Goal: Information Seeking & Learning: Learn about a topic

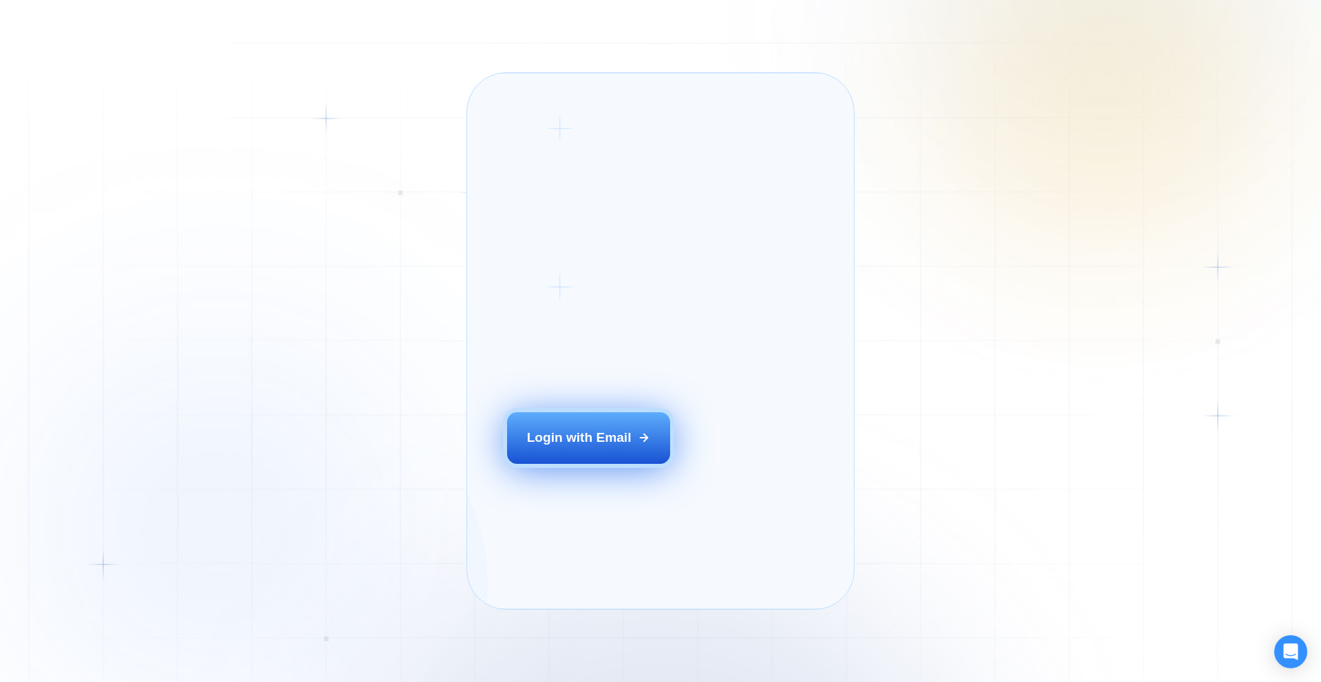
click at [557, 446] on div "Login with Email" at bounding box center [579, 437] width 105 height 18
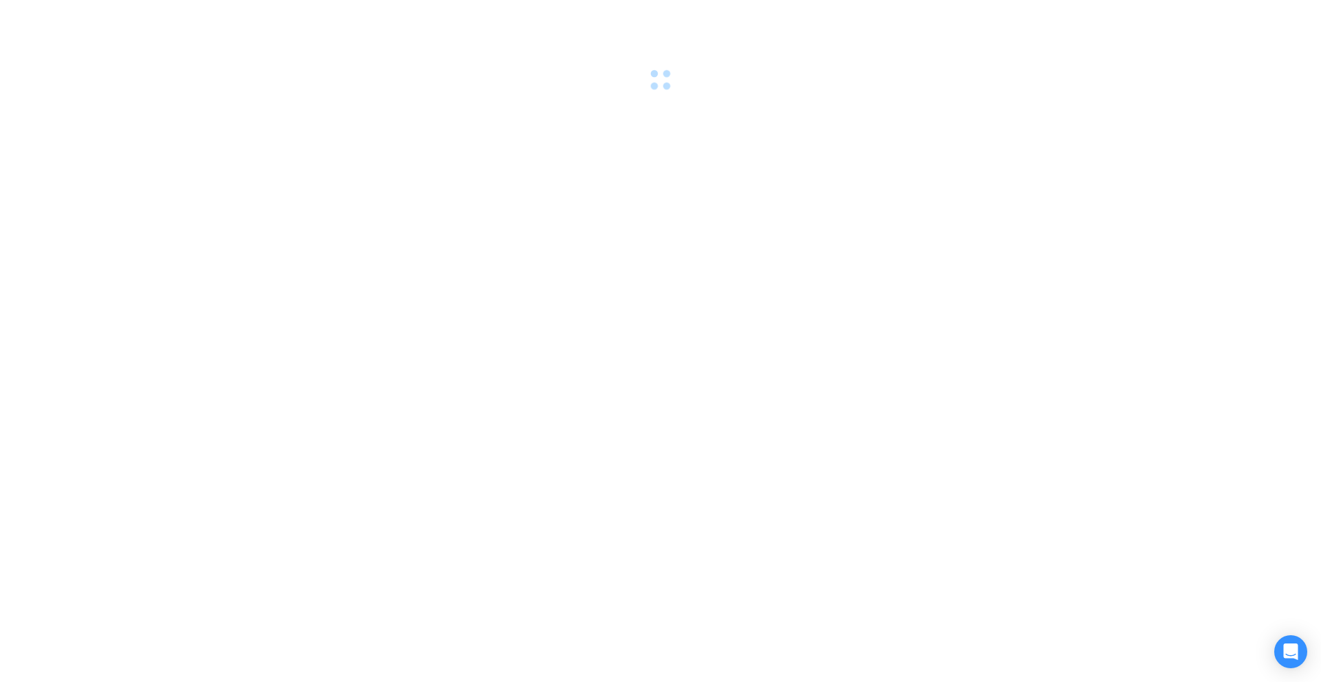
click at [89, 83] on div at bounding box center [660, 45] width 1321 height 91
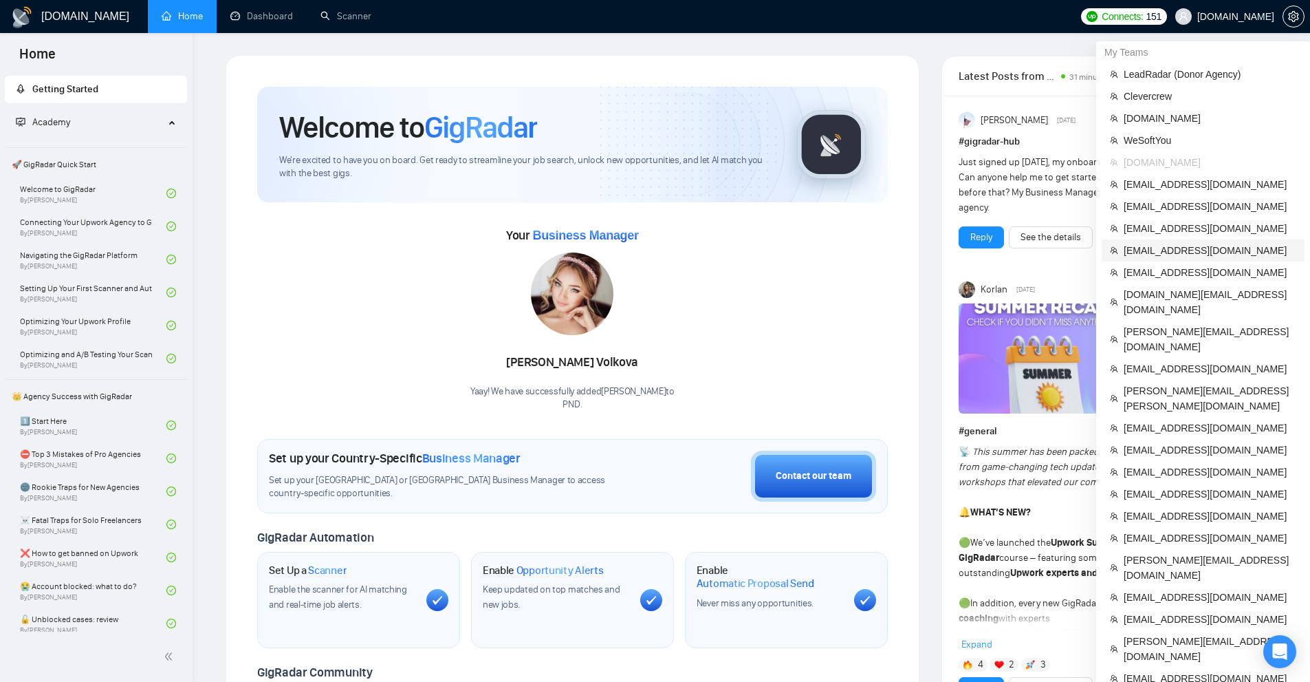
click at [1179, 244] on span "[EMAIL_ADDRESS][DOMAIN_NAME]" at bounding box center [1210, 250] width 173 height 15
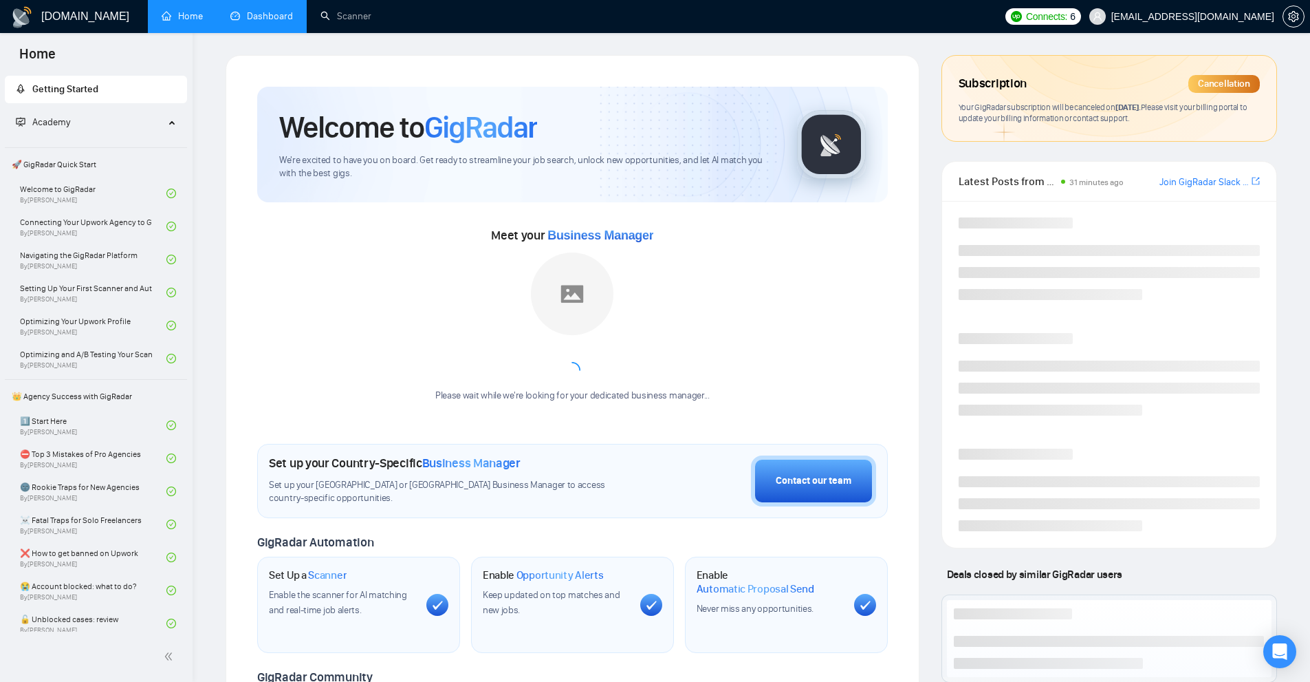
click at [279, 19] on link "Dashboard" at bounding box center [261, 16] width 63 height 12
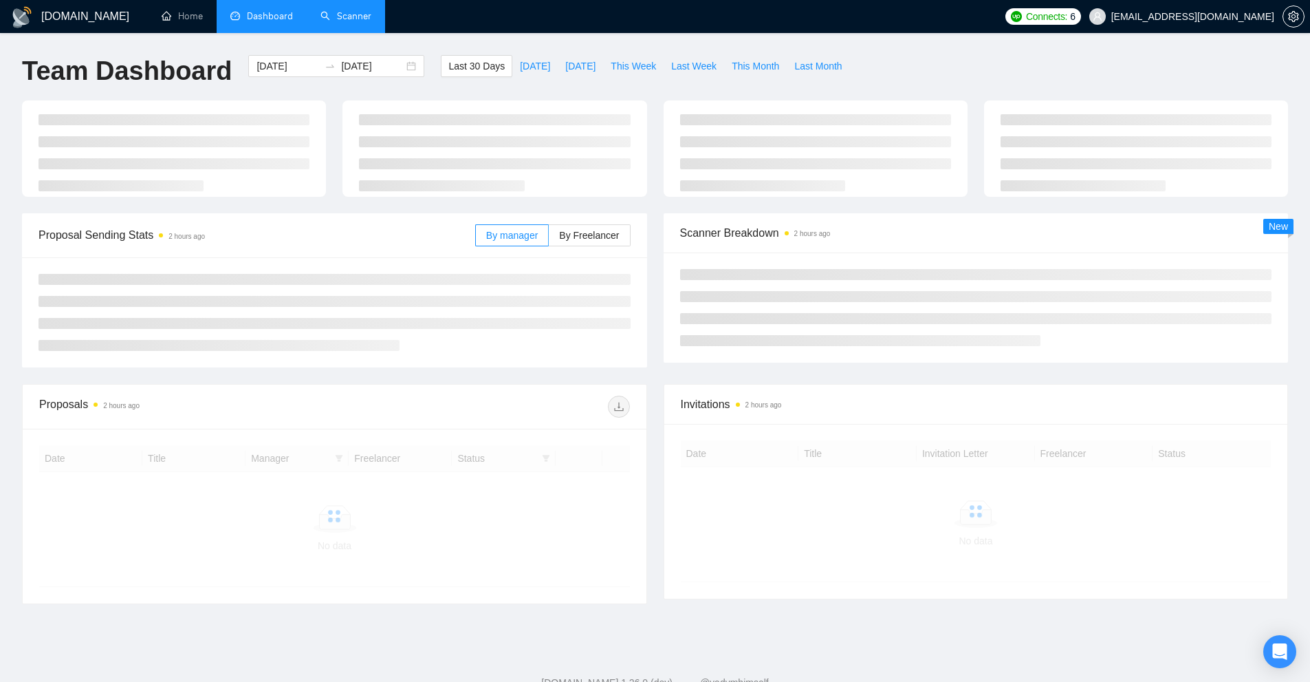
click at [339, 22] on link "Scanner" at bounding box center [346, 16] width 51 height 12
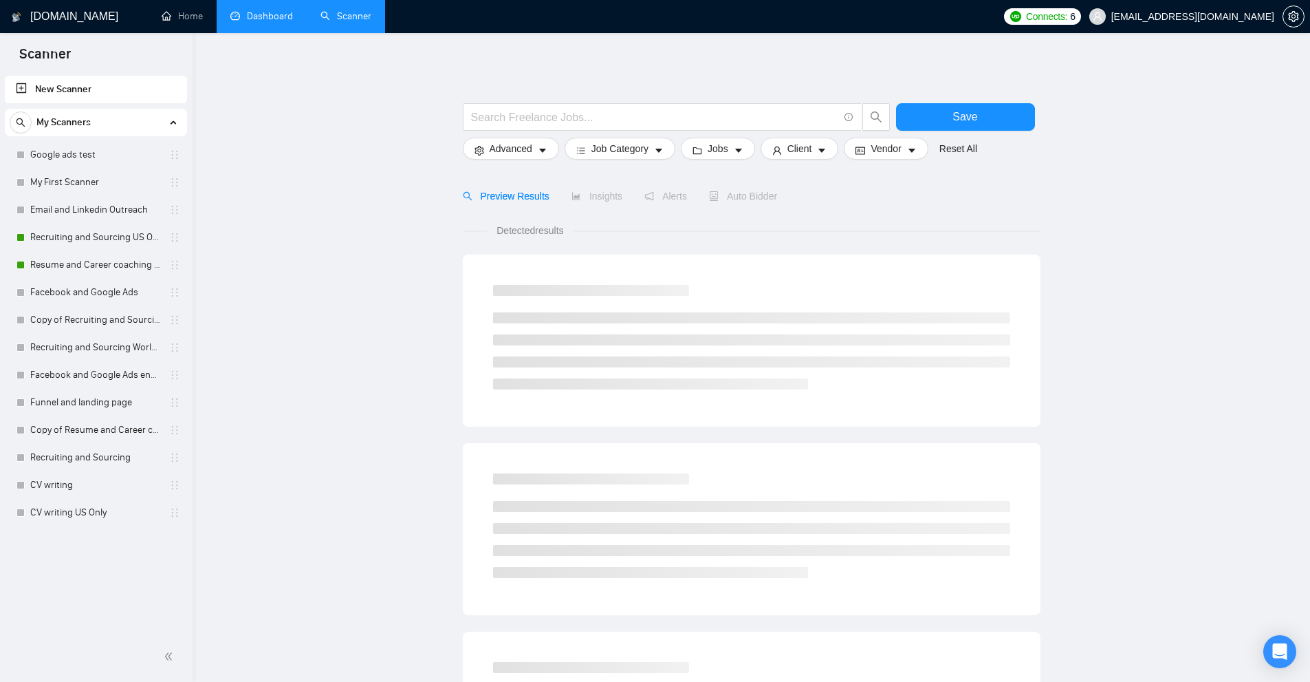
click at [279, 22] on link "Dashboard" at bounding box center [261, 16] width 63 height 12
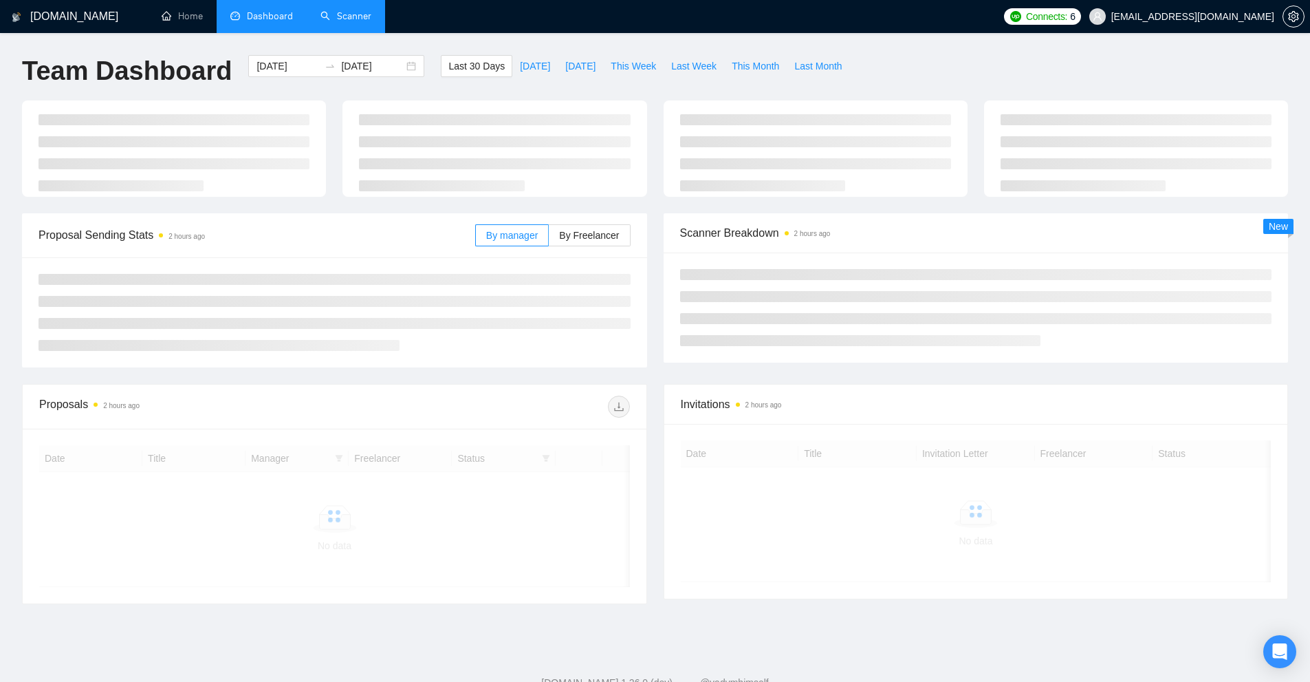
click at [341, 17] on link "Scanner" at bounding box center [346, 16] width 51 height 12
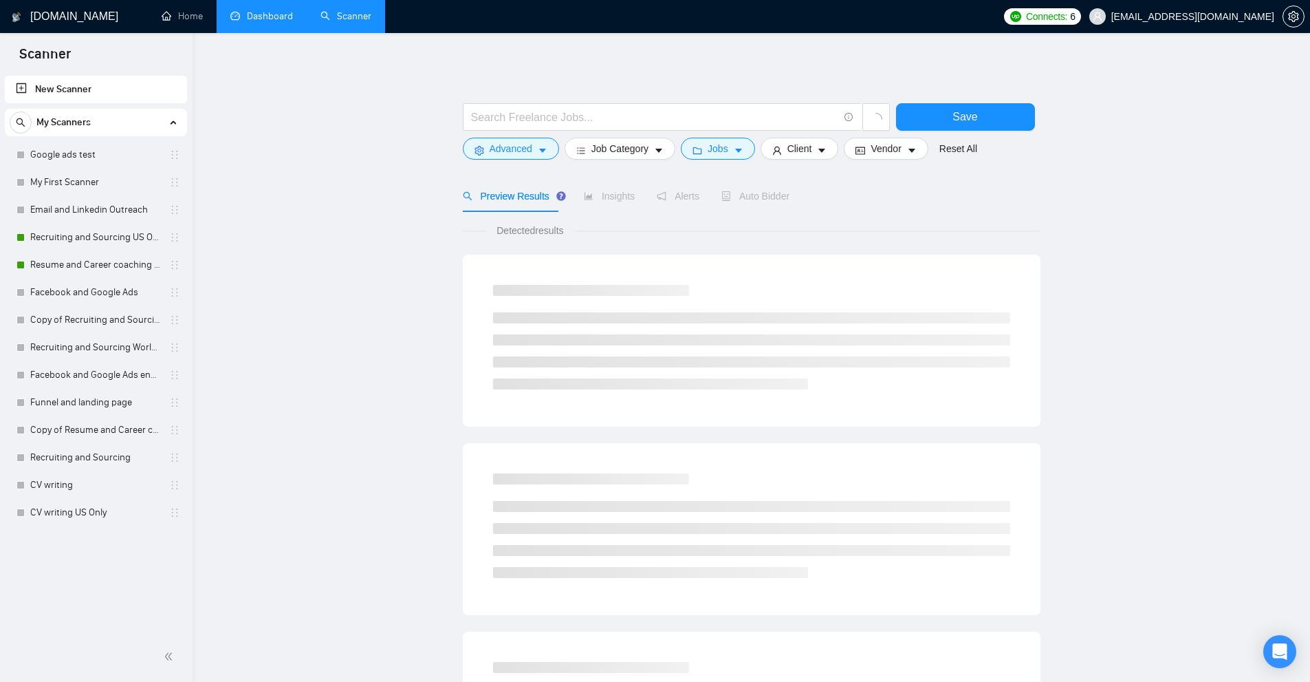
click at [312, 201] on main "Save Advanced Job Category Jobs Client Vendor Reset All Preview Results Insight…" at bounding box center [752, 617] width 1074 height 1125
click at [80, 262] on link "Resume and Career coaching US Only" at bounding box center [95, 265] width 131 height 28
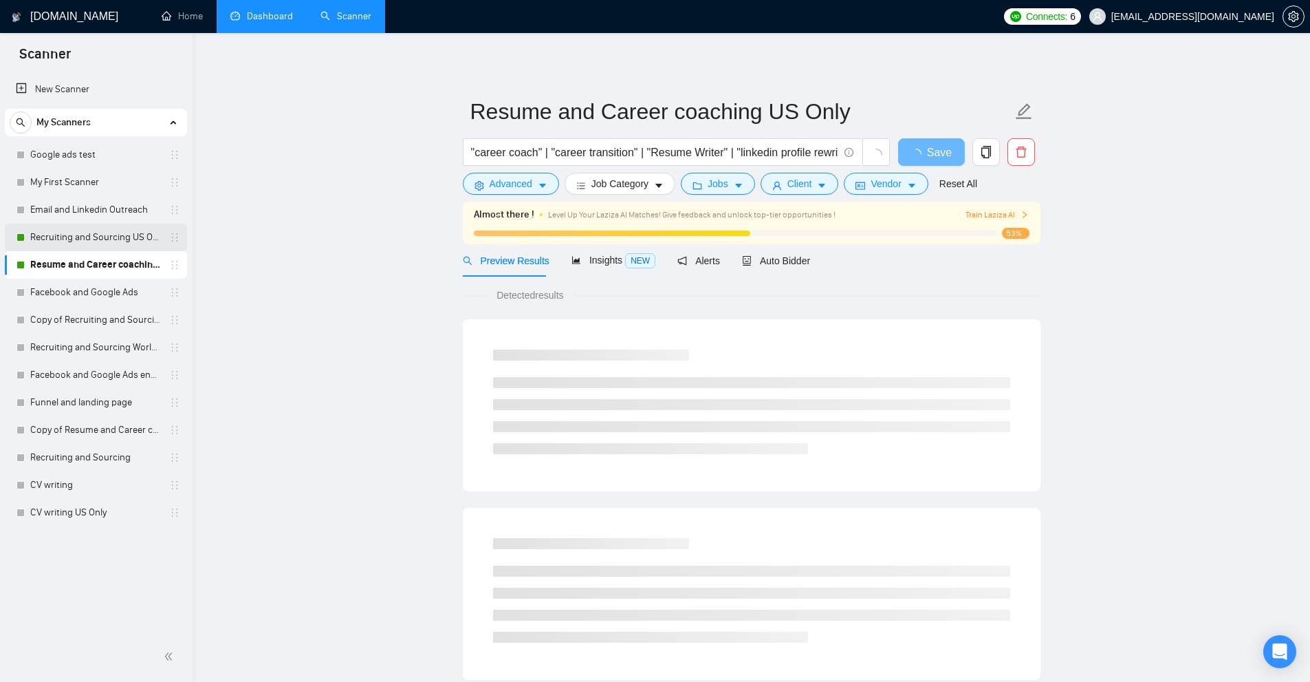
click at [92, 235] on link "Recruiting and Sourcing US Only" at bounding box center [95, 238] width 131 height 28
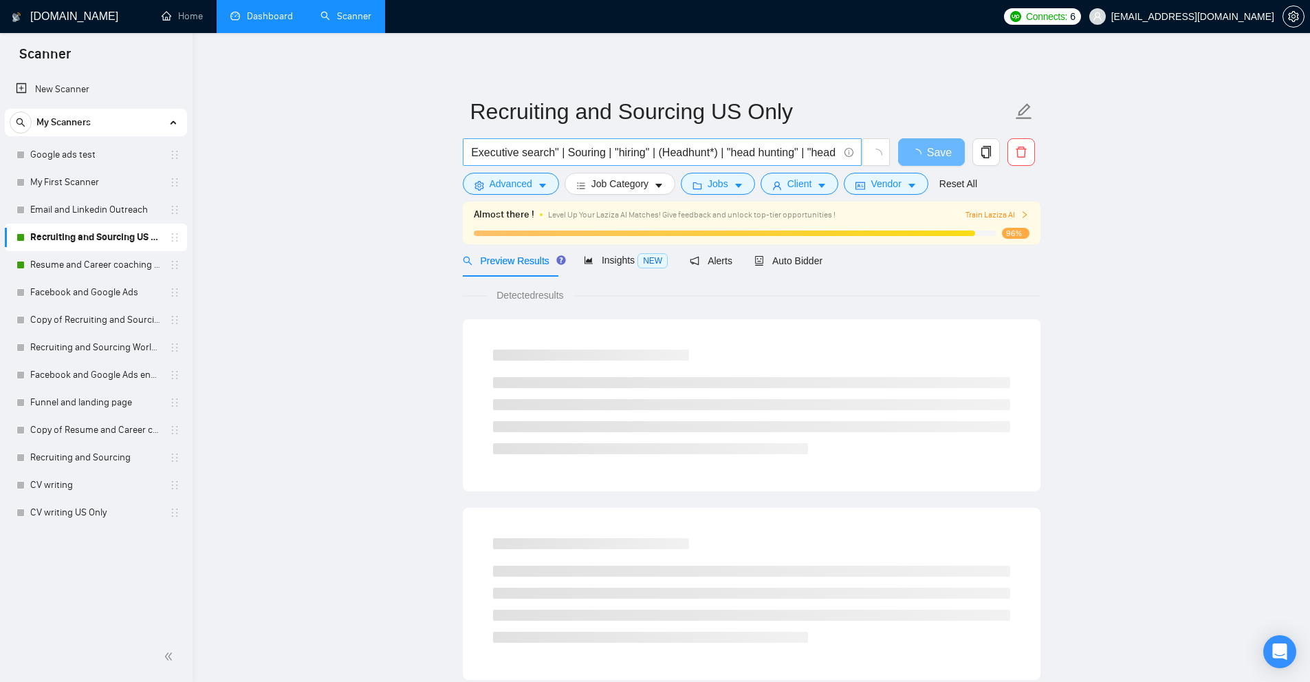
scroll to position [0, 932]
click at [796, 250] on div "Auto Bidder" at bounding box center [789, 260] width 68 height 32
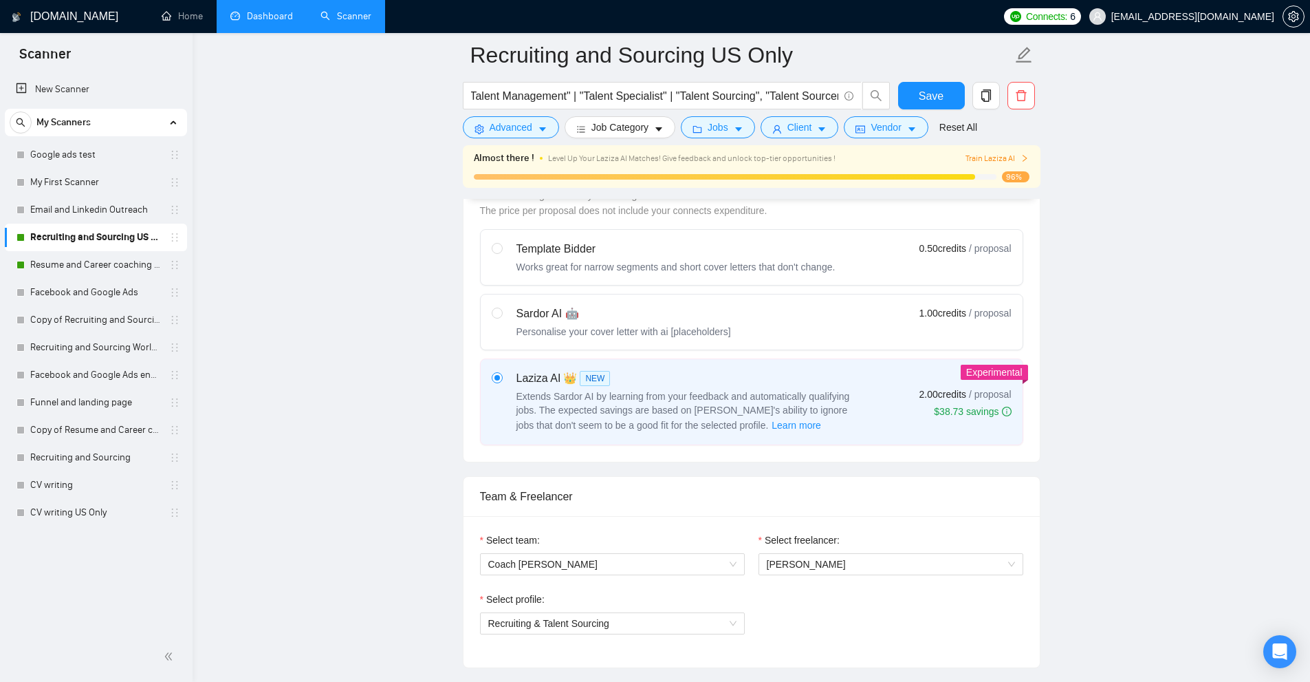
click at [287, 22] on link "Dashboard" at bounding box center [261, 16] width 63 height 12
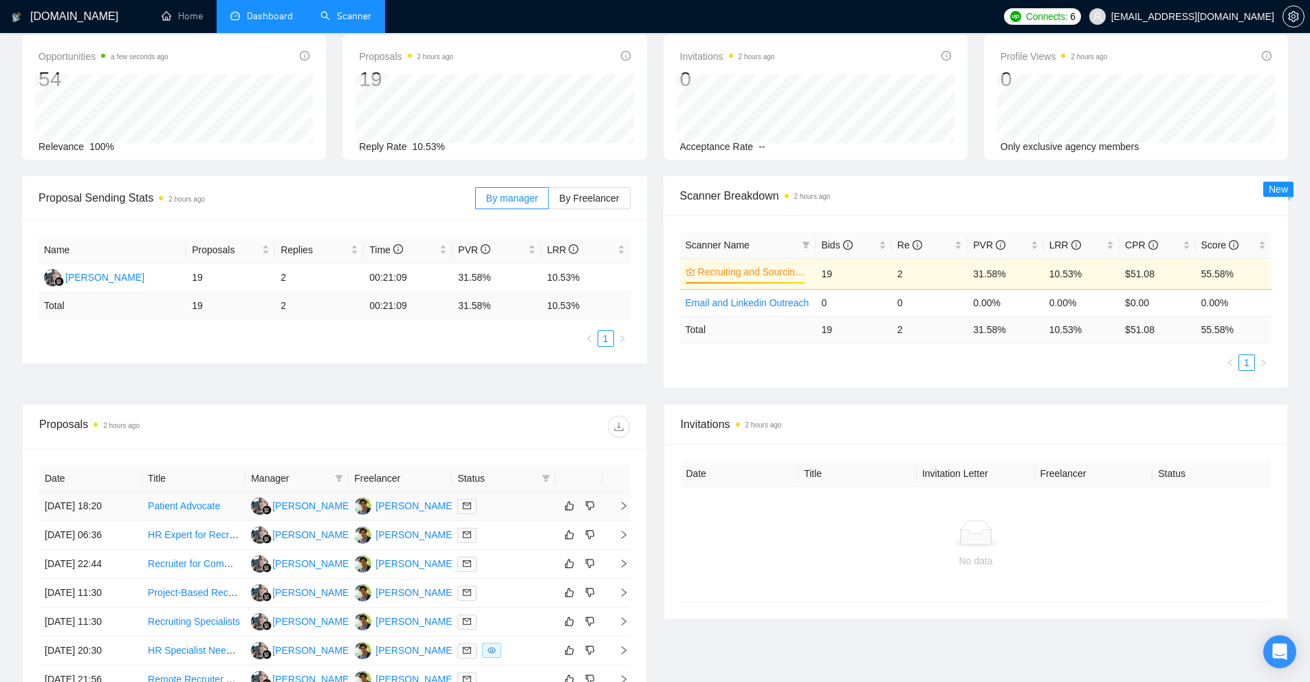
click at [409, 506] on div "David March" at bounding box center [415, 505] width 79 height 15
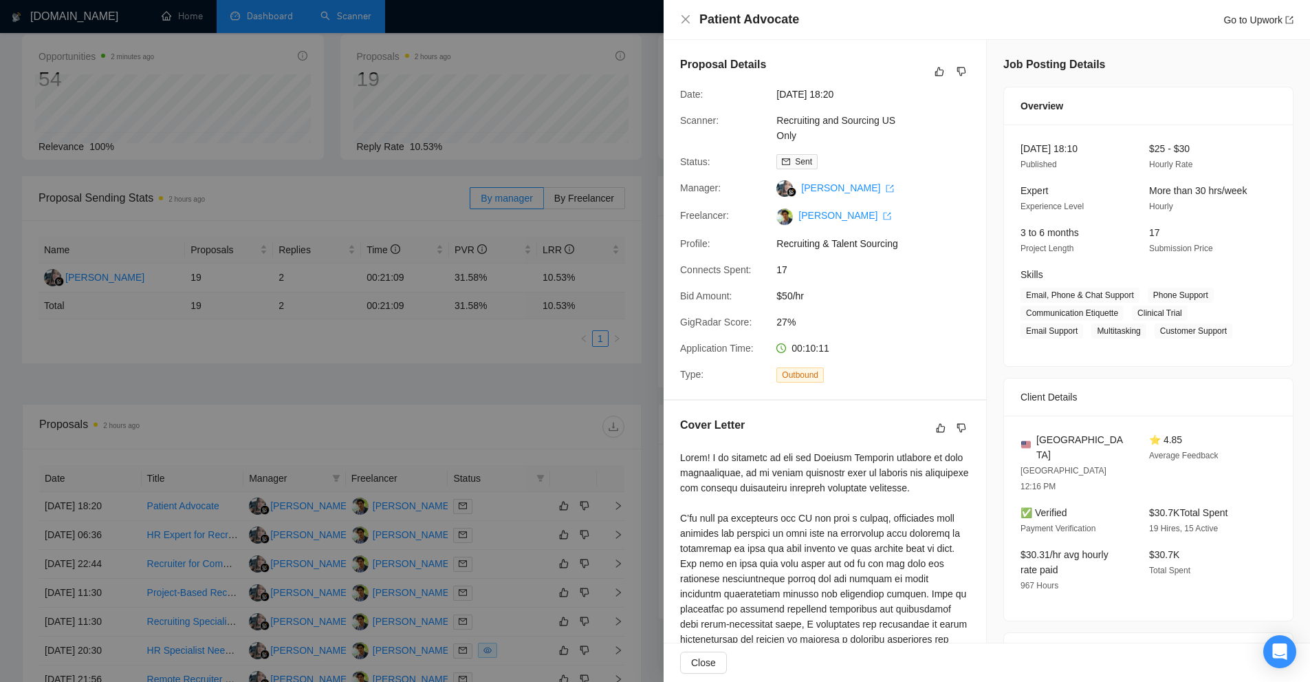
scroll to position [275, 0]
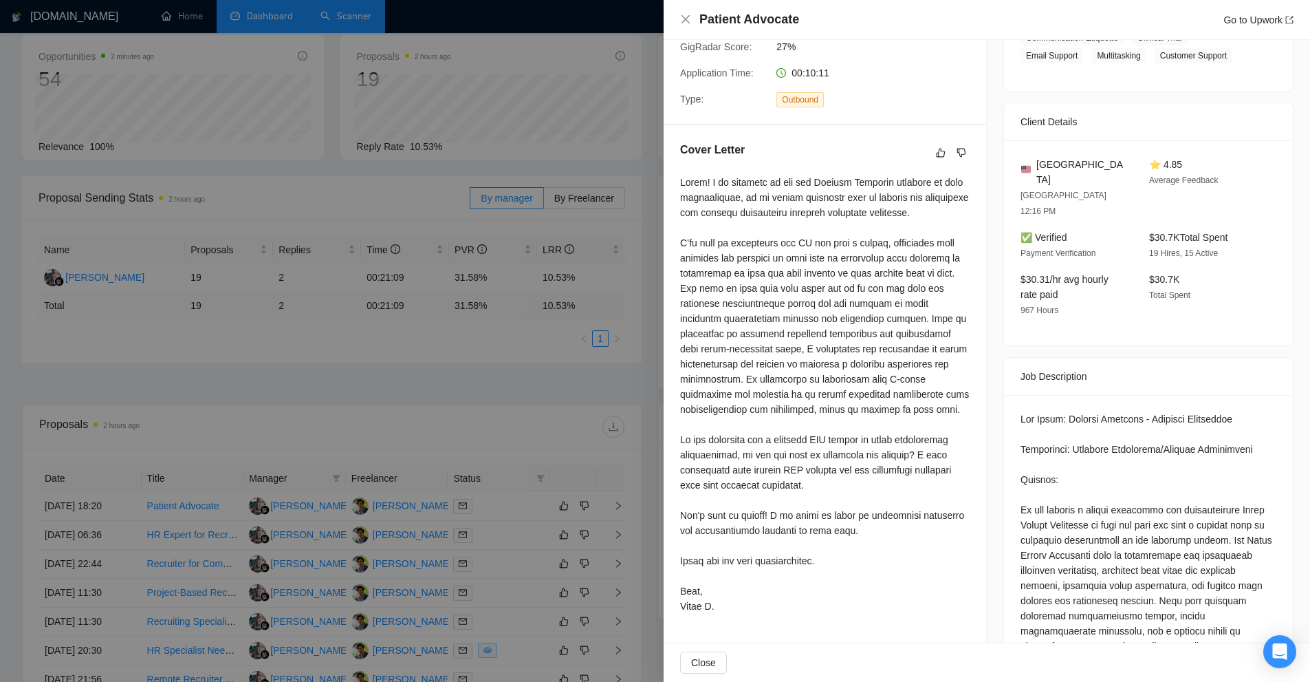
click at [473, 512] on div at bounding box center [655, 341] width 1310 height 682
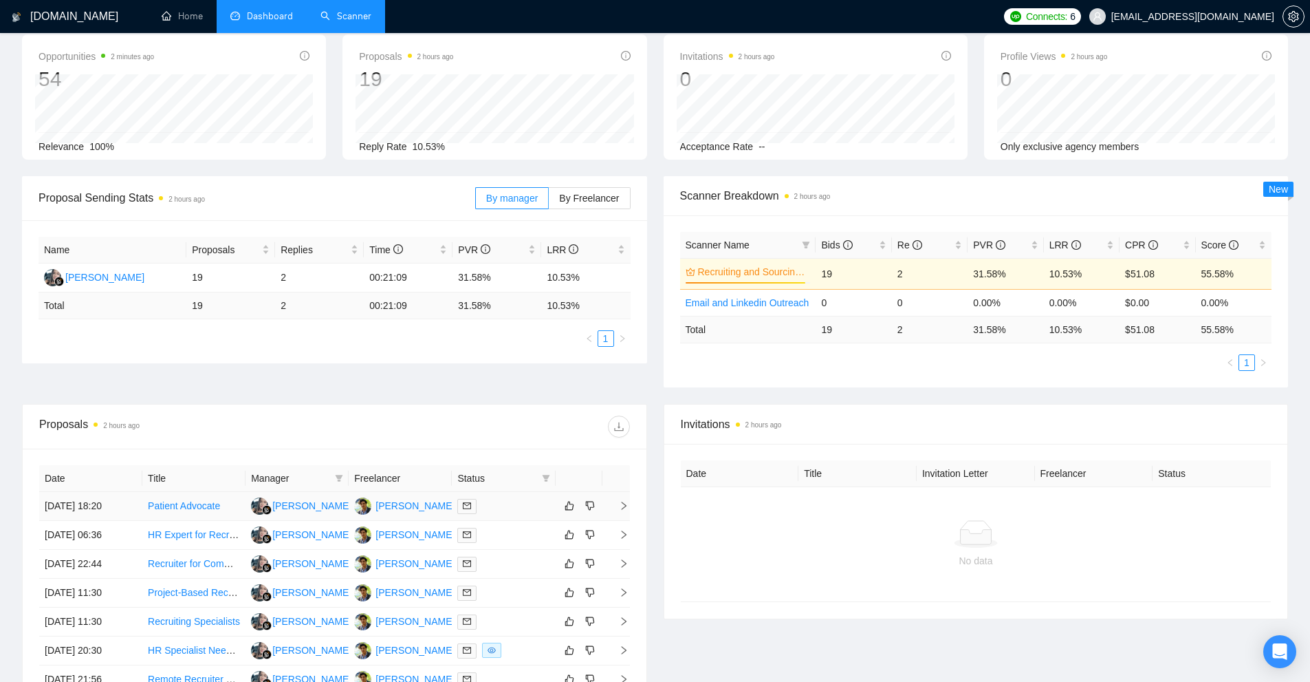
scroll to position [204, 0]
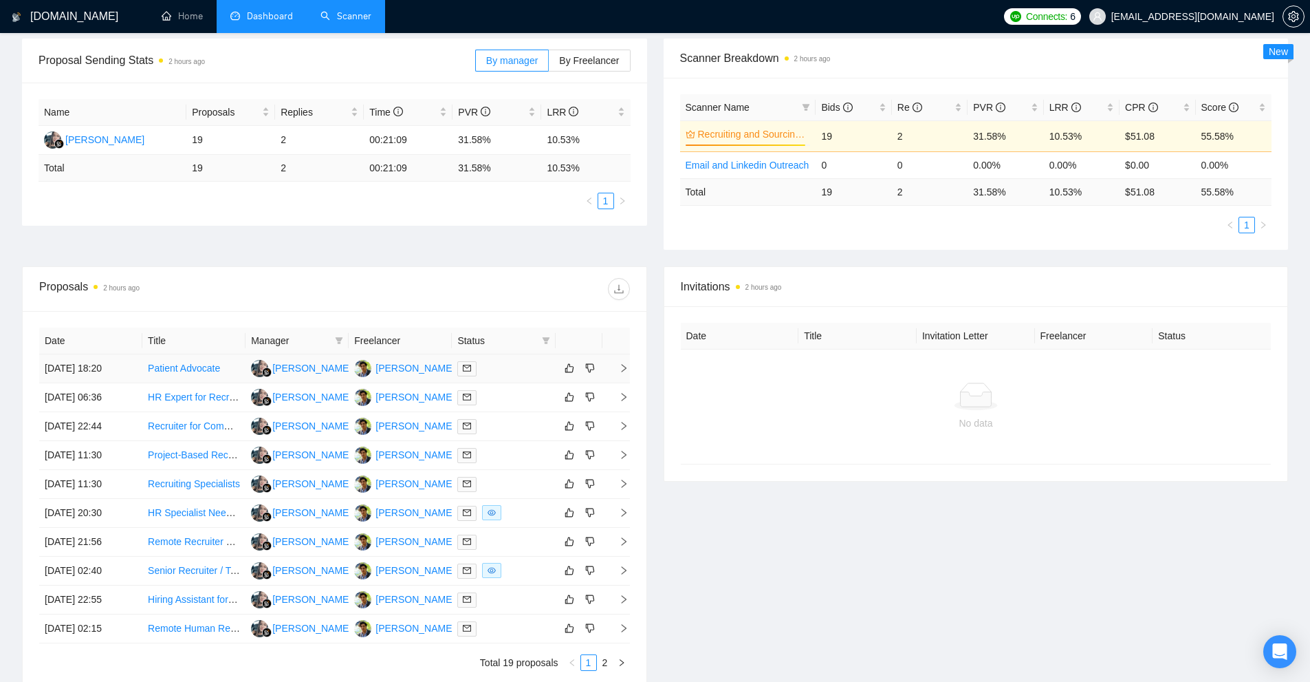
click at [523, 372] on div at bounding box center [503, 368] width 92 height 16
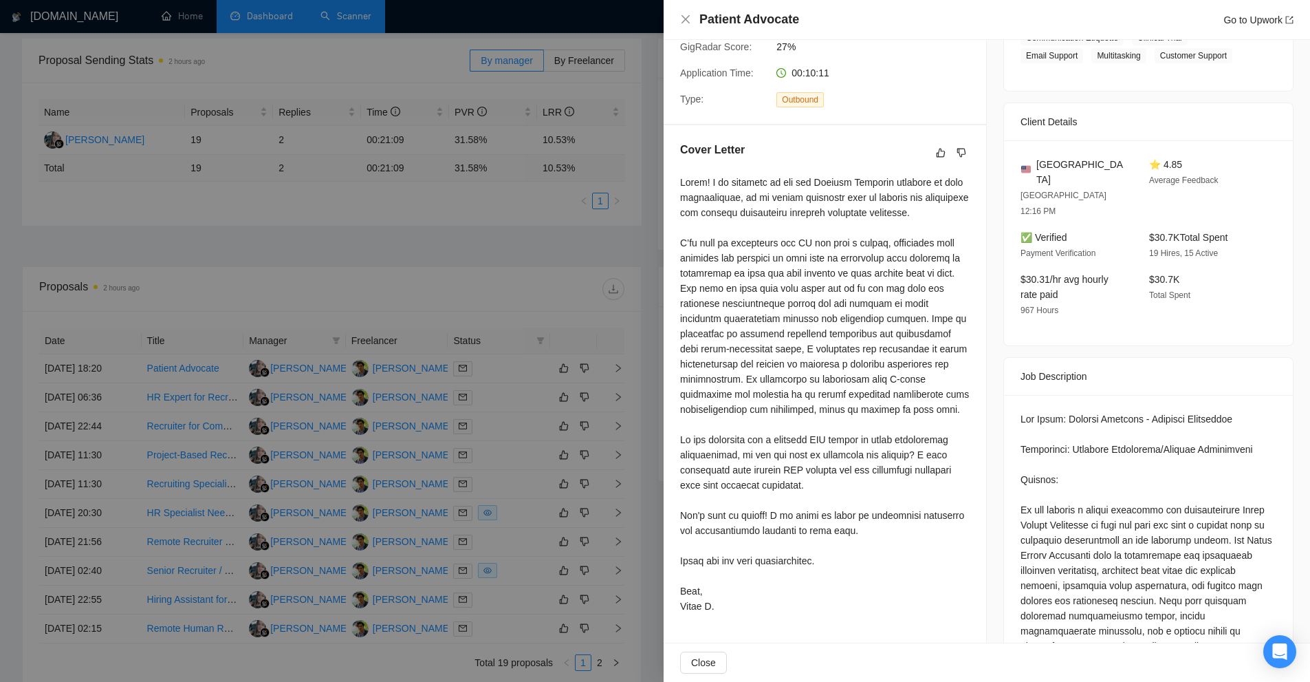
scroll to position [0, 0]
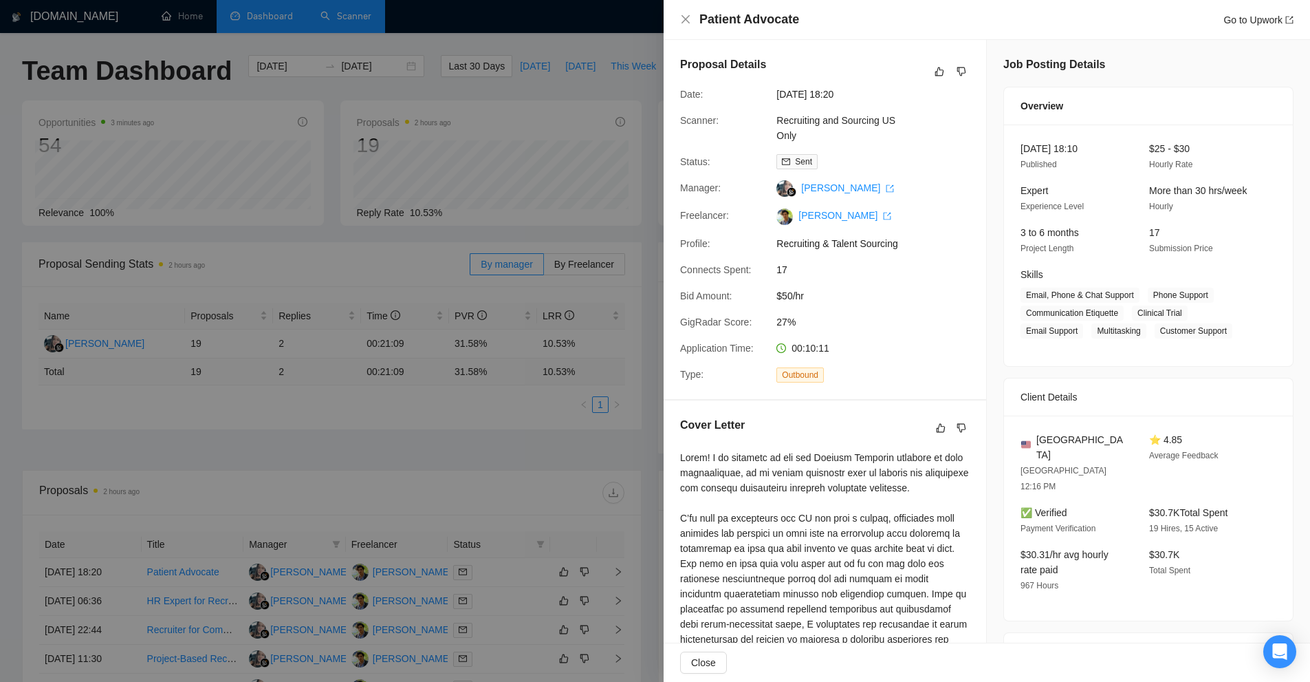
click at [273, 221] on div at bounding box center [655, 341] width 1310 height 682
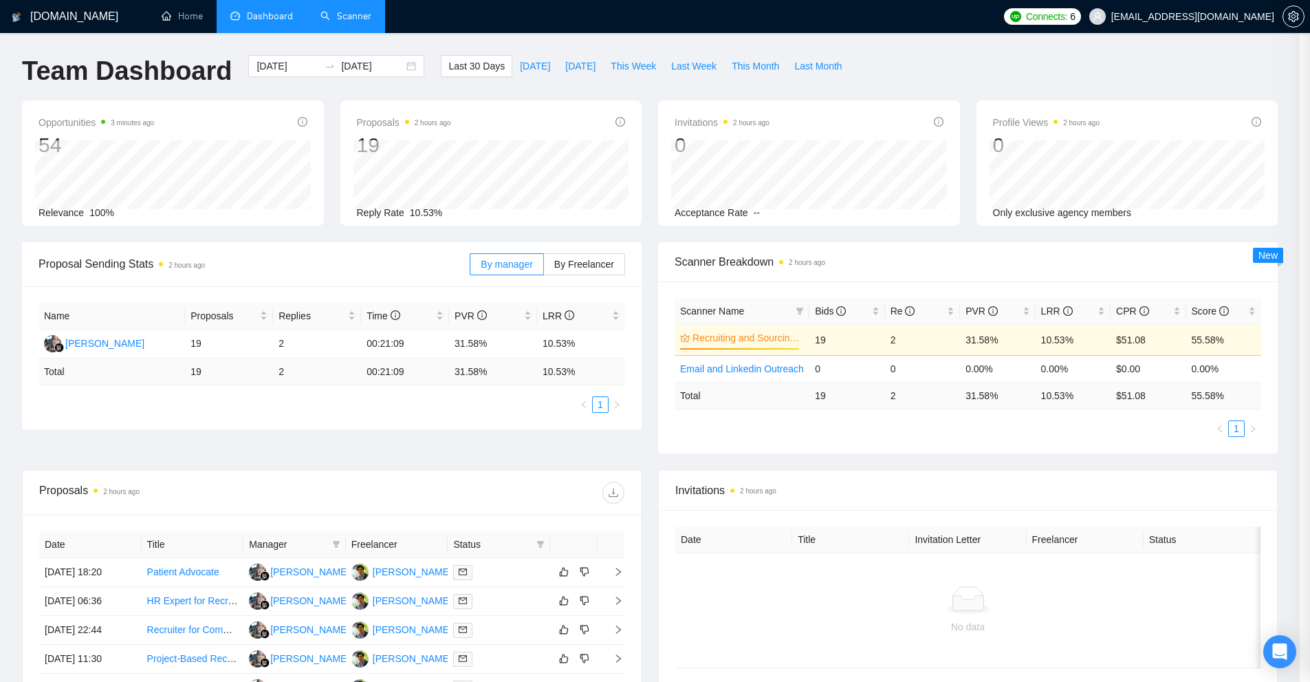
click at [335, 22] on link "Scanner" at bounding box center [346, 16] width 51 height 12
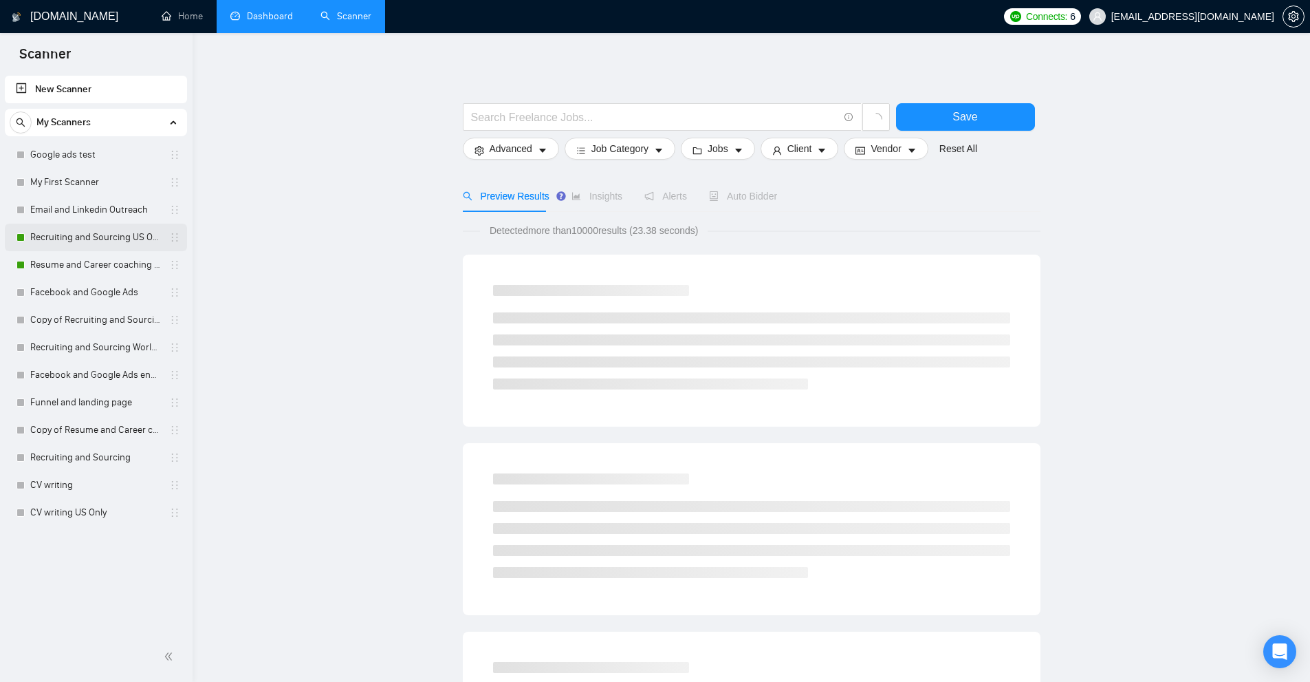
click at [53, 230] on link "Recruiting and Sourcing US Only" at bounding box center [95, 238] width 131 height 28
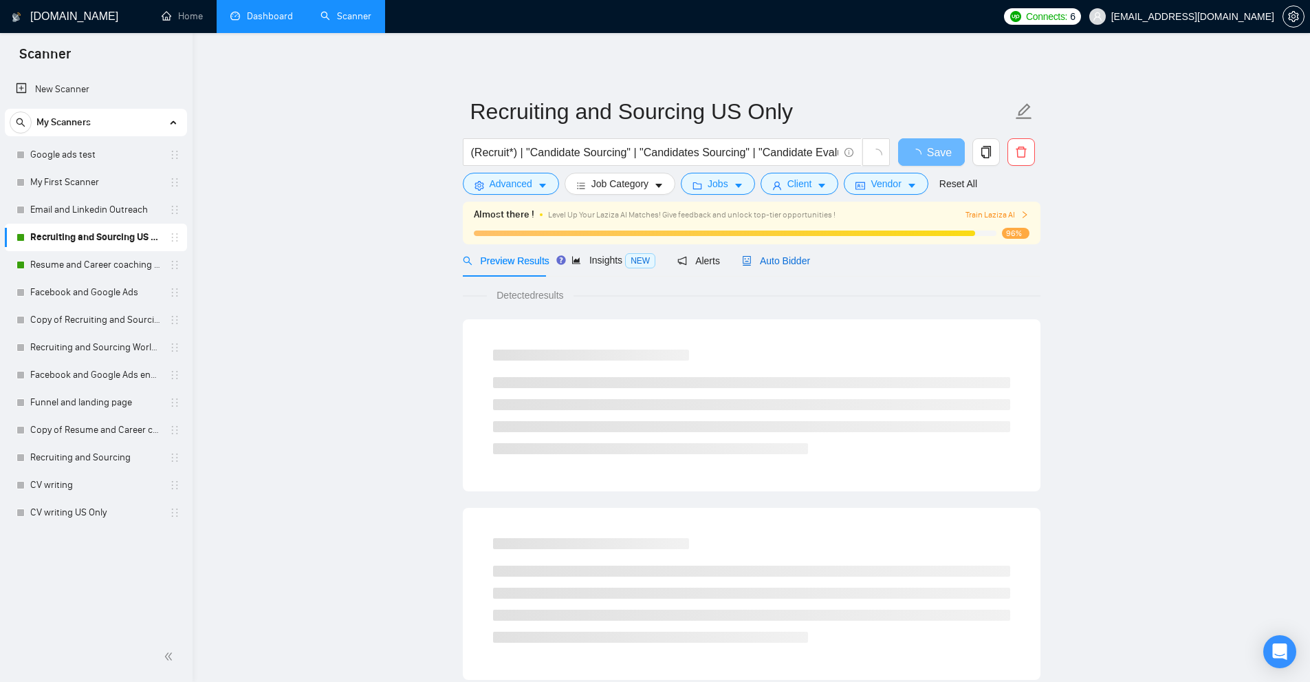
click at [770, 257] on span "Auto Bidder" at bounding box center [776, 260] width 68 height 11
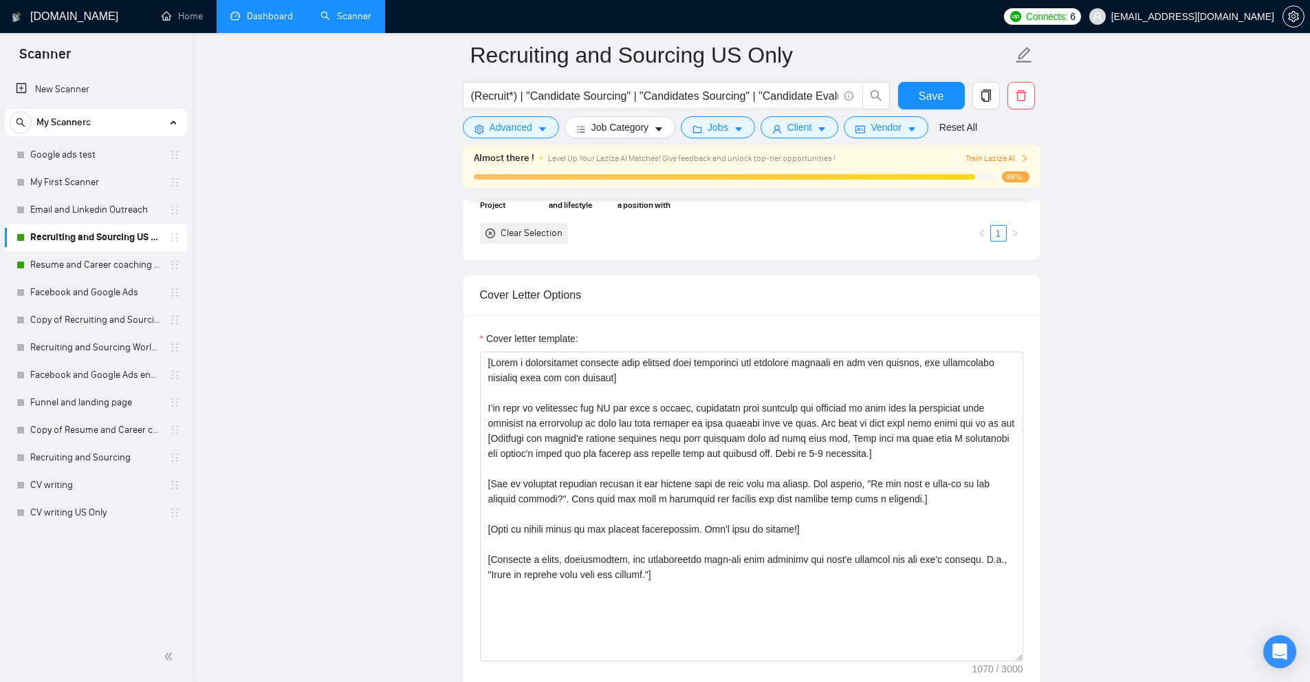
scroll to position [1169, 0]
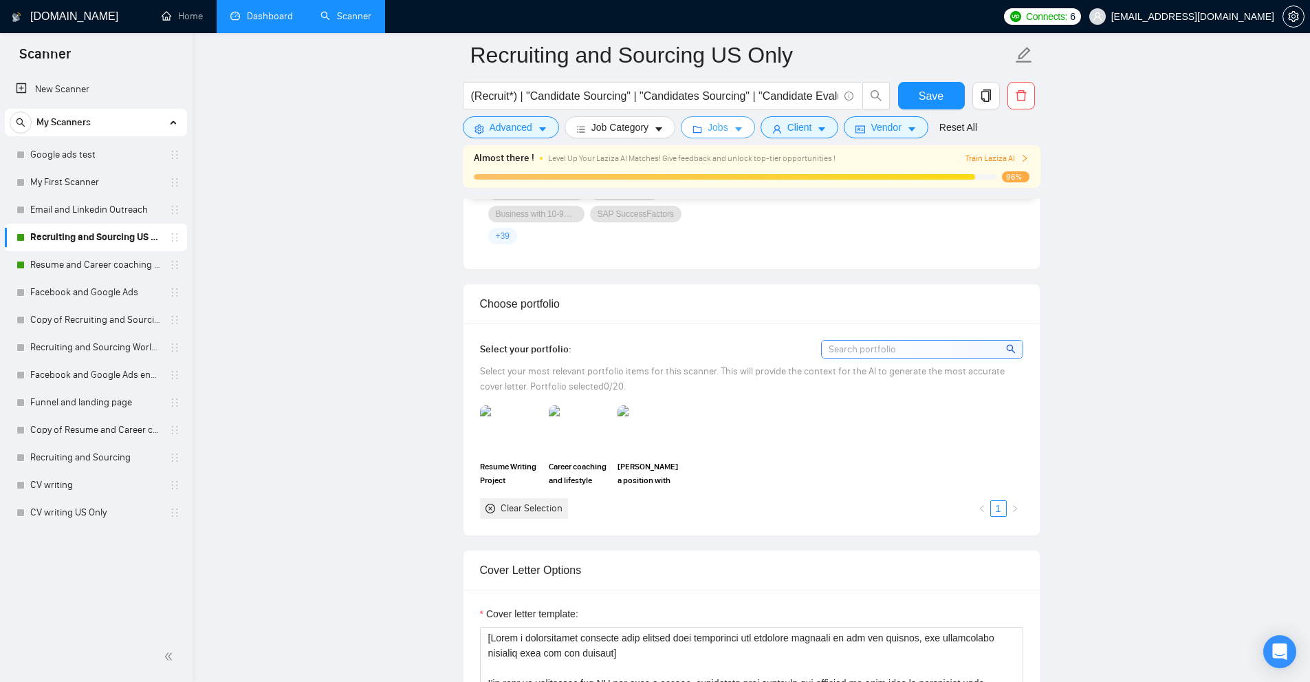
click at [718, 127] on span "Jobs" at bounding box center [718, 127] width 21 height 15
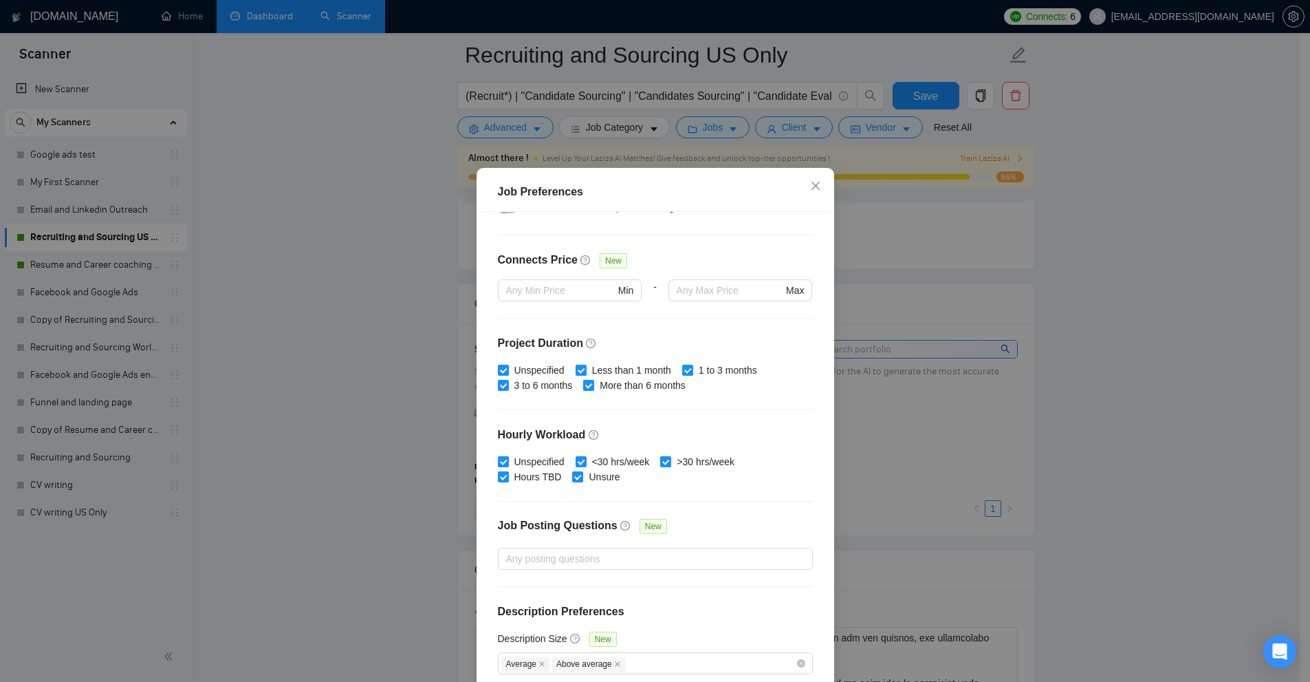
scroll to position [68, 0]
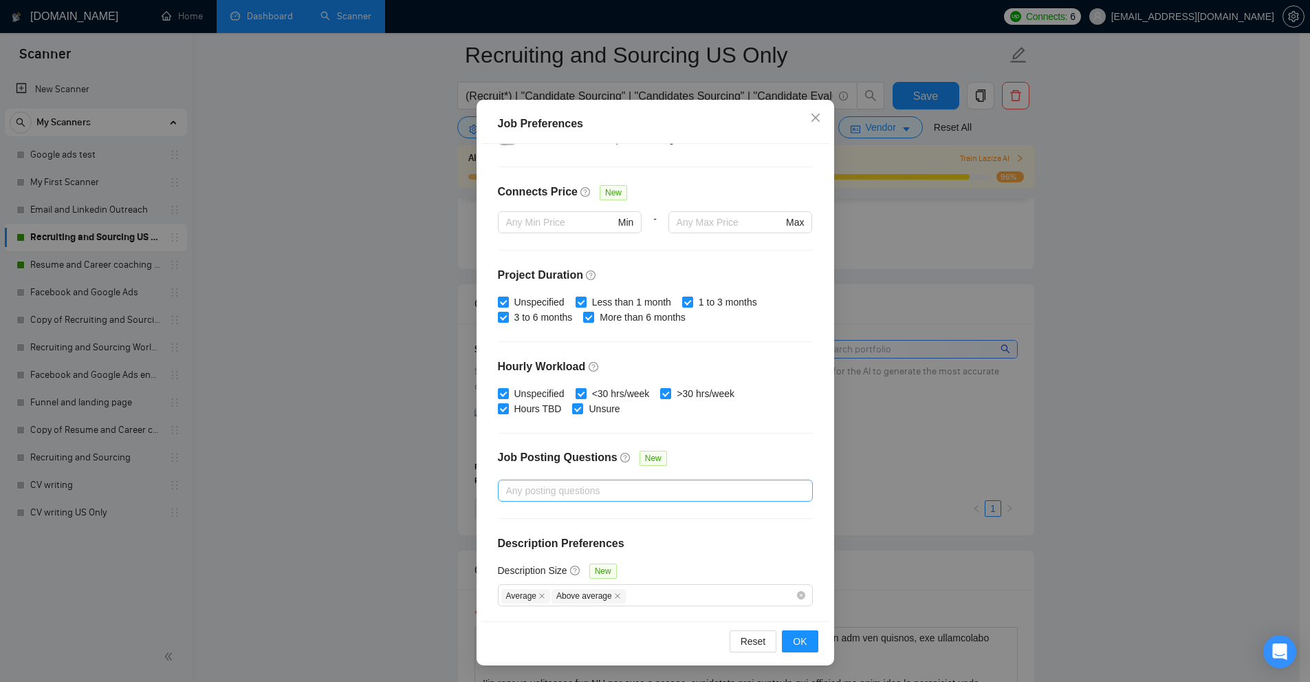
click at [562, 494] on div at bounding box center [648, 490] width 294 height 17
click at [508, 556] on input "Jobs that Contain Custom Questions" at bounding box center [506, 561] width 10 height 10
checkbox input "true"
click at [508, 541] on input "Jobs with Default Questions Only" at bounding box center [506, 539] width 10 height 10
checkbox input "true"
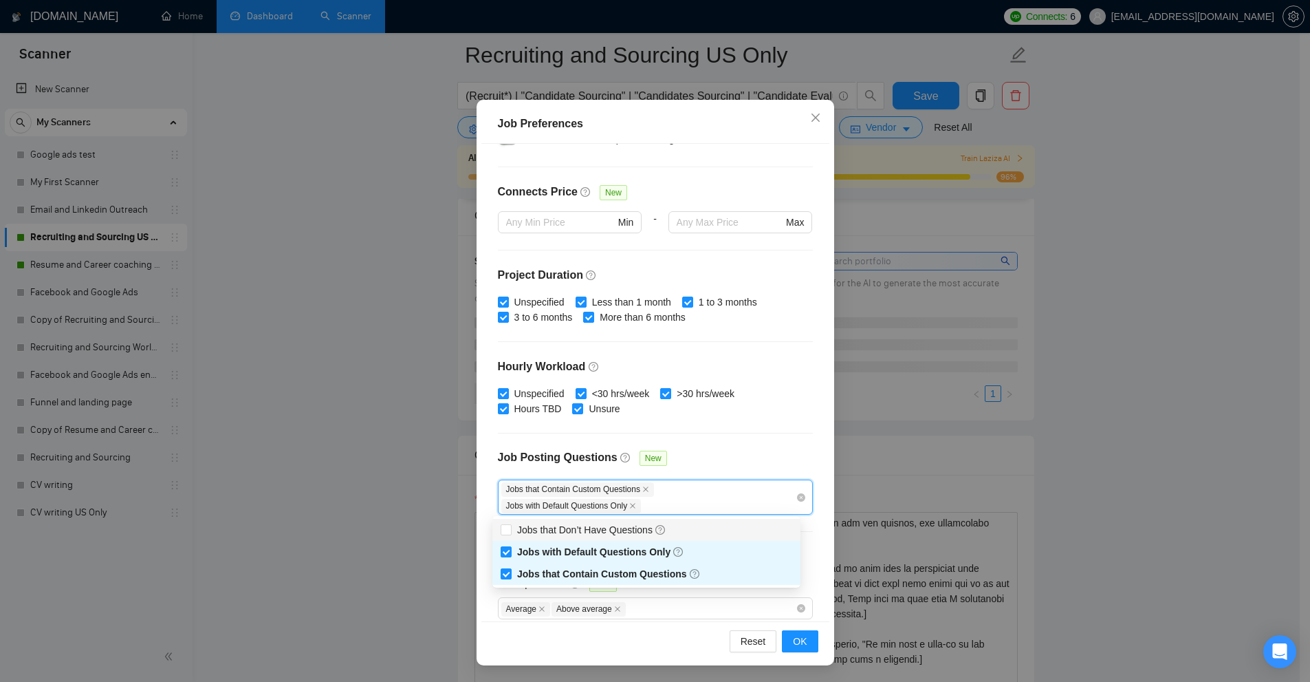
click at [699, 456] on div "Job Posting Questions New" at bounding box center [655, 465] width 315 height 30
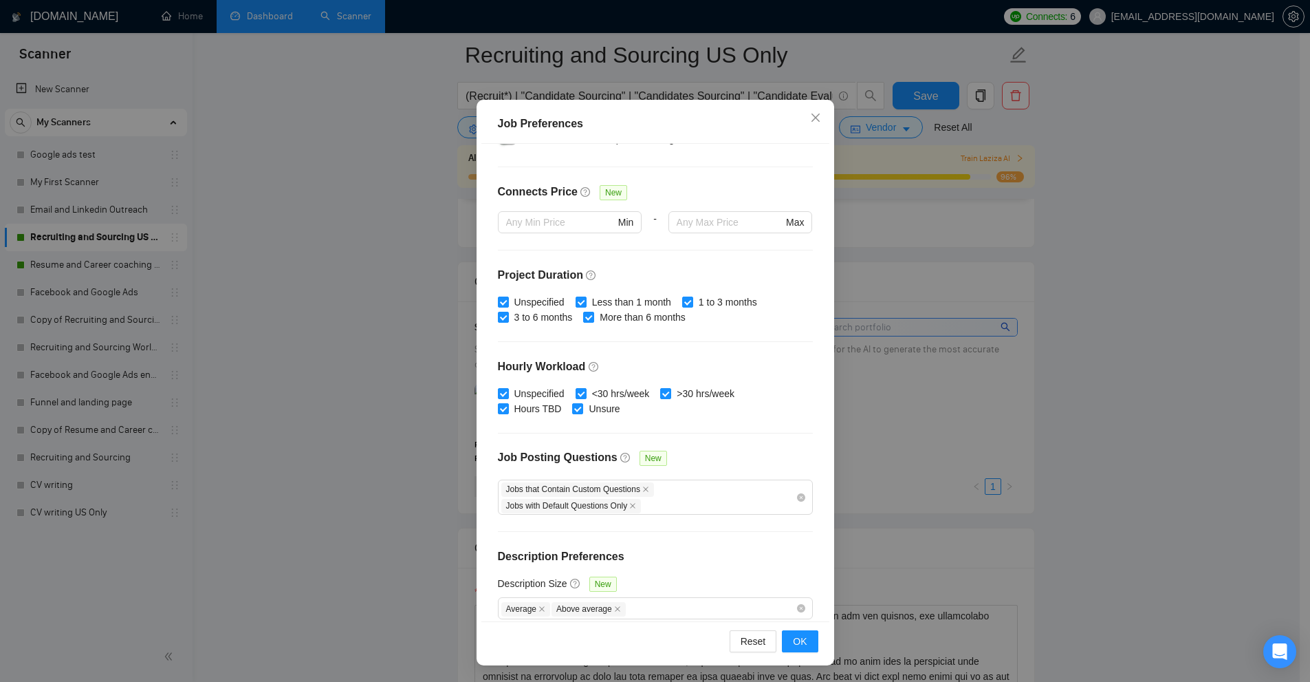
click at [498, 126] on div "Job Preferences" at bounding box center [655, 124] width 315 height 17
drag, startPoint x: 496, startPoint y: 126, endPoint x: 532, endPoint y: 124, distance: 36.5
click at [532, 124] on div "Job Preferences" at bounding box center [655, 124] width 315 height 17
copy div "Job Preferences"
click at [1039, 252] on div "Job Preferences Budget Project Type All Fixed Price Hourly Rate Fixed Price Bud…" at bounding box center [655, 341] width 1310 height 682
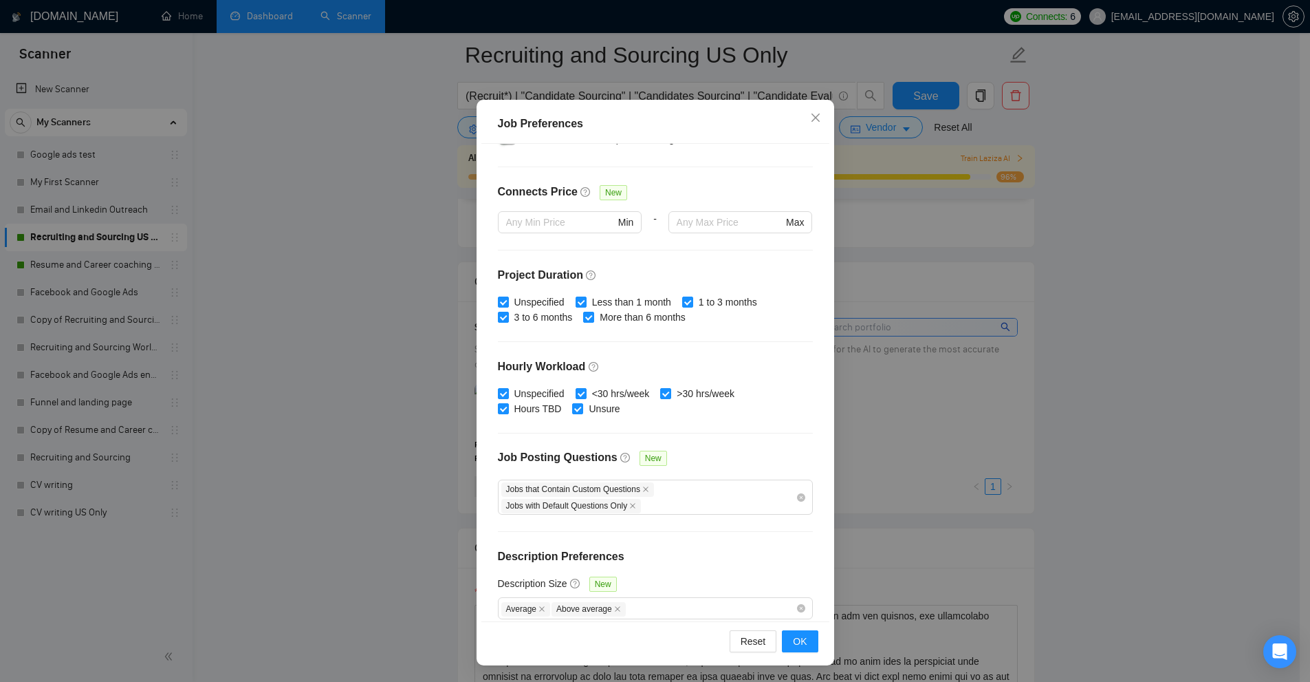
scroll to position [0, 0]
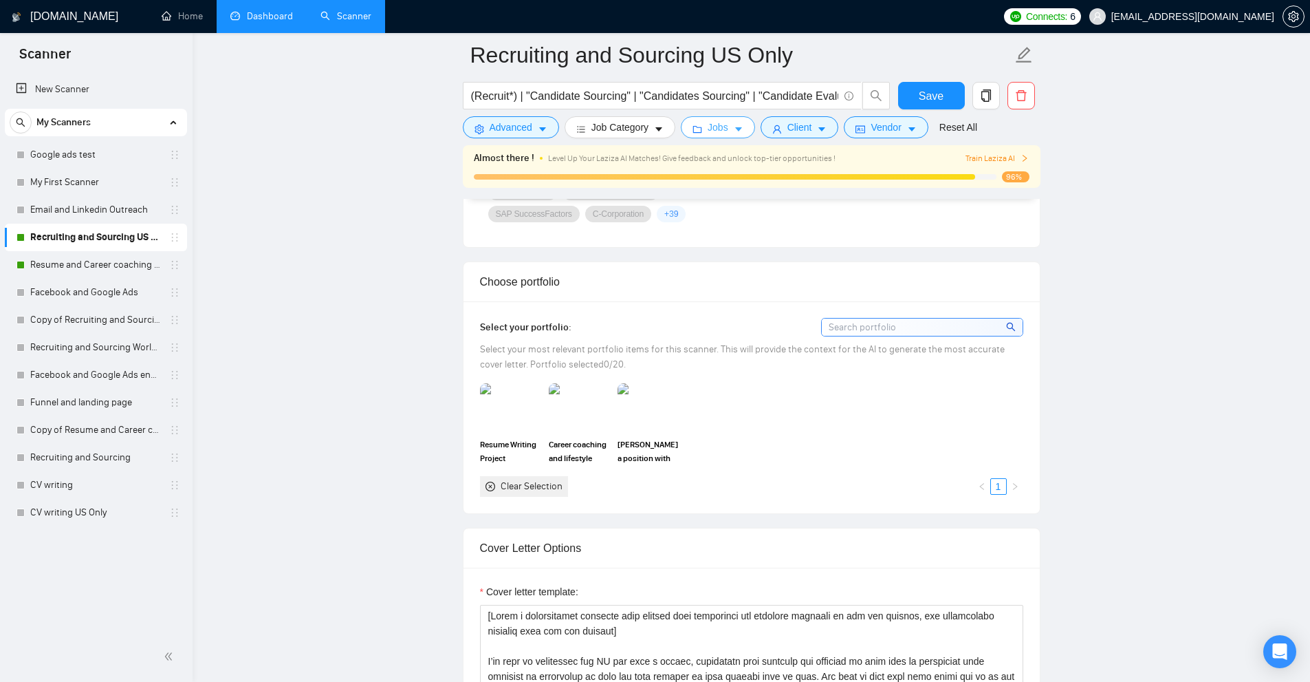
click at [747, 131] on div "Jobs" at bounding box center [718, 127] width 80 height 22
click at [740, 130] on button "Jobs" at bounding box center [718, 127] width 74 height 22
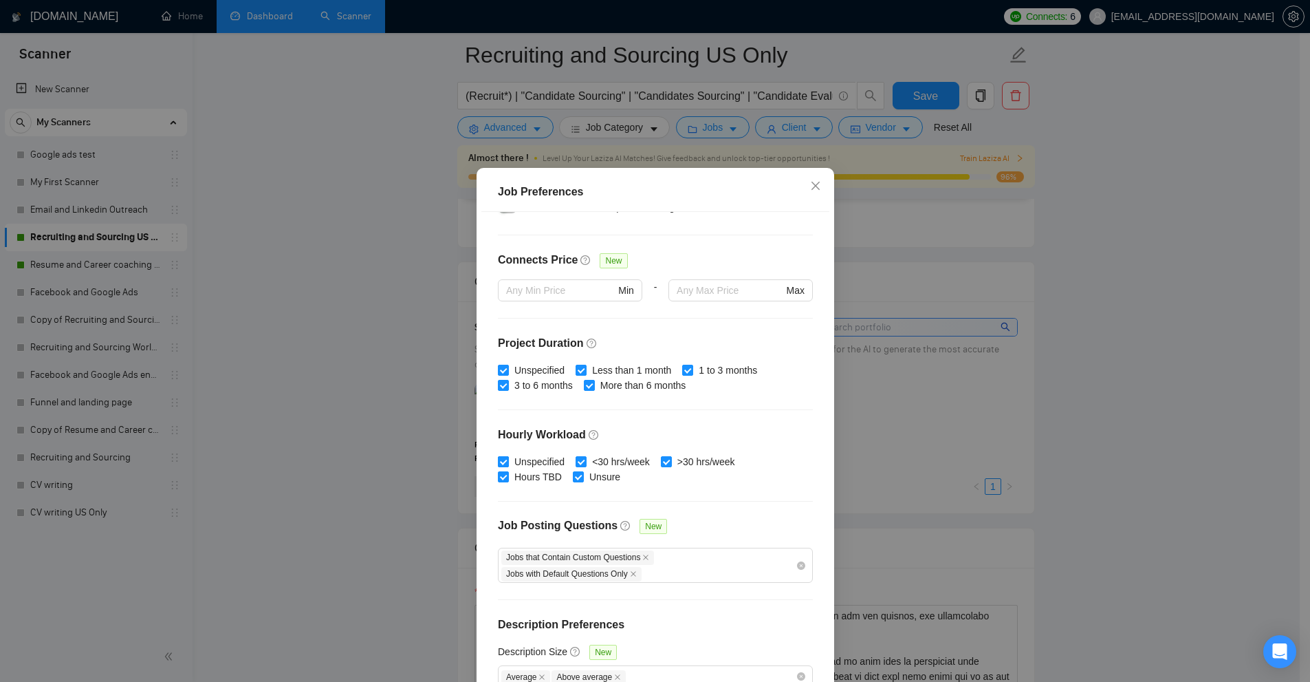
scroll to position [310, 0]
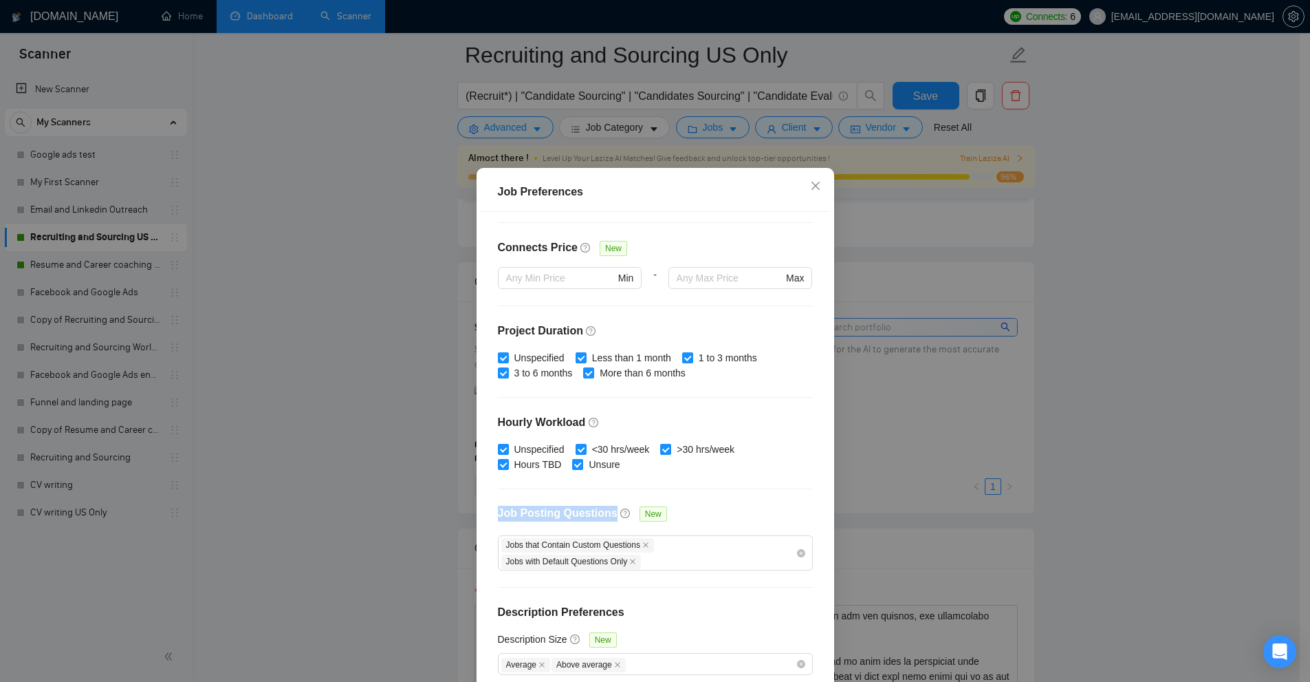
drag, startPoint x: 502, startPoint y: 510, endPoint x: 603, endPoint y: 510, distance: 100.4
click at [603, 510] on div "Budget Project Type All Fixed Price Hourly Rate Fixed Price Budget $ 500 Min - …" at bounding box center [655, 450] width 348 height 477
copy h4 "Job Posting Questions"
click at [878, 247] on div "Job Preferences Budget Project Type All Fixed Price Hourly Rate Fixed Price Bud…" at bounding box center [655, 341] width 1310 height 682
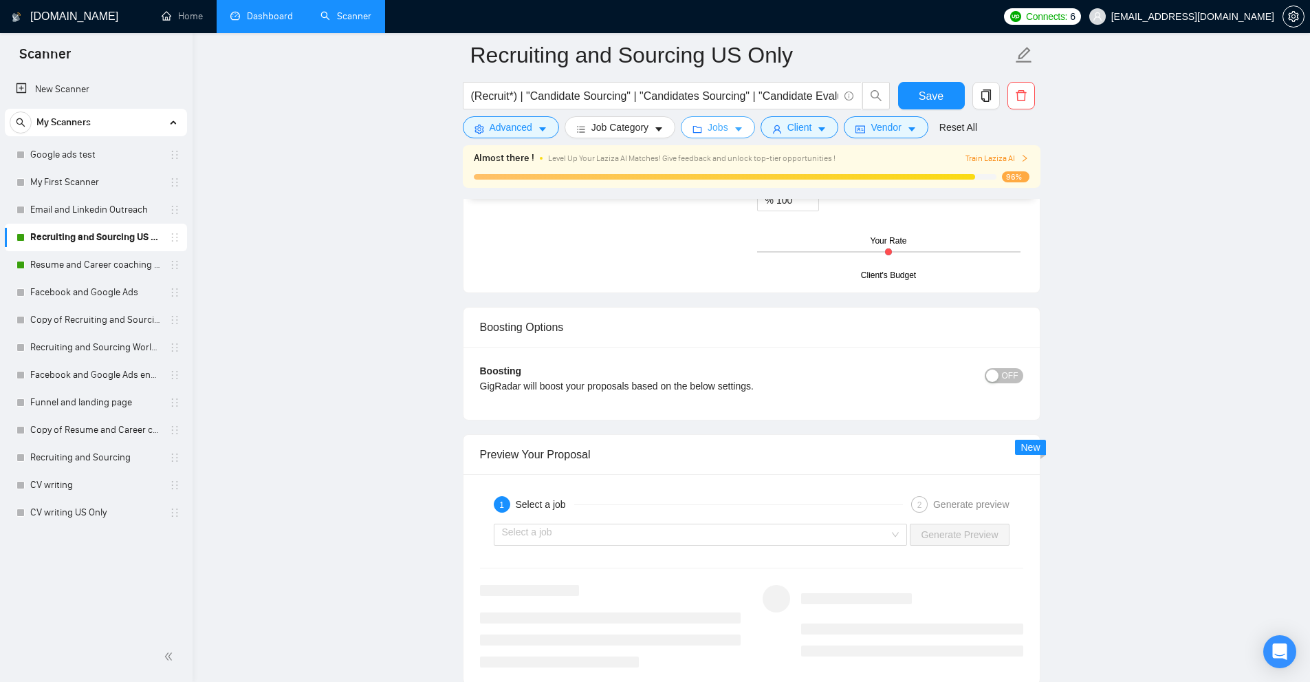
scroll to position [2545, 0]
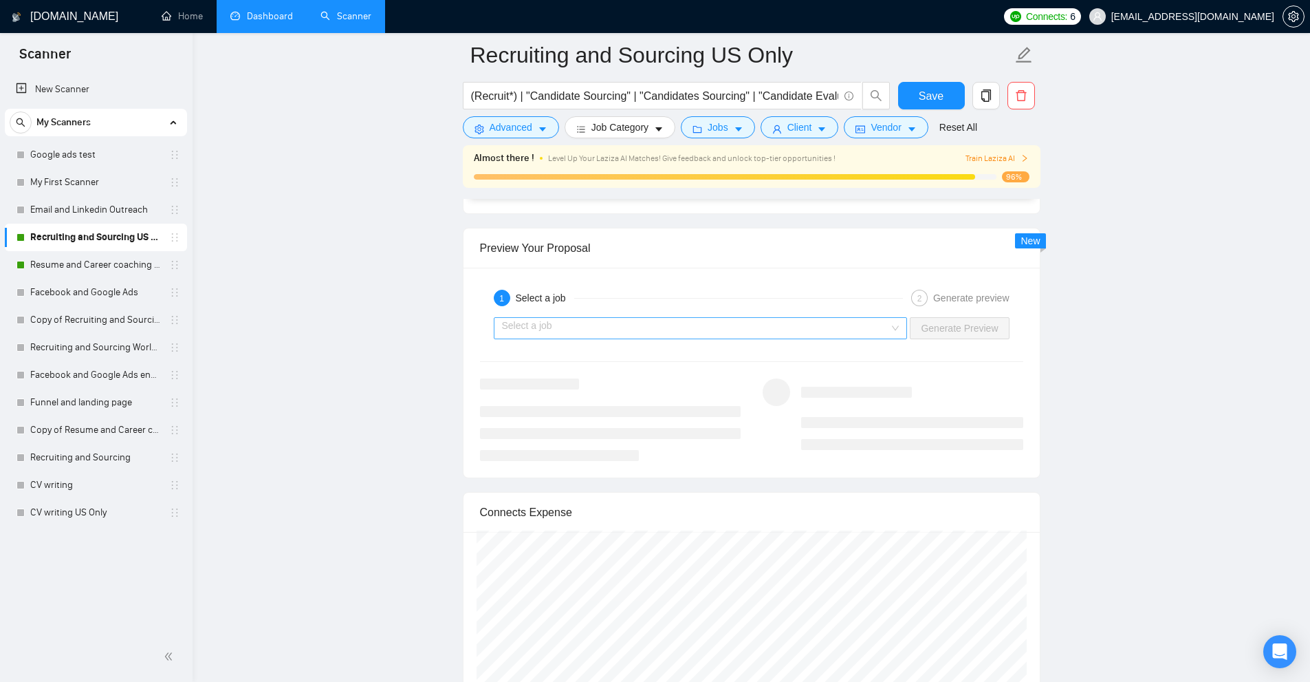
click at [751, 319] on input "search" at bounding box center [696, 328] width 388 height 21
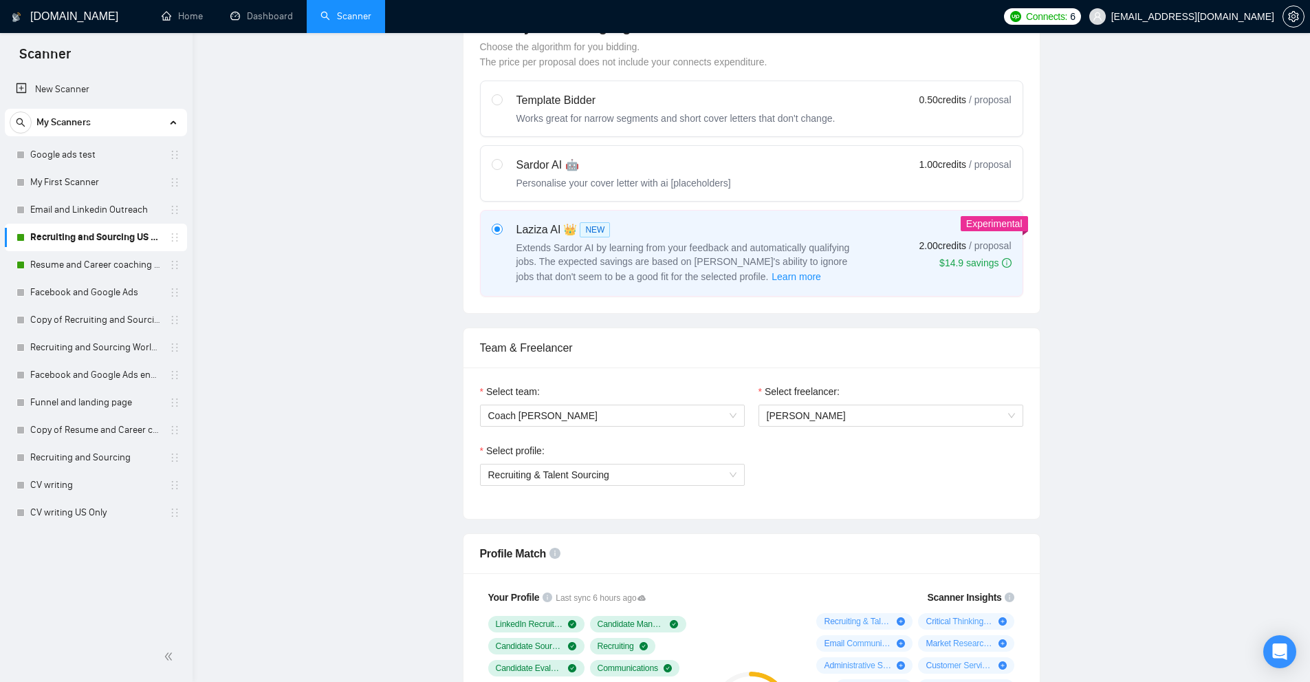
scroll to position [0, 0]
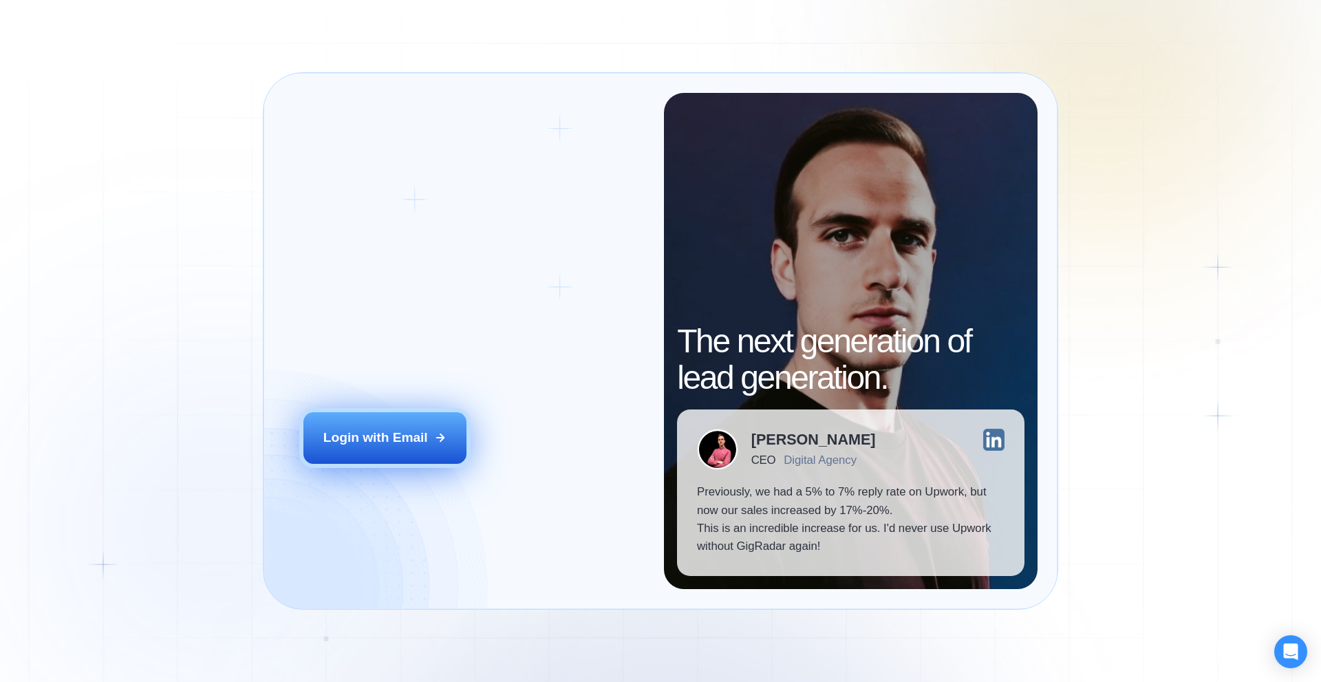
click at [399, 436] on div "Login with Email" at bounding box center [375, 437] width 105 height 18
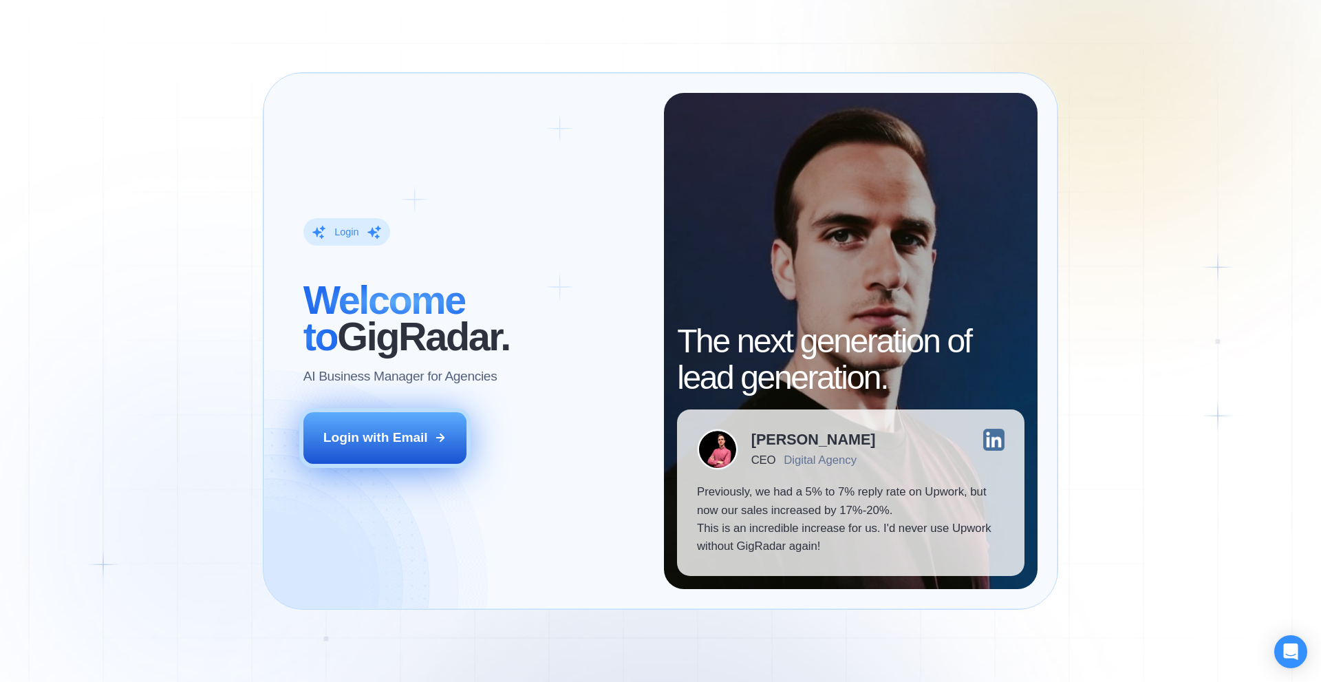
click at [384, 448] on button "Login with Email" at bounding box center [385, 437] width 164 height 51
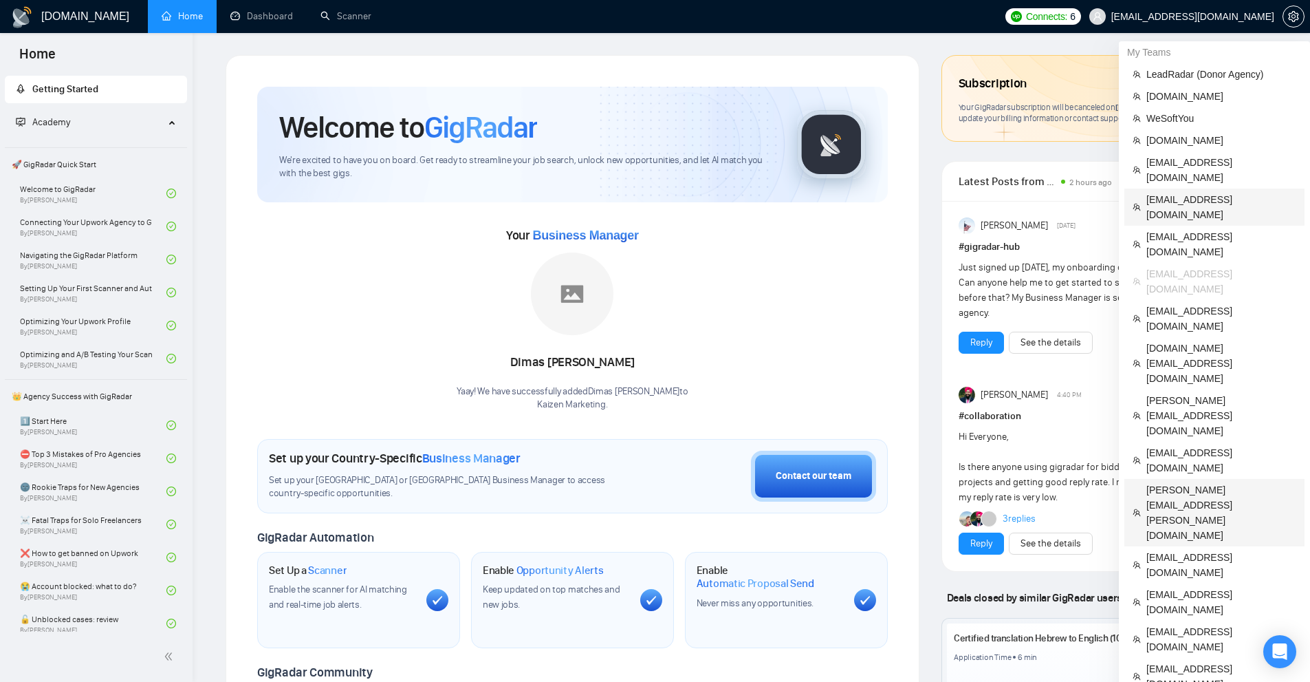
scroll to position [69, 0]
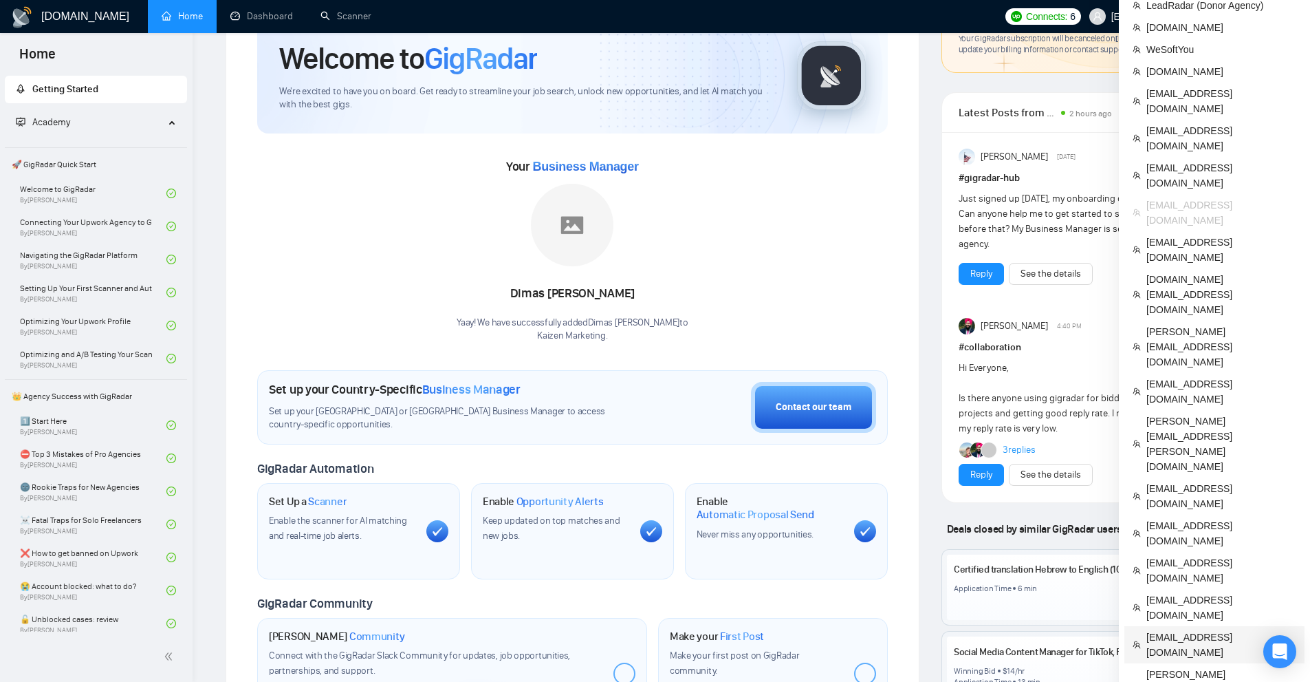
click at [1195, 629] on span "[EMAIL_ADDRESS][DOMAIN_NAME]" at bounding box center [1222, 644] width 150 height 30
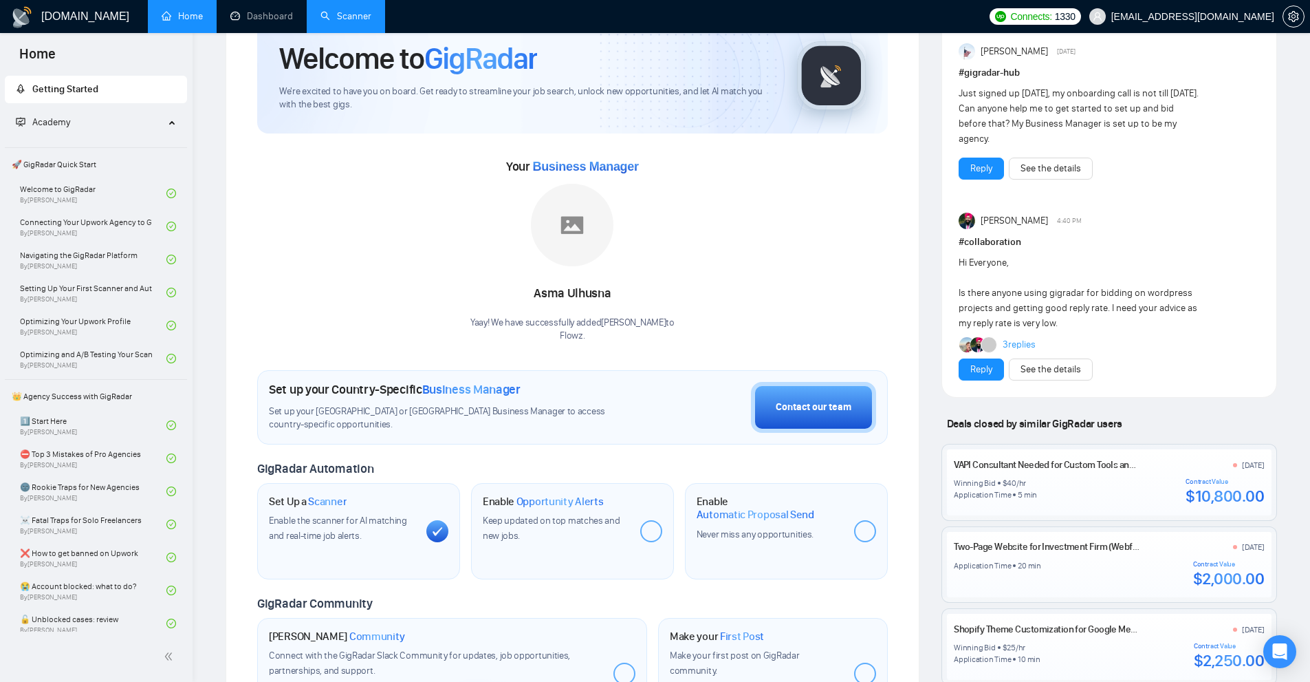
click at [361, 19] on link "Scanner" at bounding box center [346, 16] width 51 height 12
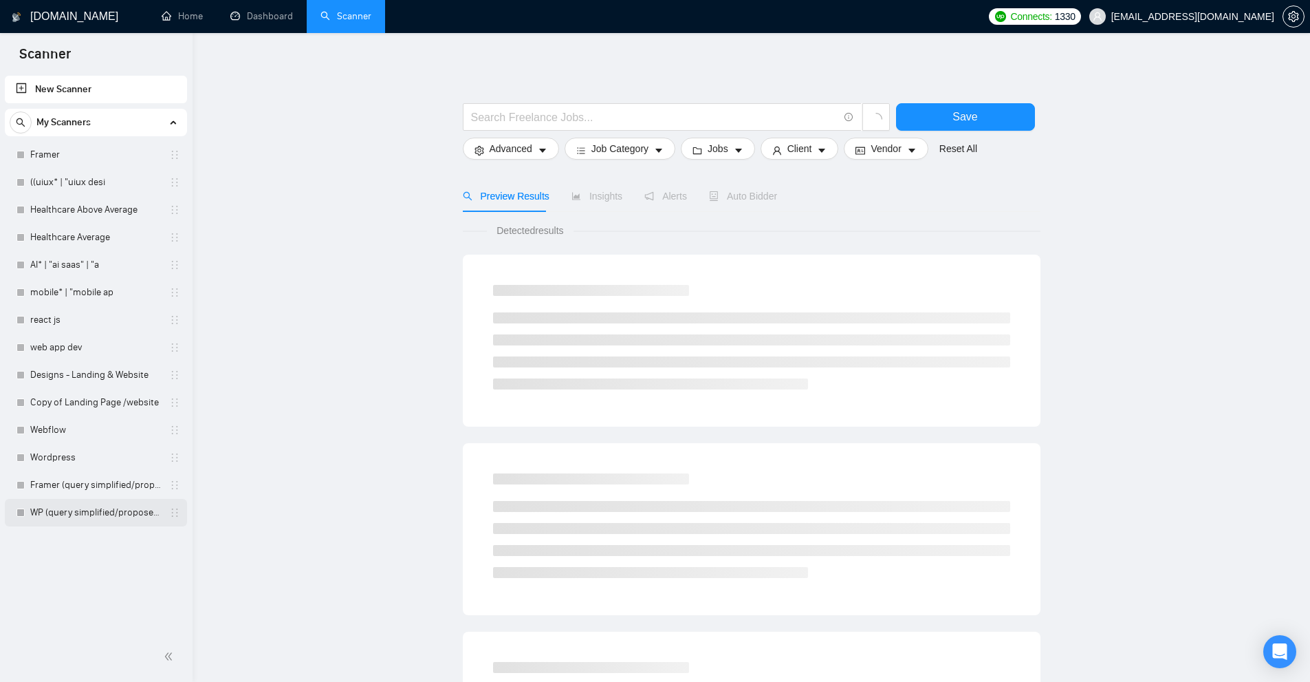
click at [89, 506] on link "WP (query simplified/proposed)" at bounding box center [95, 513] width 131 height 28
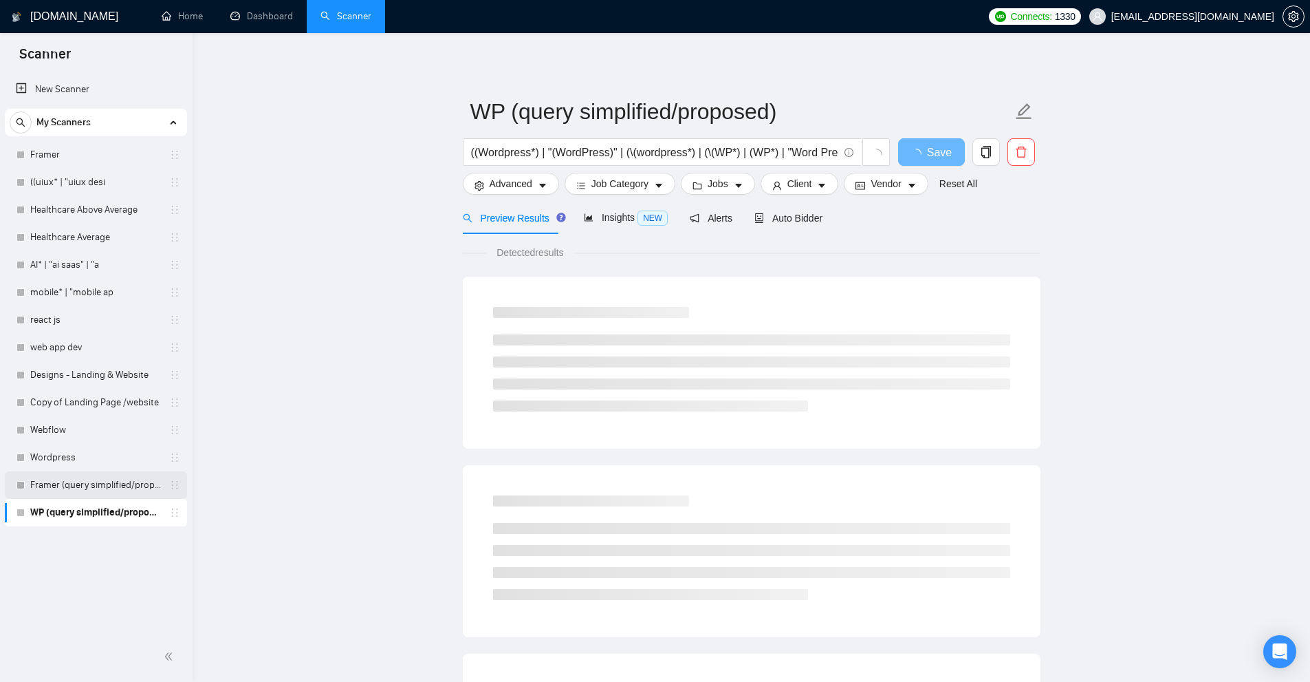
click at [82, 479] on link "Framer (query simplified/proposed)" at bounding box center [95, 485] width 131 height 28
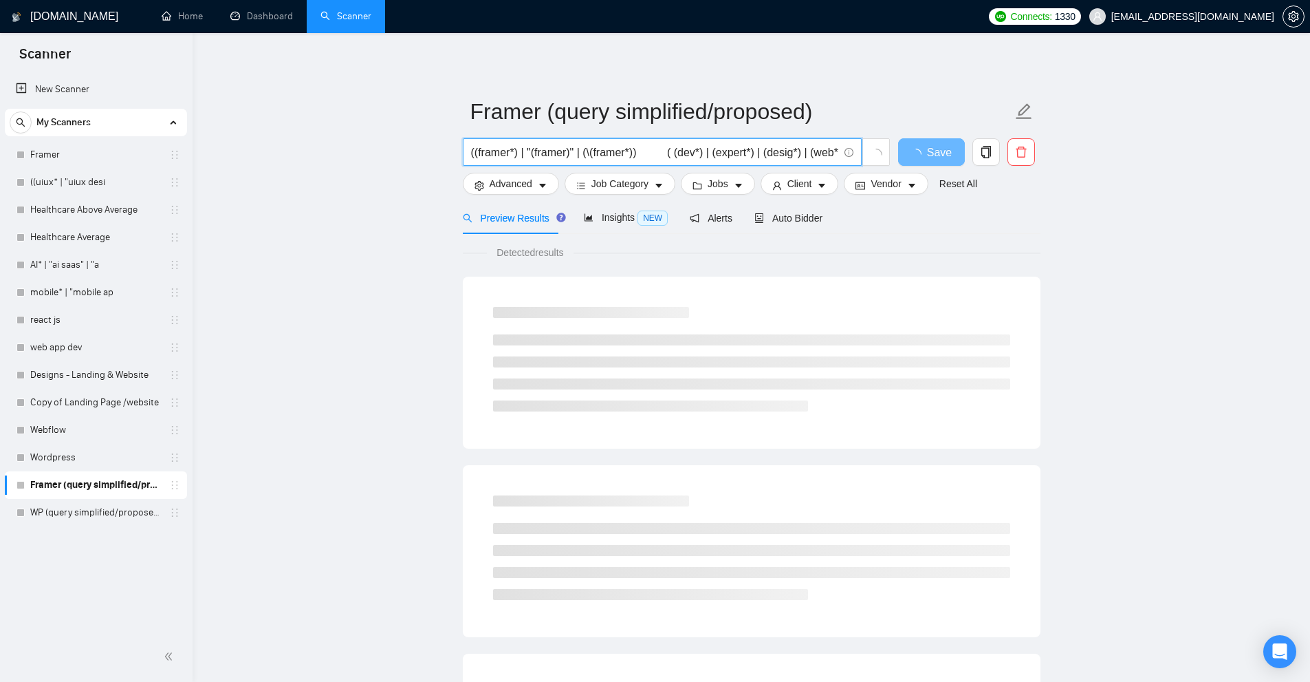
click at [594, 154] on input "((framer*) | "(framer)" | (\(framer*)) ( (dev*) | (expert*) | (desig*) | (web*)…" at bounding box center [654, 152] width 367 height 17
click at [626, 217] on span "Insights NEW" at bounding box center [626, 217] width 84 height 11
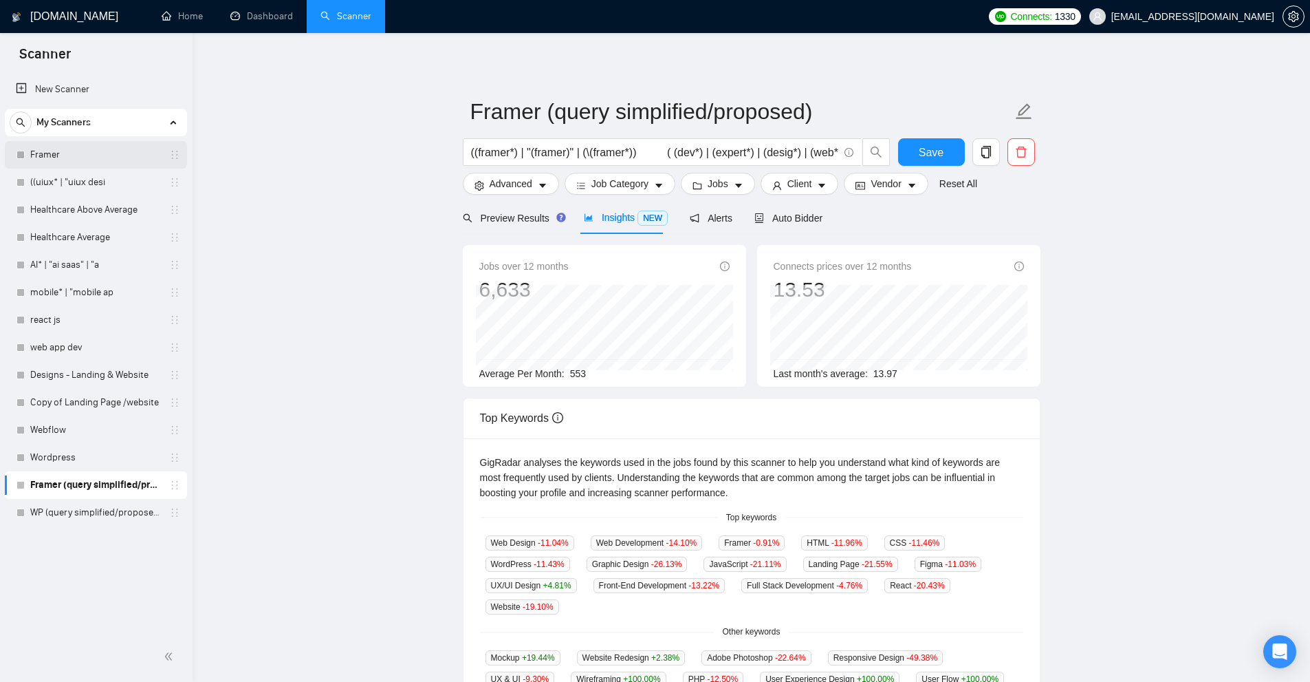
click at [75, 150] on link "Framer" at bounding box center [95, 155] width 131 height 28
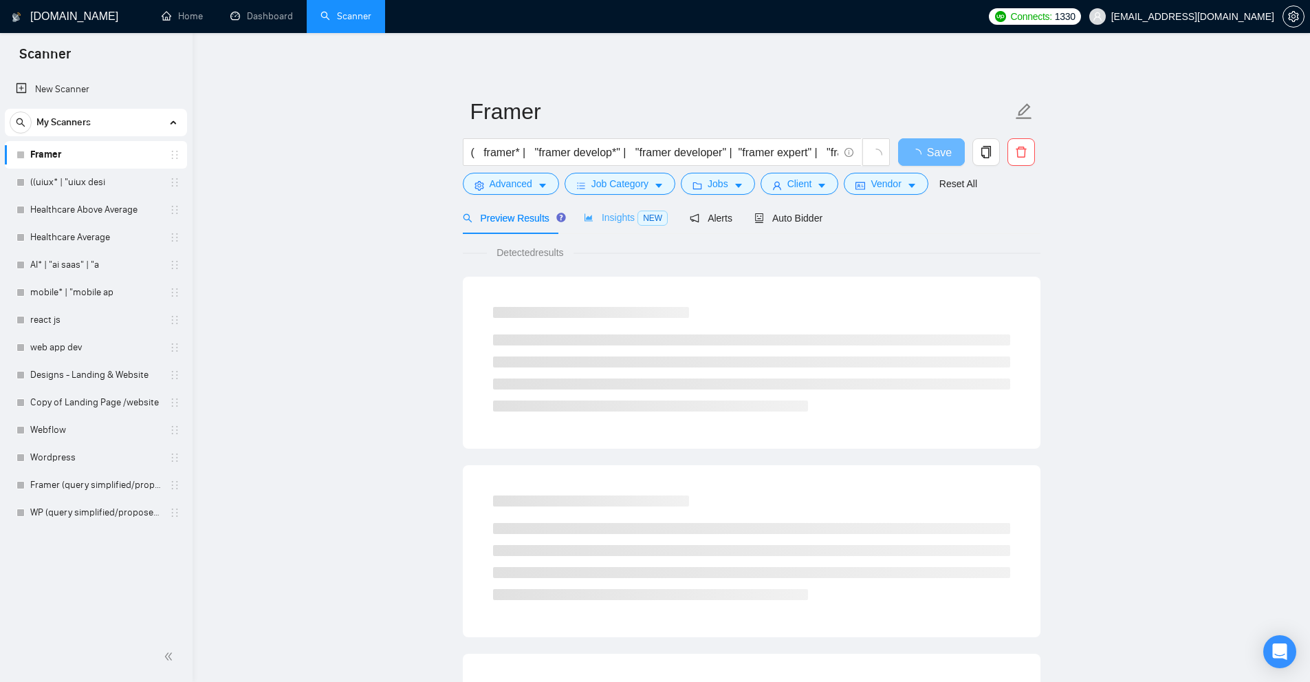
click at [629, 207] on div "Insights NEW" at bounding box center [626, 218] width 84 height 32
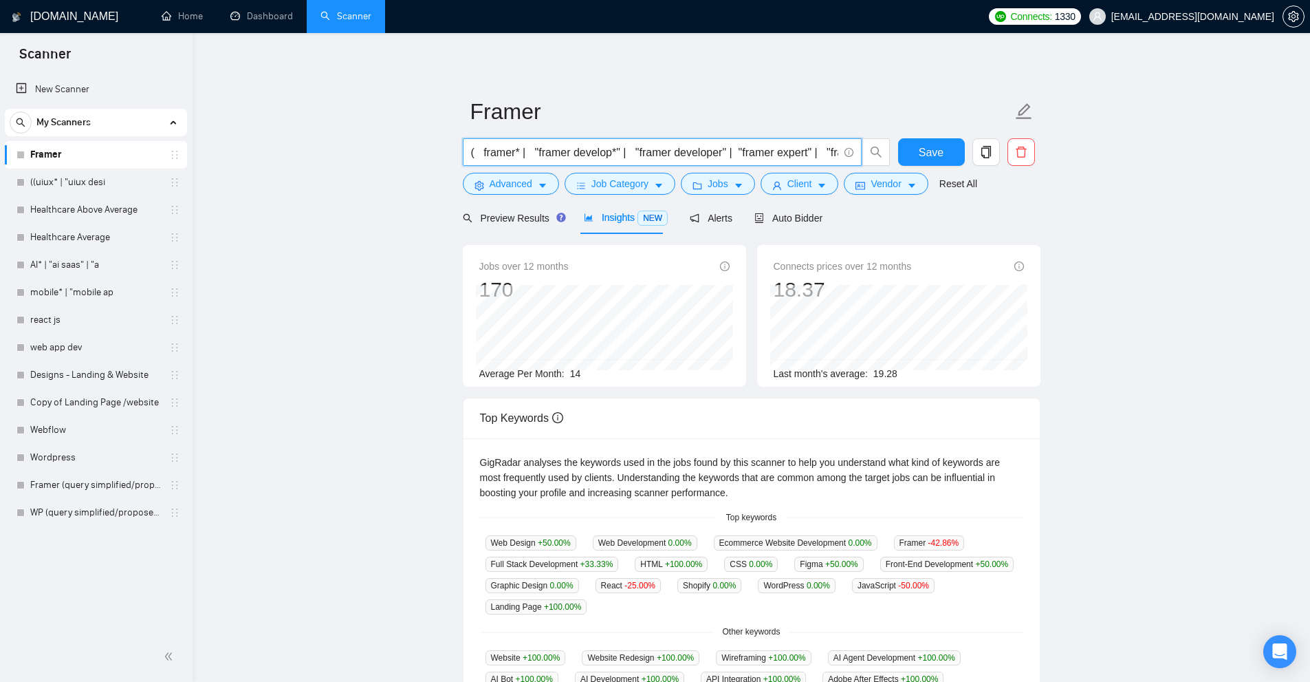
click at [536, 157] on input "( framer* | "framer develop*" | "framer developer" | "framer expert" | "framer …" at bounding box center [654, 152] width 367 height 17
paste input "(framer*) | "(framer)" | (\(framer*)) ( (dev*) | (expert*) | (desig*) | (web*) …"
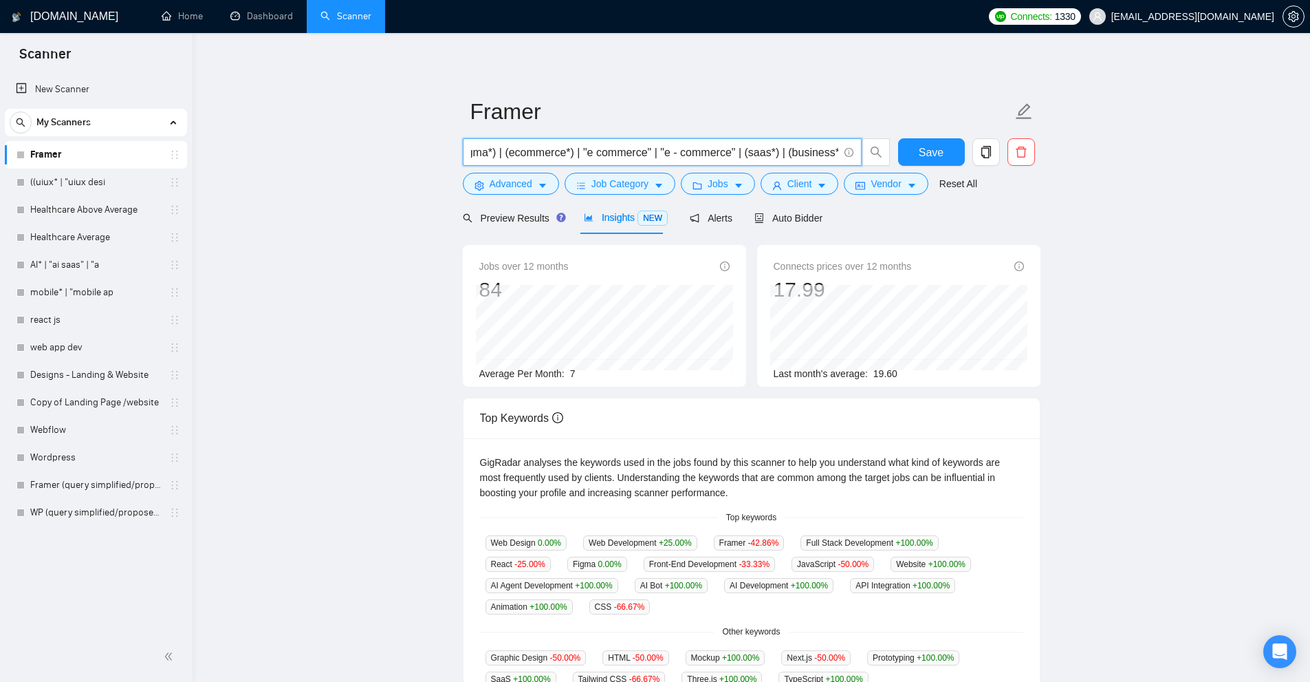
click at [536, 157] on input "((framer*) | "(framer)" | (\(framer*)) ( (dev*) | (expert*) | (desig*) | (web*)…" at bounding box center [654, 152] width 367 height 17
type input "( framer* | "framer develop*" | "framer developer" | "framer expert" | "framer …"
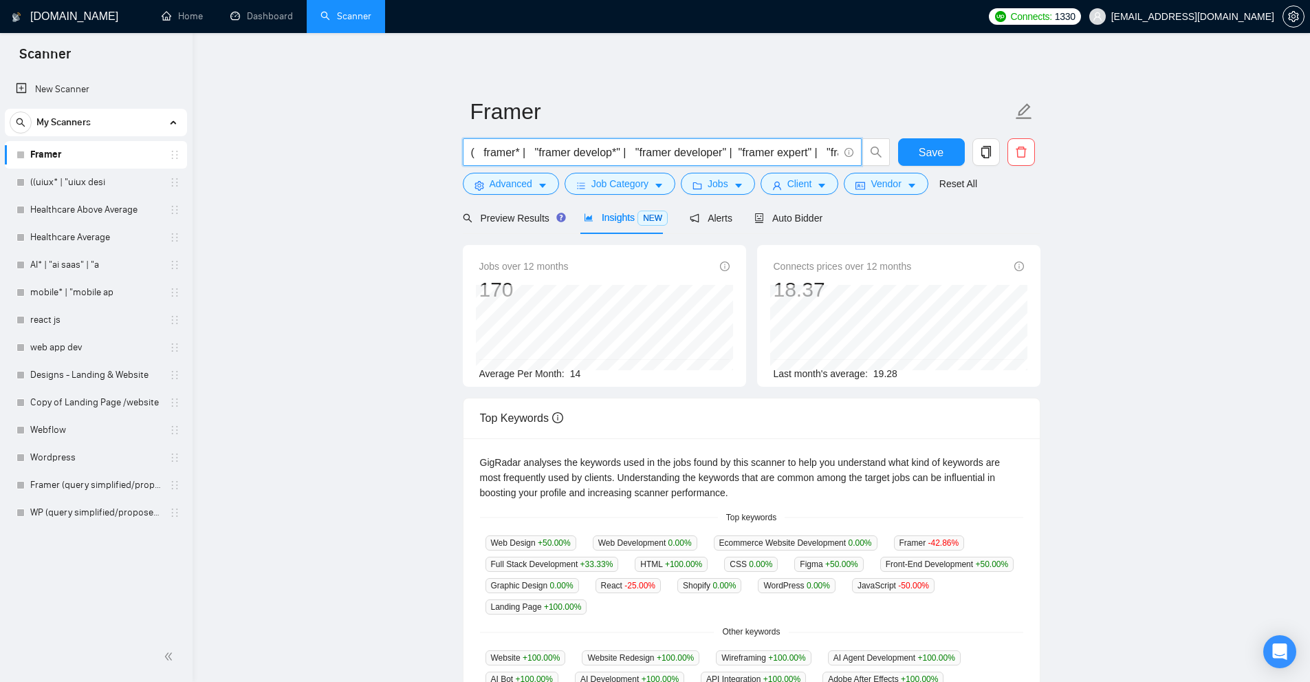
click at [404, 259] on main "Framer ( framer* | "framer develop*" | "framer developer" | "framer expert" | "…" at bounding box center [752, 527] width 1074 height 944
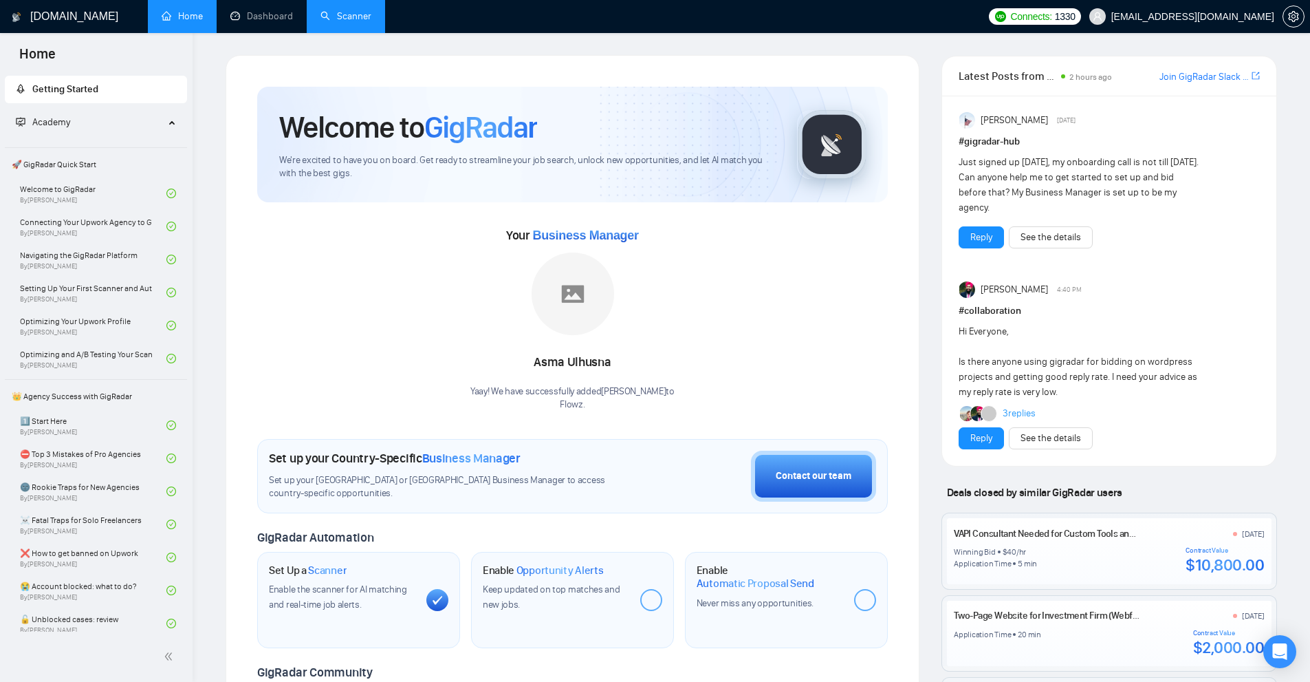
click at [351, 21] on link "Scanner" at bounding box center [346, 16] width 51 height 12
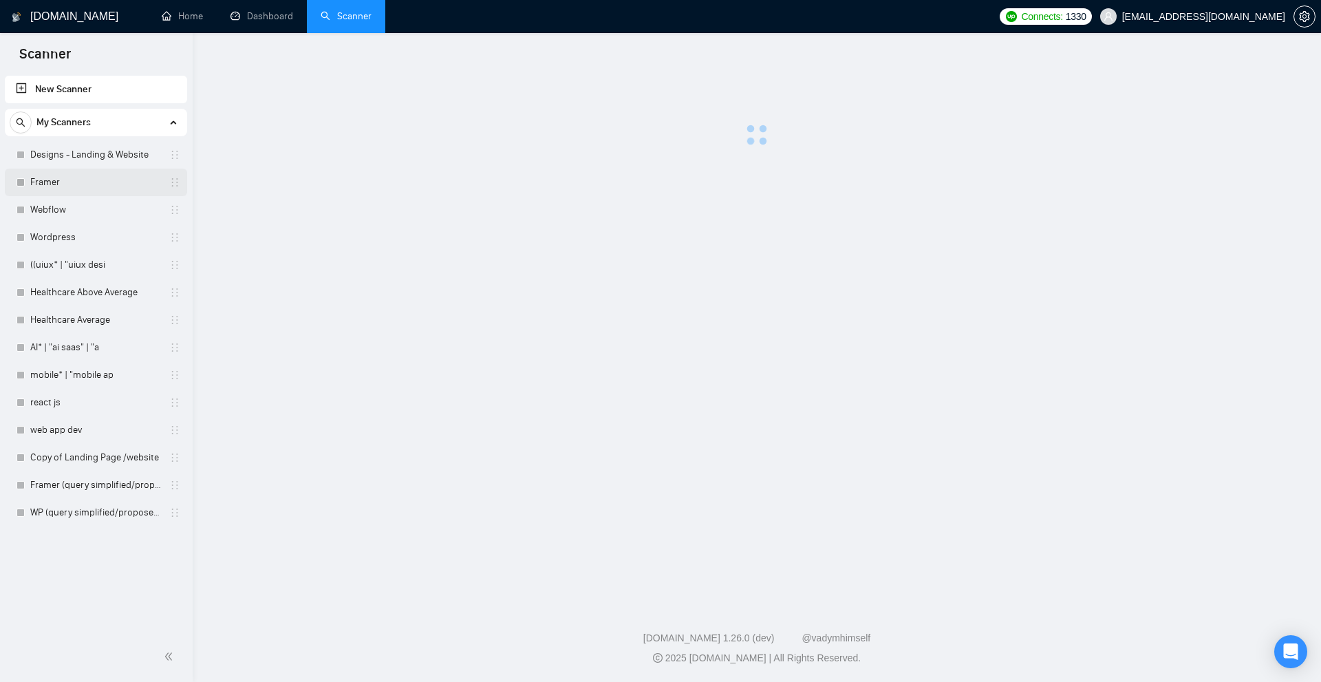
click at [53, 177] on link "Framer" at bounding box center [95, 183] width 131 height 28
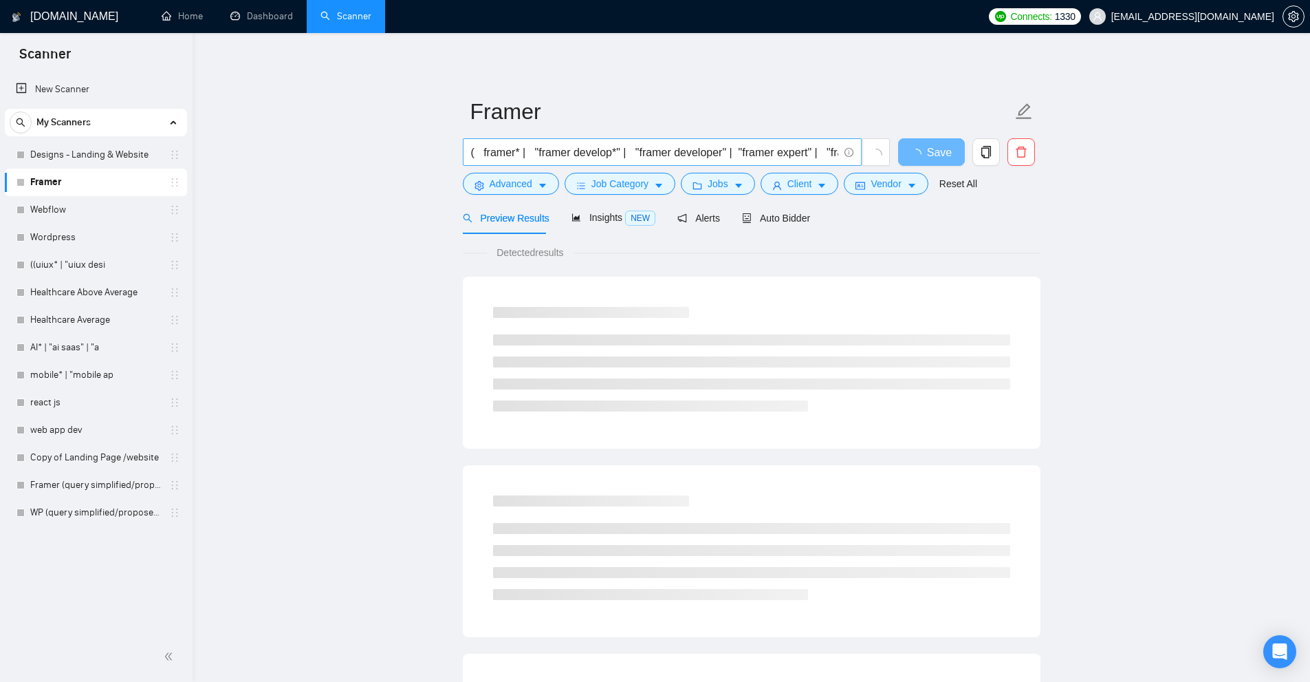
click at [592, 151] on input "( framer* | "framer develop*" | "framer developer" | "framer expert" | "framer …" at bounding box center [654, 152] width 367 height 17
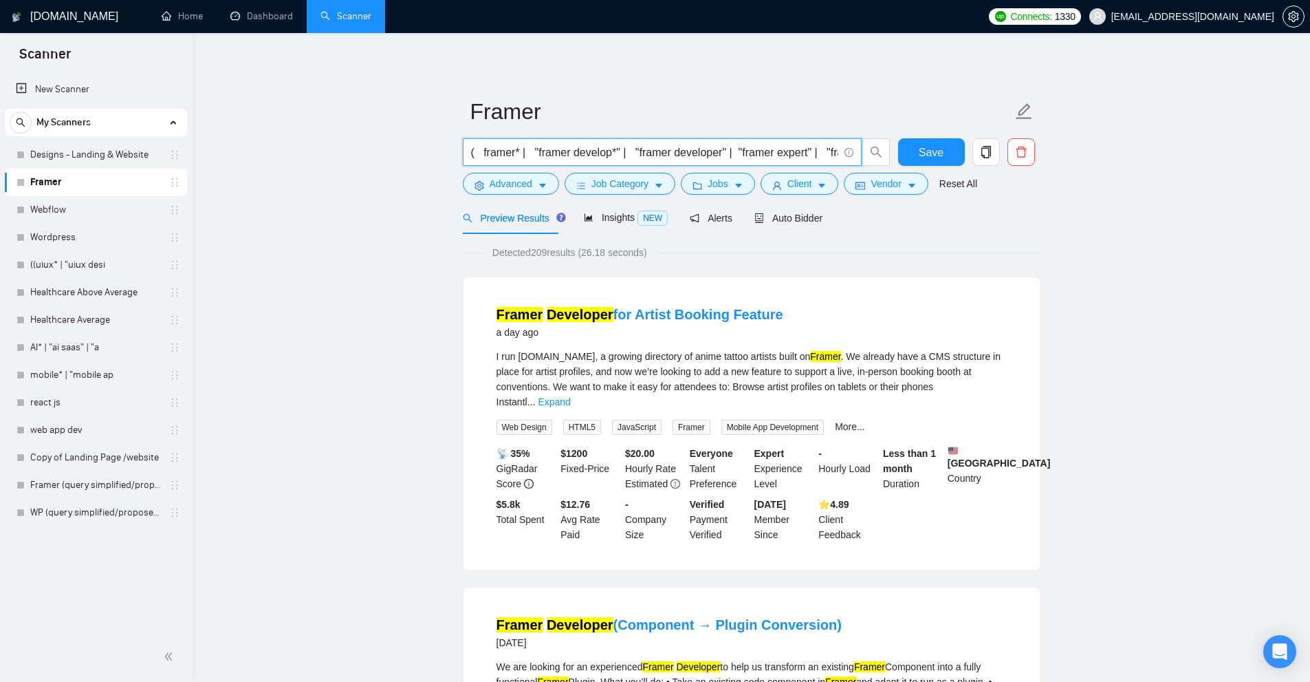
click at [530, 147] on input "( framer* | "framer develop*" | "framer developer" | "framer expert" | "framer …" at bounding box center [654, 152] width 367 height 17
paste input "(framer*) | "(framer)" | (\(framer*)) ( (dev*) | (expert*) | (desig*) | (web*) …"
click at [561, 145] on input "((framer*) | "(framer)" | (\(framer*)) ( (dev*) | (expert*) | (desig*) | (web*)…" at bounding box center [654, 152] width 367 height 17
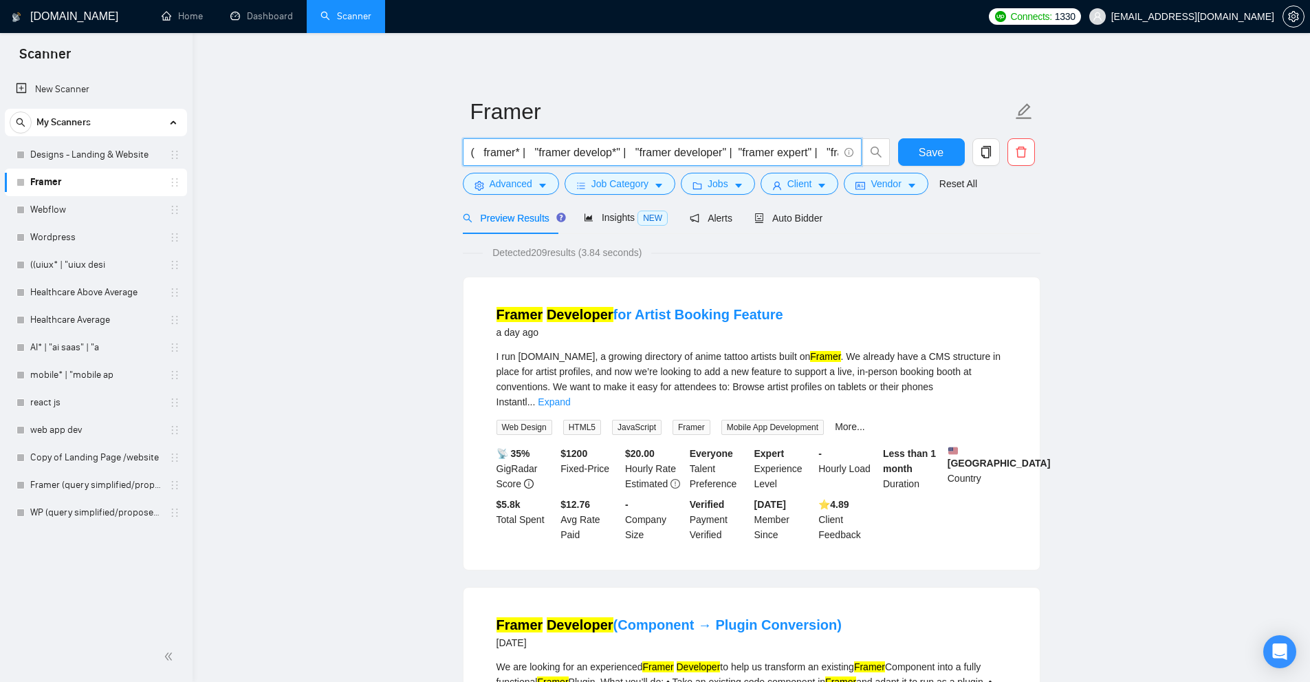
click at [517, 149] on input "( framer* | "framer develop*" | "framer developer" | "framer expert" | "framer …" at bounding box center [654, 152] width 367 height 17
paste input "(framer*) | "(framer)" | (\(framer*)) ( (dev*) | (expert*) | (desig*) | (web*) …"
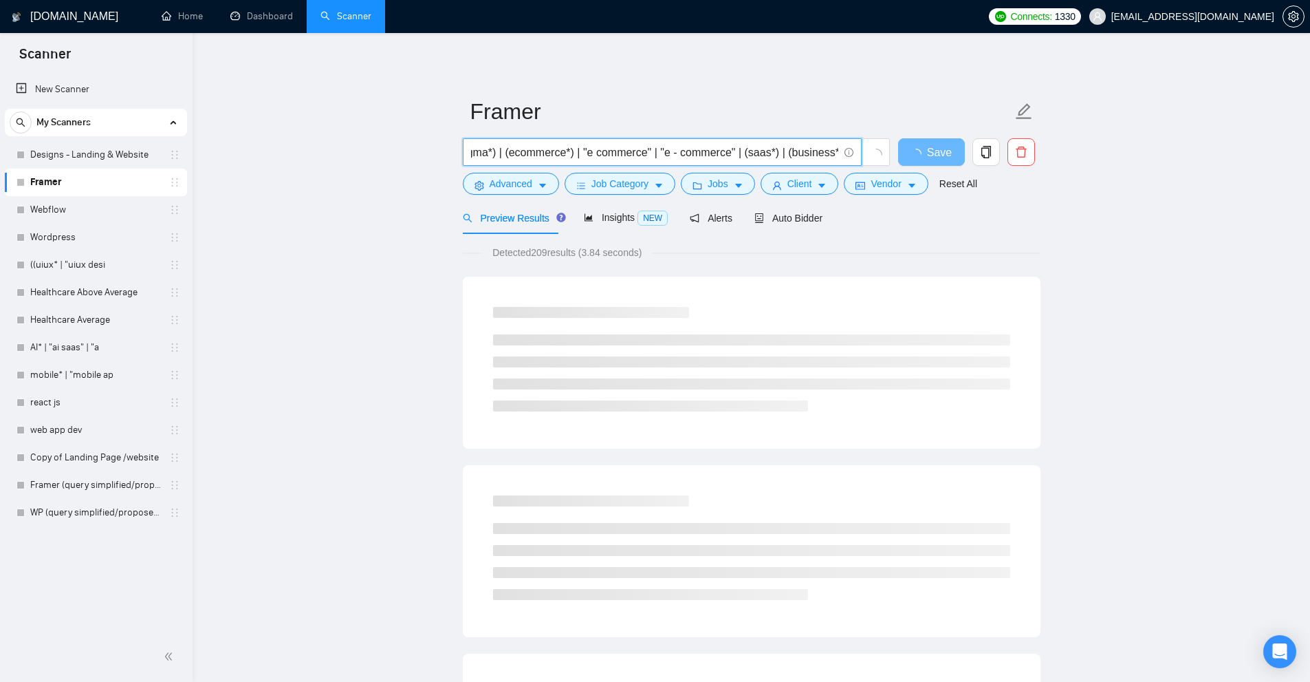
type input "((framer*) | "(framer)" | (\(framer*)) ( (dev*) | (expert*) | (desig*) | (web*)…"
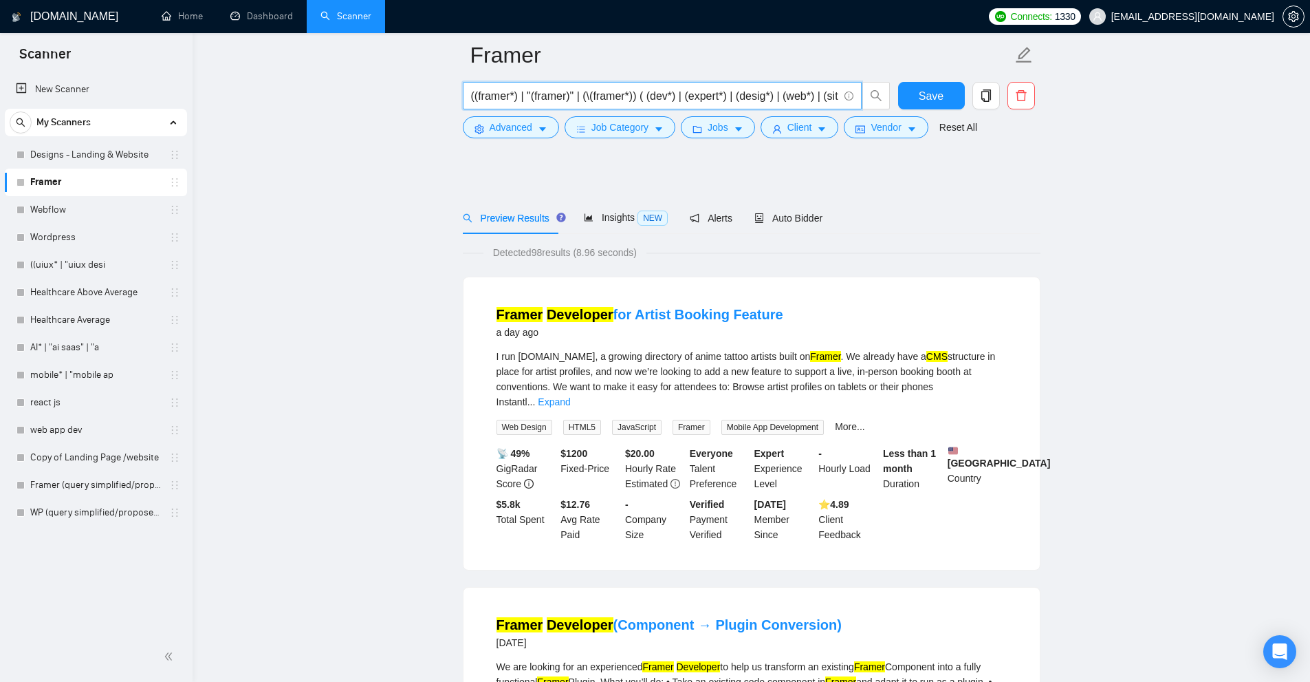
scroll to position [413, 0]
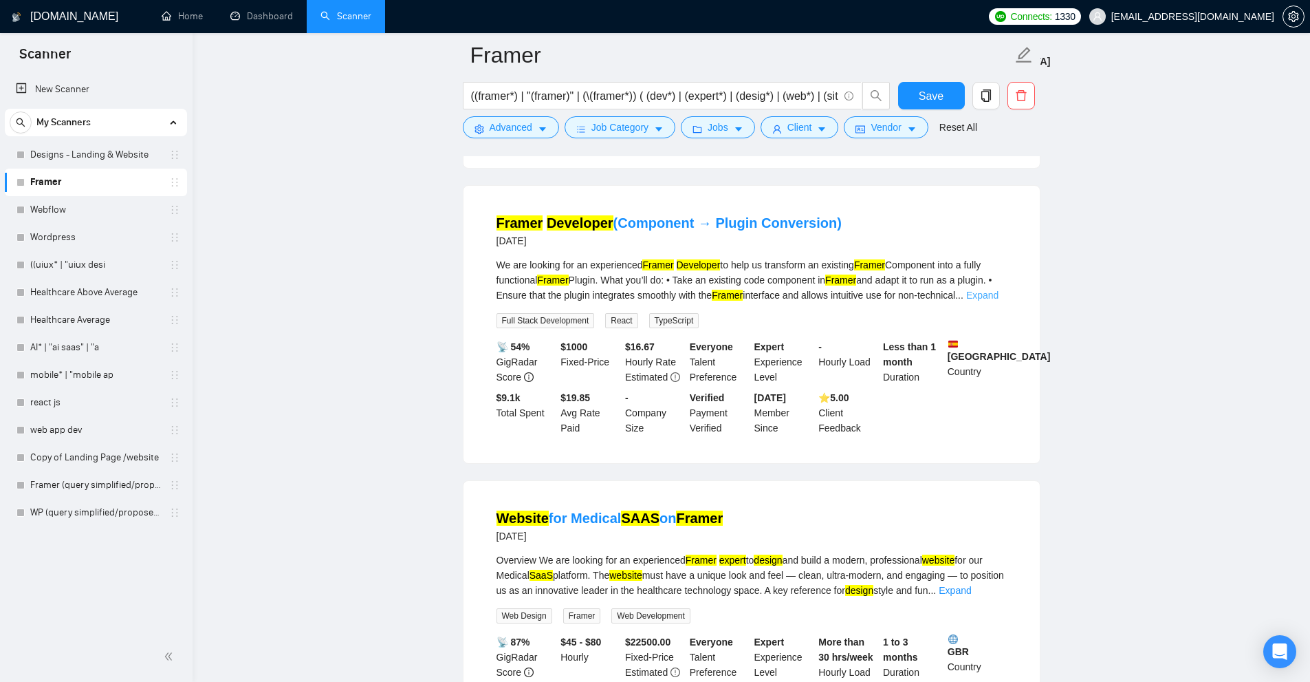
click at [999, 290] on link "Expand" at bounding box center [982, 295] width 32 height 11
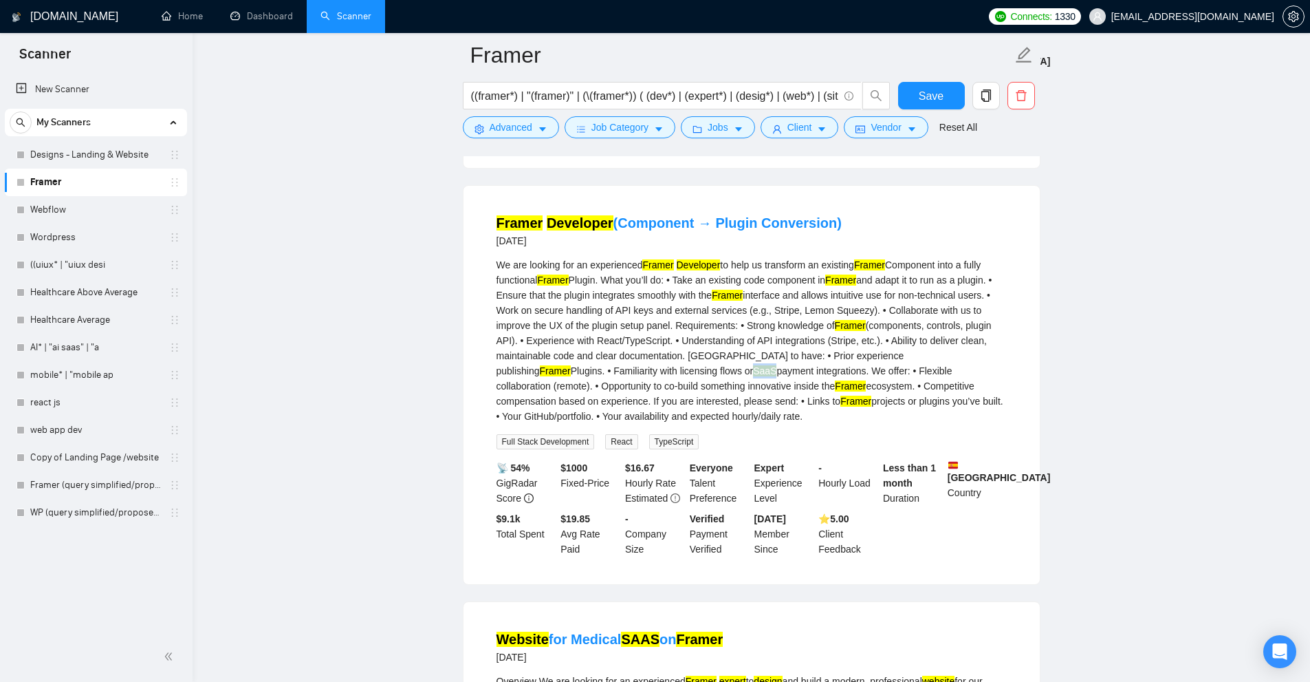
drag, startPoint x: 592, startPoint y: 363, endPoint x: 616, endPoint y: 360, distance: 24.2
click at [616, 360] on div "We are looking for an experienced Framer Developer to help us transform an exis…" at bounding box center [752, 340] width 510 height 166
click at [727, 393] on div "We are looking for an experienced Framer Developer to help us transform an exis…" at bounding box center [752, 340] width 510 height 166
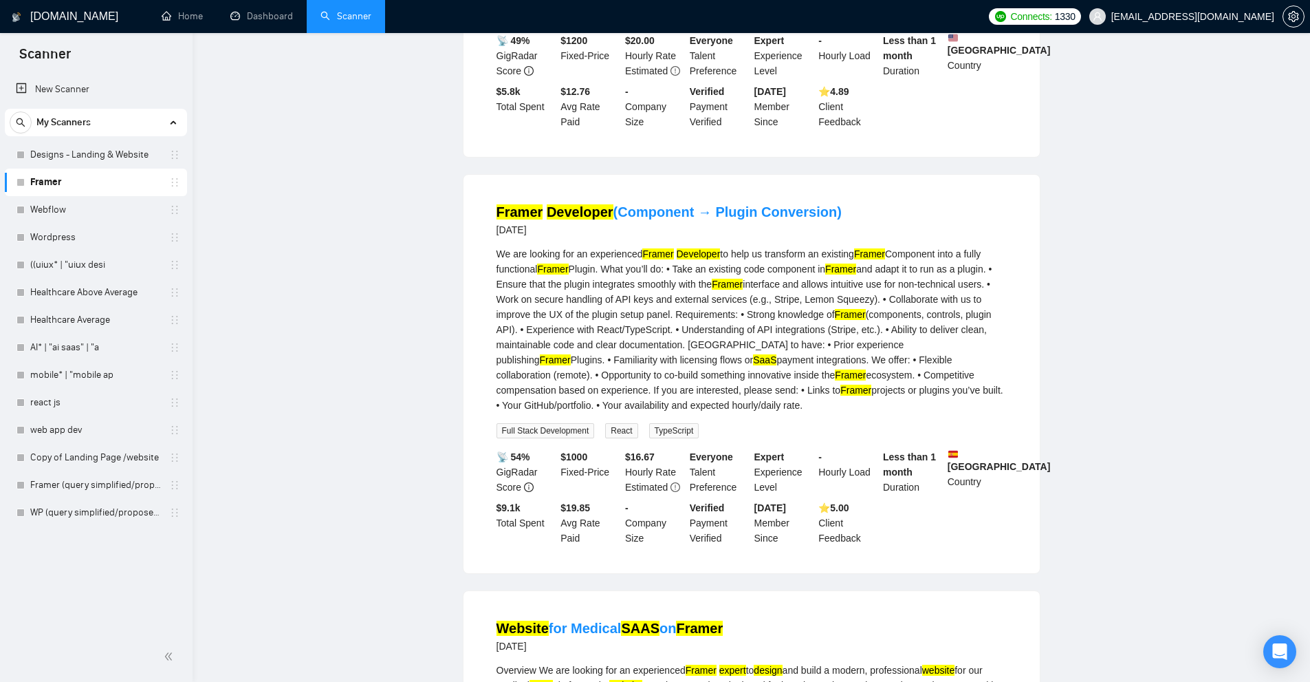
scroll to position [0, 0]
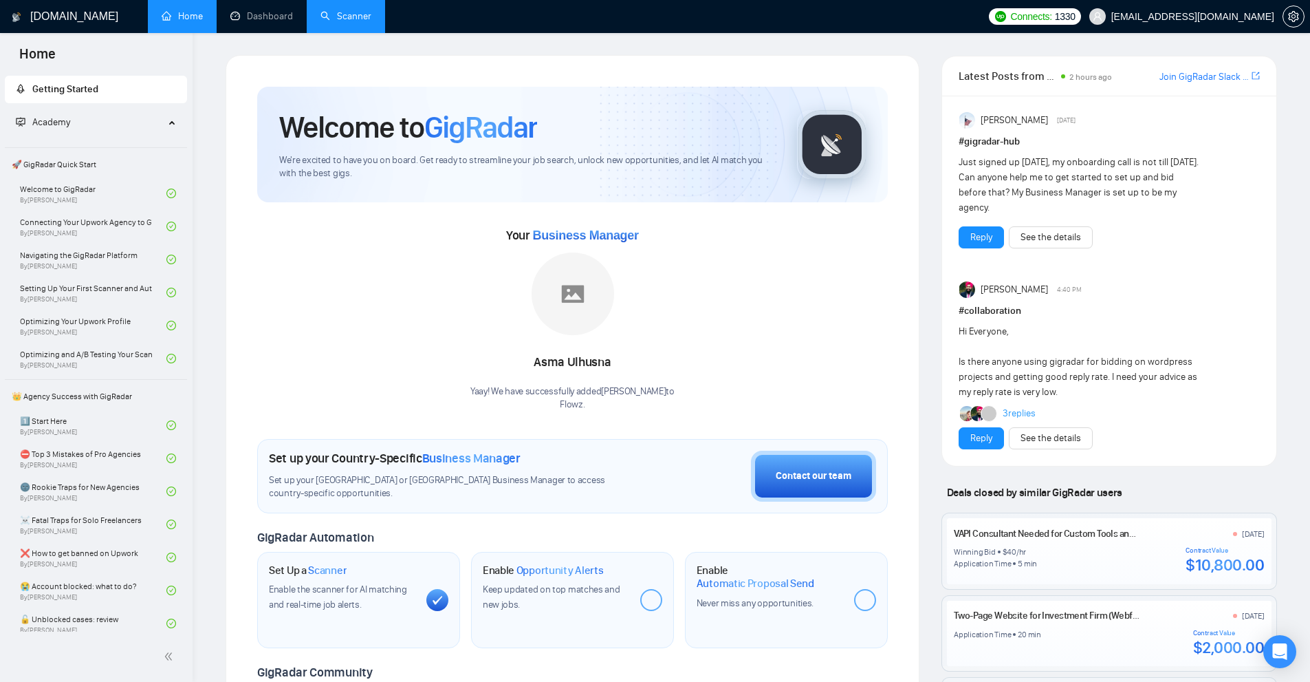
click at [349, 21] on link "Scanner" at bounding box center [346, 16] width 51 height 12
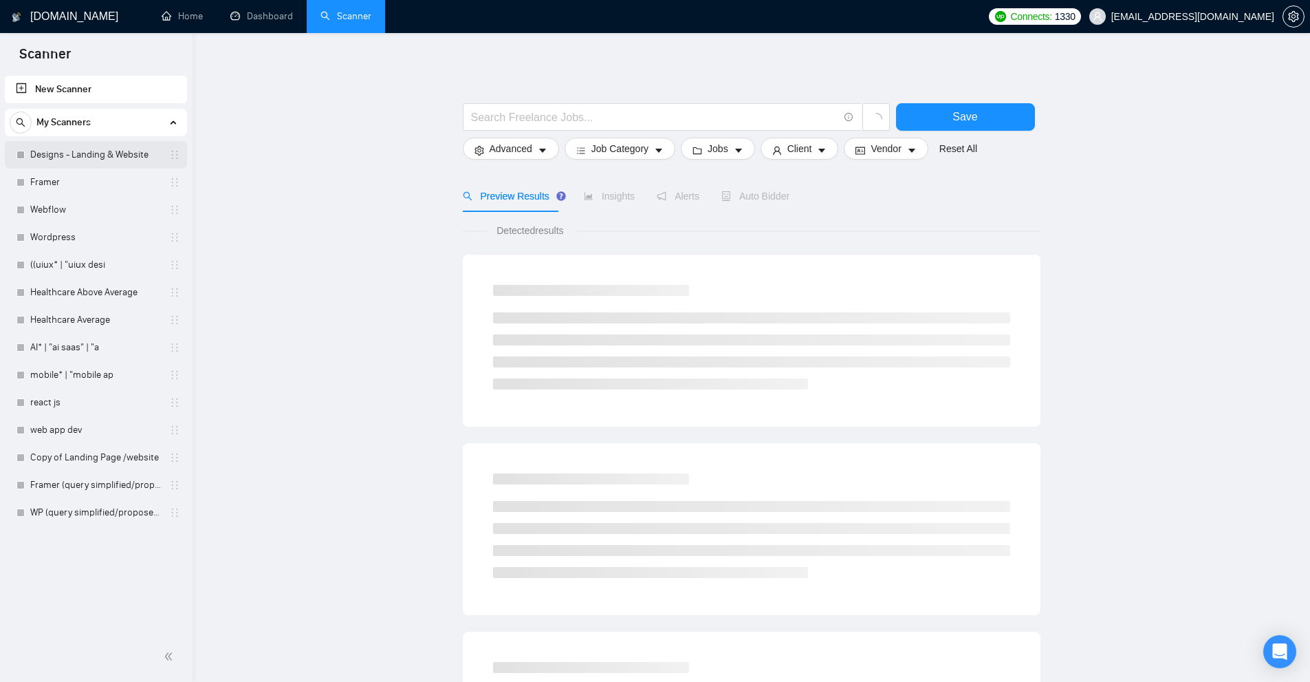
click at [85, 159] on link "Designs - Landing & Website" at bounding box center [95, 155] width 131 height 28
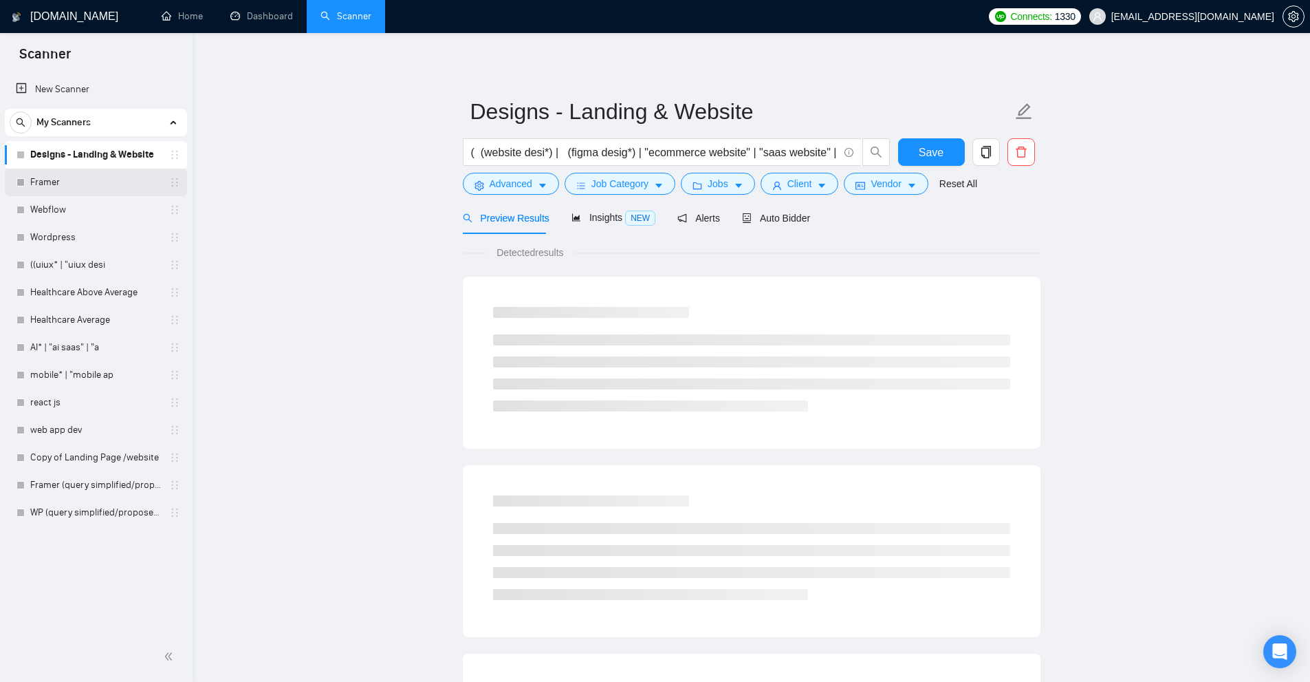
click at [78, 178] on link "Framer" at bounding box center [95, 183] width 131 height 28
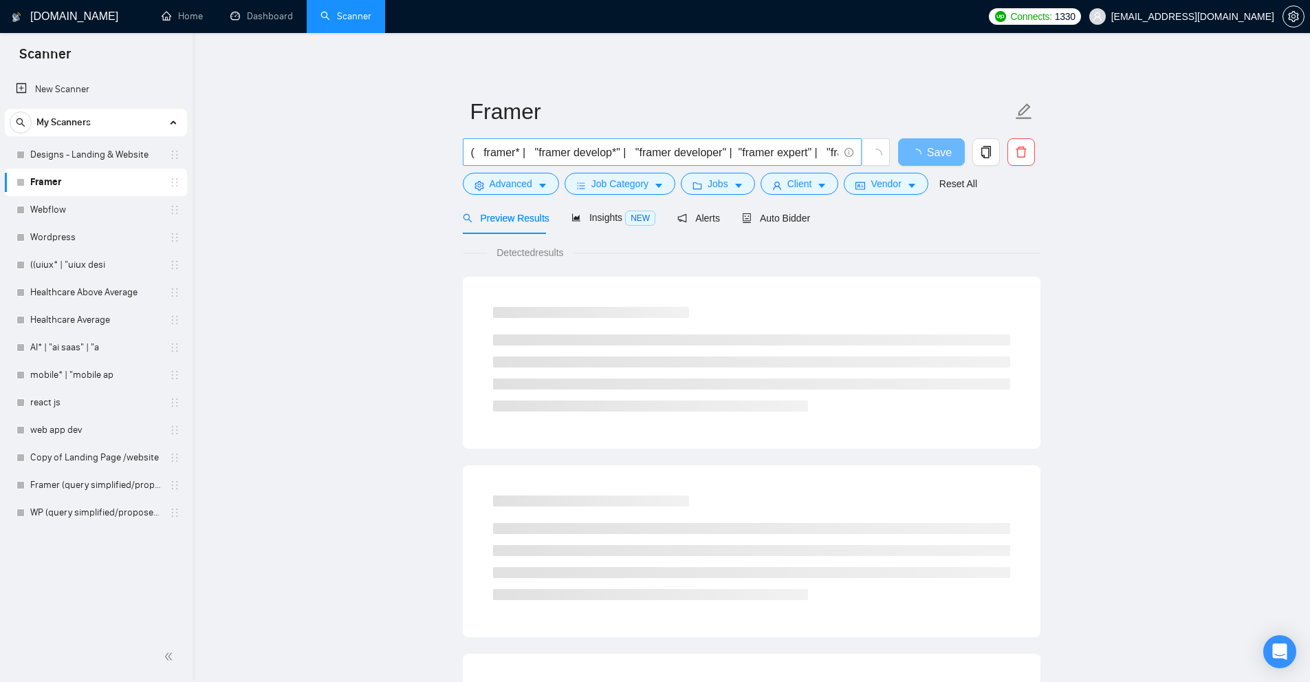
click at [555, 151] on input "( framer* | "framer develop*" | "framer developer" | "framer expert" | "framer …" at bounding box center [654, 152] width 367 height 17
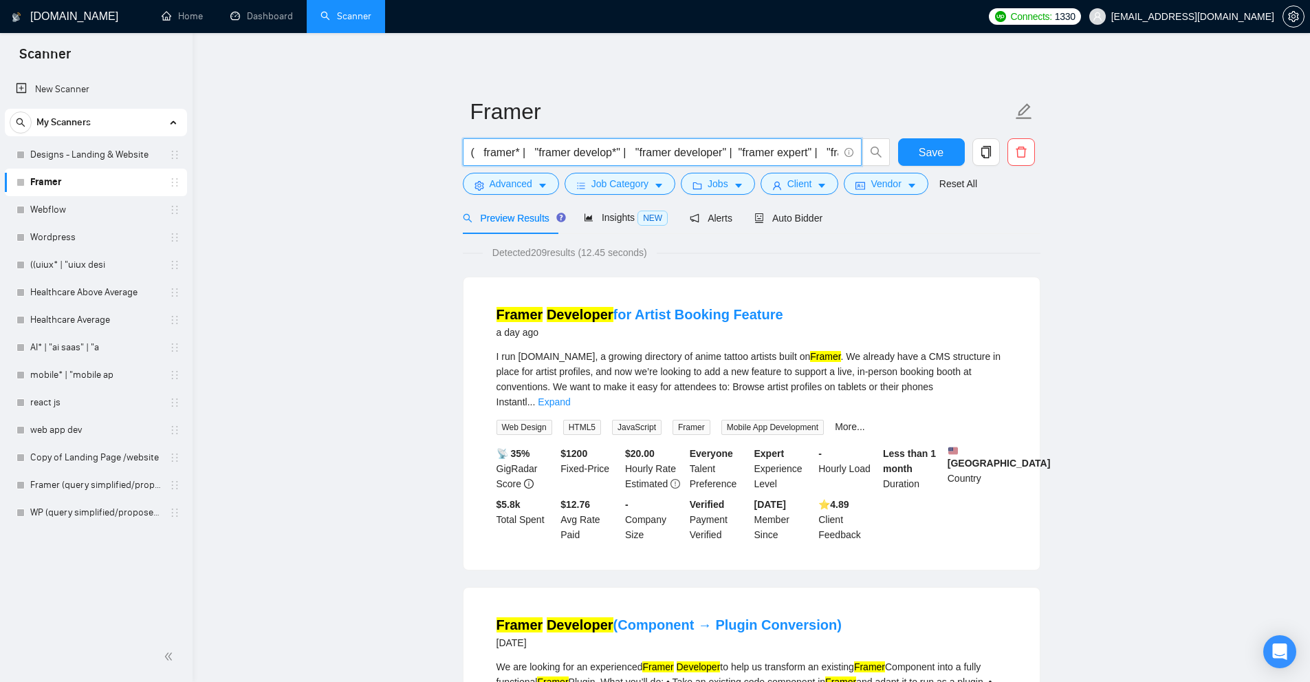
click at [640, 158] on input "( framer* | "framer develop*" | "framer developer" | "framer expert" | "framer …" at bounding box center [654, 152] width 367 height 17
paste input "(framer*) | "(framer)") ( (dev*) | (expert*) | (desig*) | (web*) | (site*) | (l…"
drag, startPoint x: 533, startPoint y: 250, endPoint x: 546, endPoint y: 248, distance: 13.1
click at [546, 248] on span "Detected 95 results (4.64 seconds)" at bounding box center [565, 252] width 163 height 15
click at [726, 149] on input "((framer*) | "(framer)") ( (dev*) | (expert*) | (desig*) | (web*) | (site*) | (…" at bounding box center [654, 152] width 367 height 17
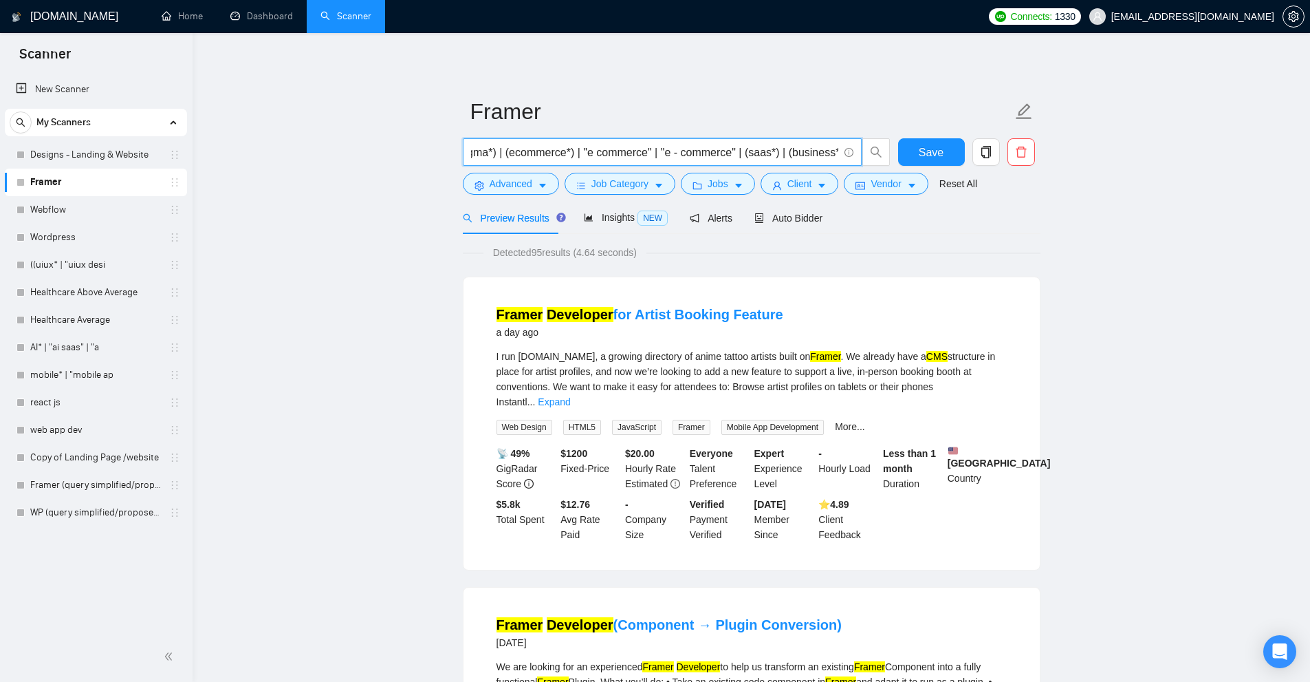
scroll to position [0, 799]
paste input ""ecommerce website" | "saas website" | "business website""
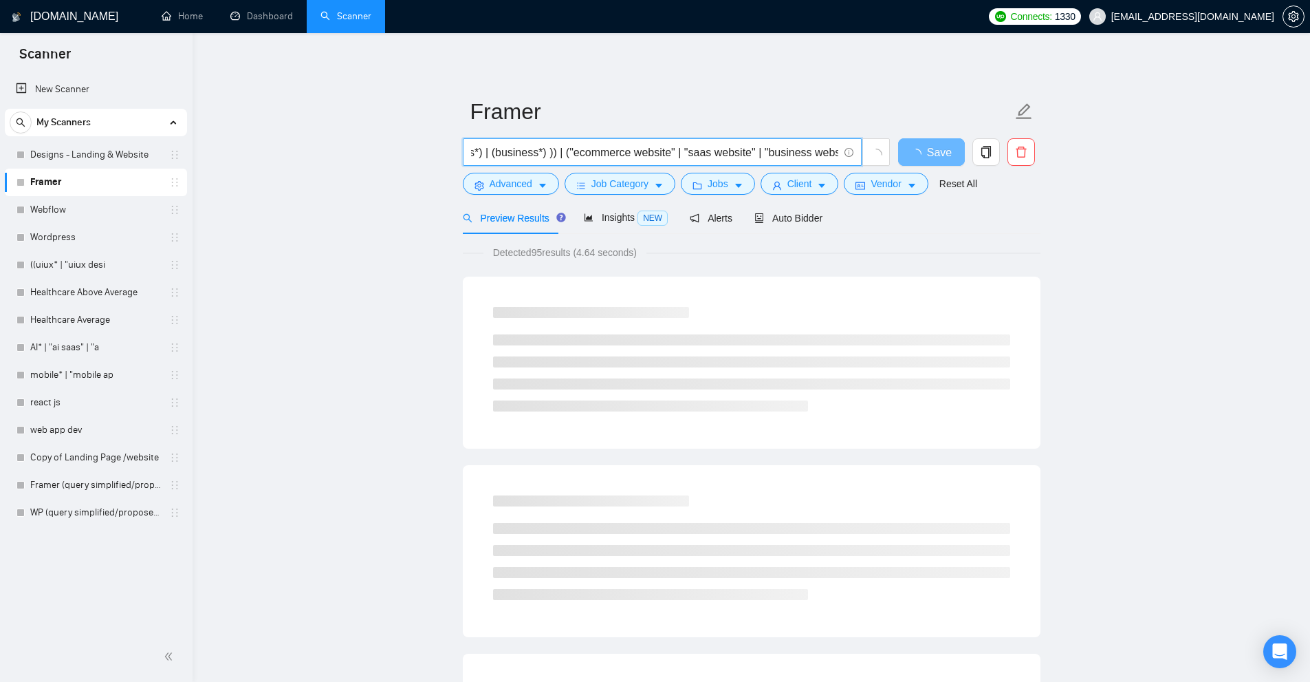
scroll to position [0, 1092]
type input "(((framer*) | "(framer)") ( (dev*) | (expert*) | (desig*) | (web*) | (site*) | …"
drag, startPoint x: 534, startPoint y: 248, endPoint x: 547, endPoint y: 247, distance: 12.5
click at [547, 247] on span "Detected 95 results (4.64 seconds)" at bounding box center [565, 252] width 163 height 15
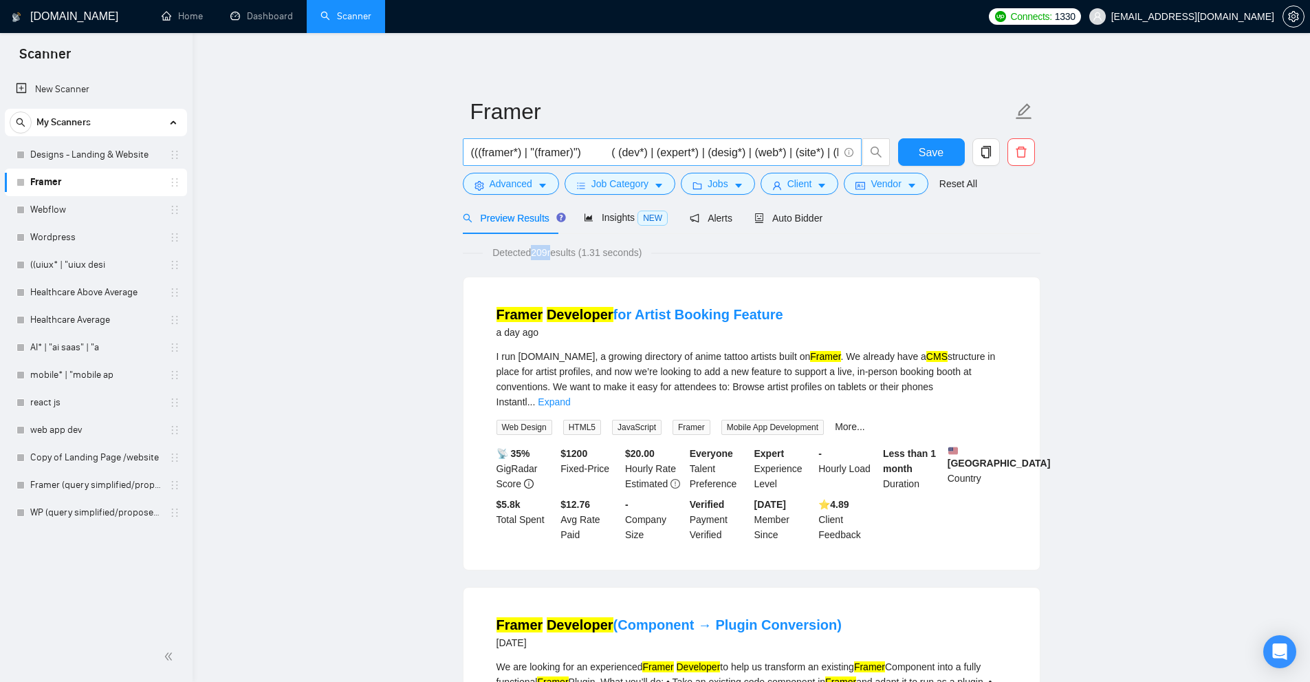
scroll to position [0, 1092]
click at [644, 149] on input "(((framer*) | "(framer)") ( (dev*) | (expert*) | (desig*) | (web*) | (site*) | …" at bounding box center [654, 152] width 367 height 17
click at [84, 82] on link "New Scanner" at bounding box center [96, 90] width 160 height 28
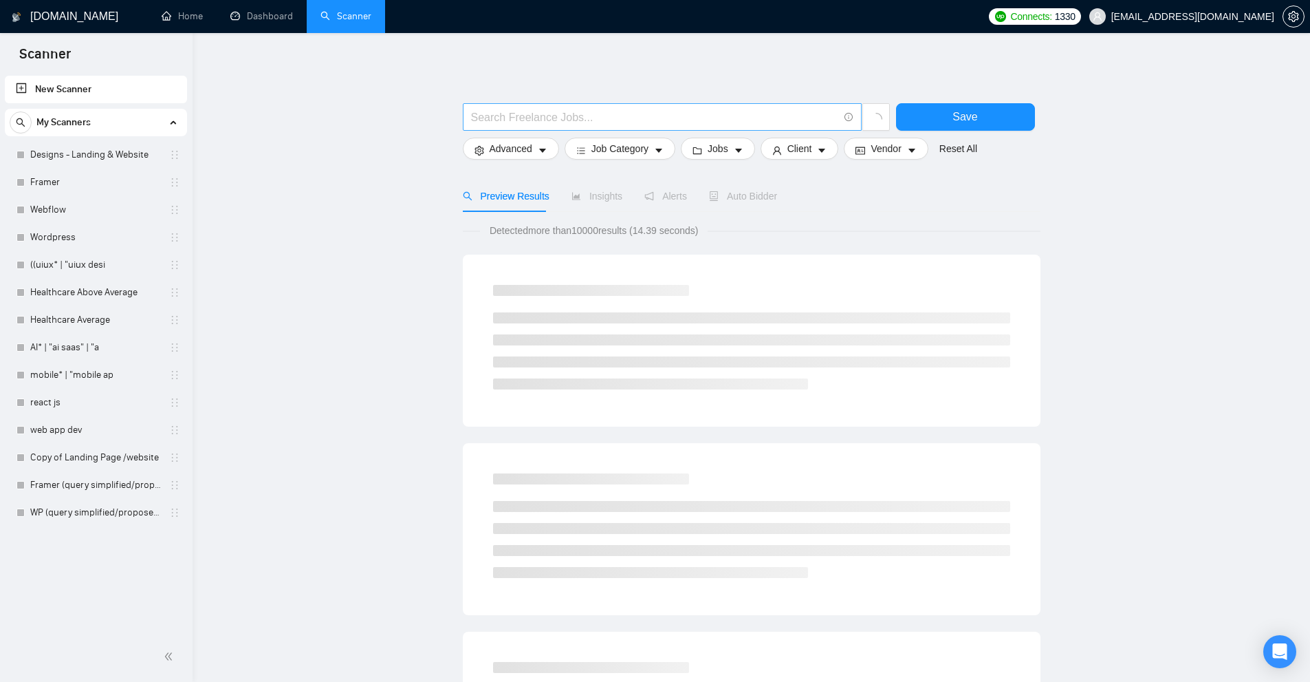
click at [536, 124] on input "text" at bounding box center [654, 117] width 367 height 17
drag, startPoint x: 575, startPoint y: 240, endPoint x: 827, endPoint y: 242, distance: 252.4
drag, startPoint x: 468, startPoint y: 221, endPoint x: 922, endPoint y: 240, distance: 454.4
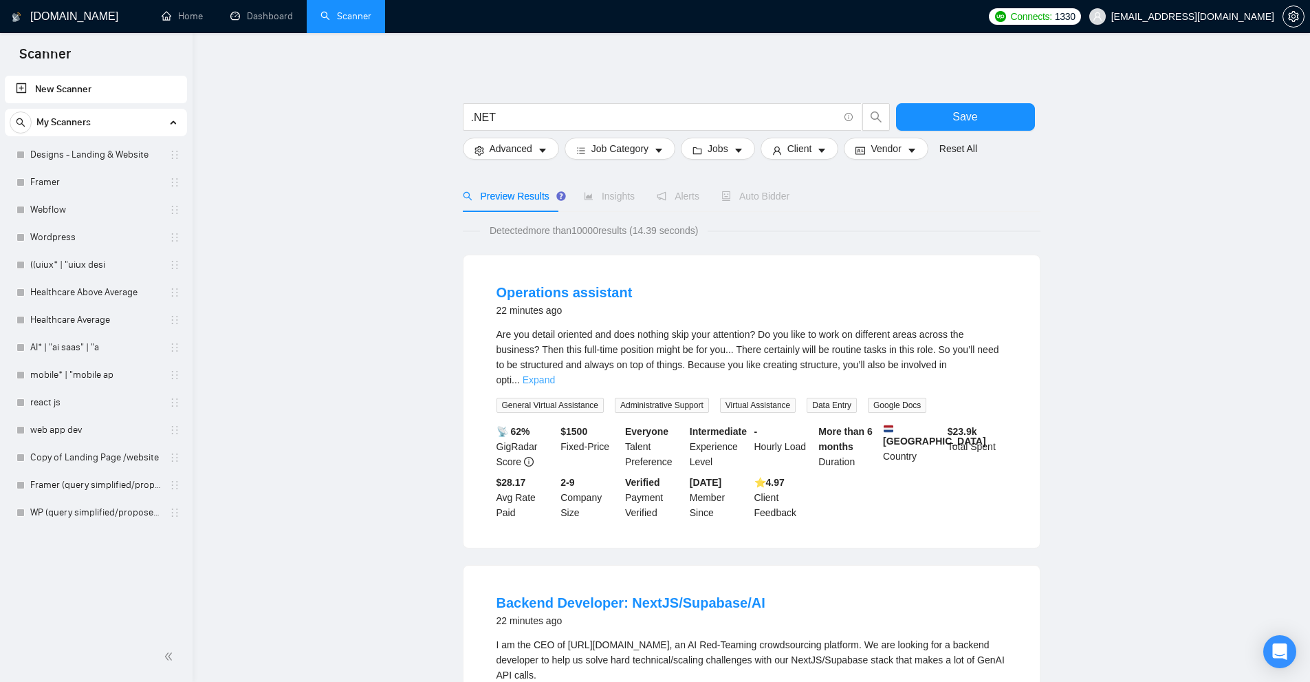
click at [555, 374] on link "Expand" at bounding box center [539, 379] width 32 height 11
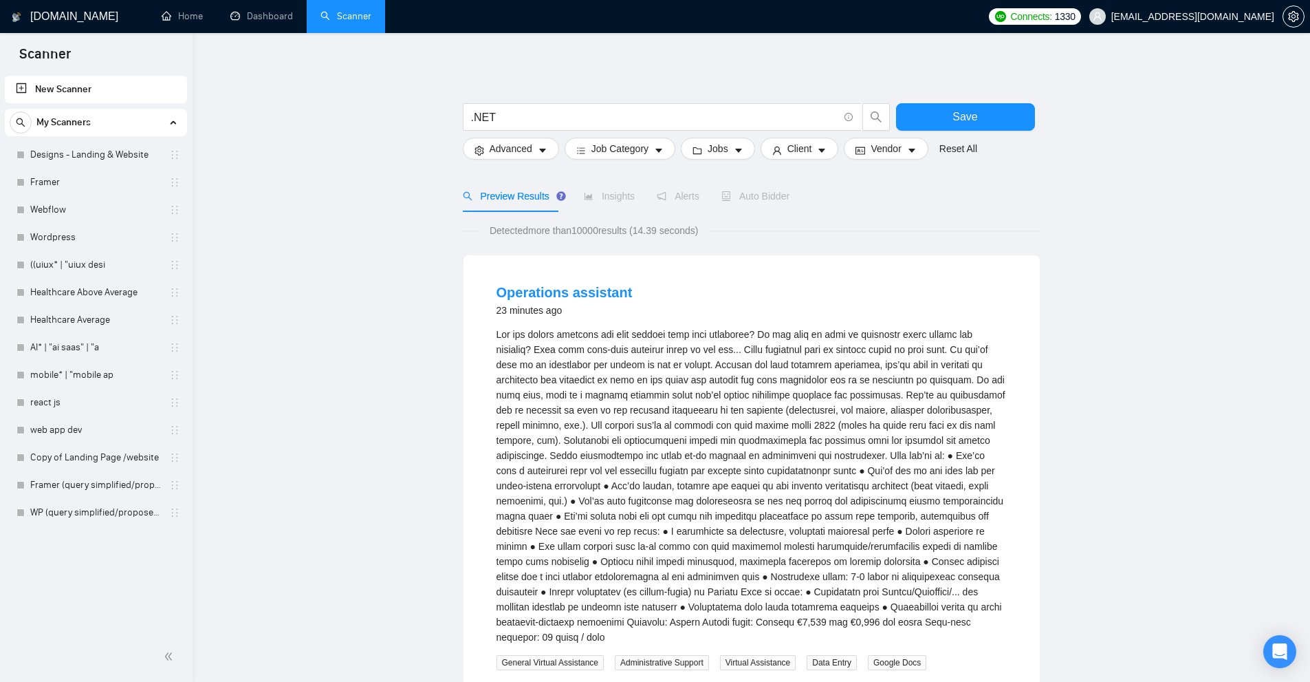
click at [583, 102] on div at bounding box center [752, 96] width 578 height 14
click at [578, 107] on span ".NET" at bounding box center [662, 117] width 399 height 28
click at [566, 115] on input ".NET" at bounding box center [654, 117] width 367 height 17
type input ".NET"
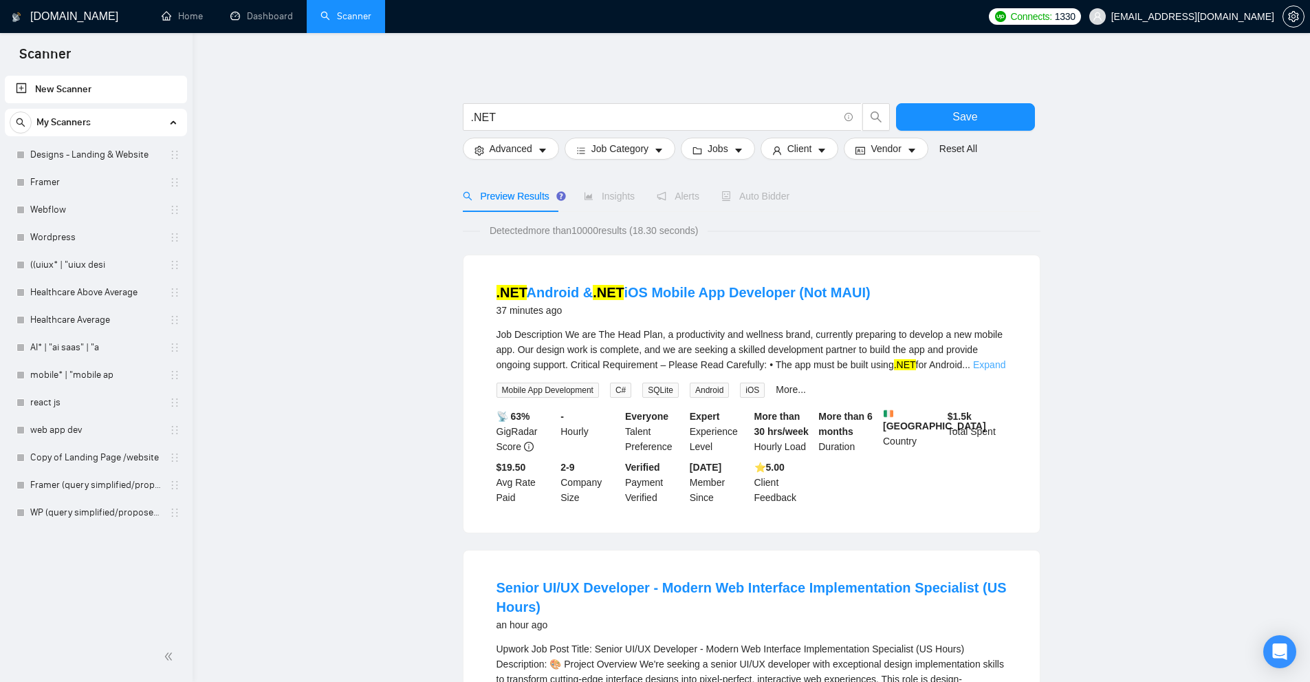
click at [986, 365] on link "Expand" at bounding box center [989, 364] width 32 height 11
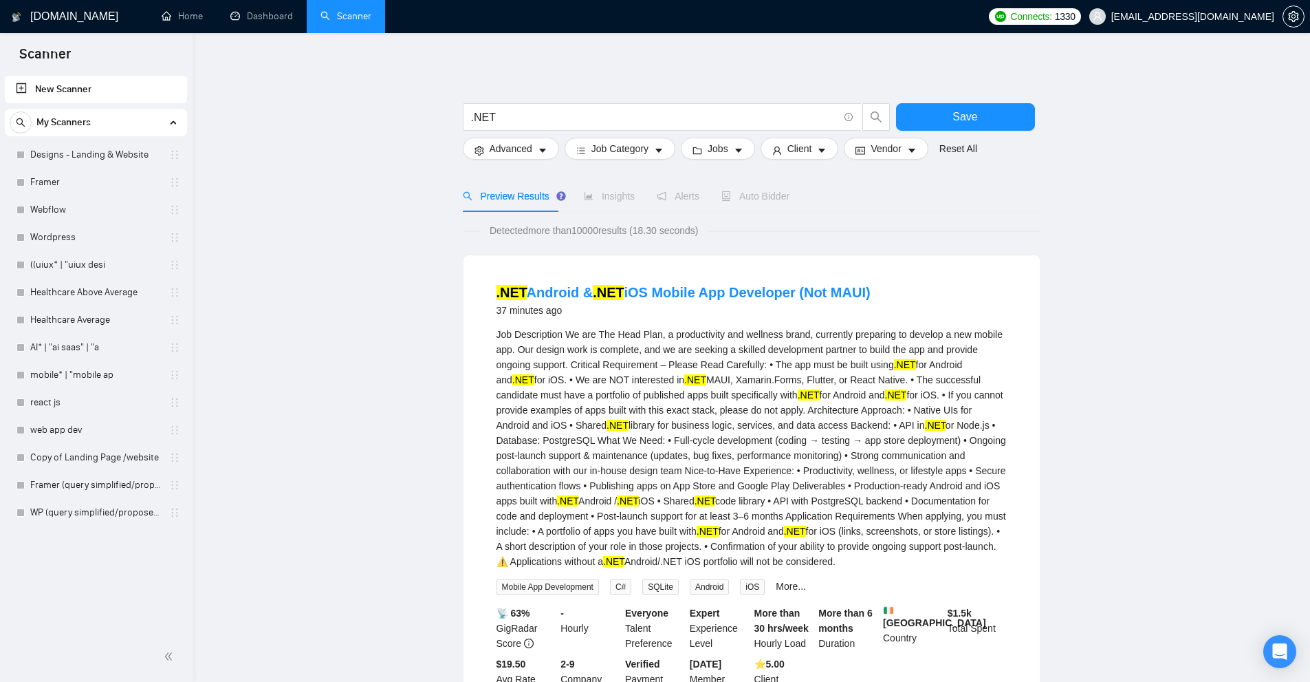
click at [697, 566] on div "Job Description We are The Head Plan, a productivity and wellness brand, curren…" at bounding box center [752, 448] width 510 height 242
drag, startPoint x: 697, startPoint y: 566, endPoint x: 731, endPoint y: 563, distance: 33.8
click at [731, 563] on div "Job Description We are The Head Plan, a productivity and wellness brand, curren…" at bounding box center [752, 448] width 510 height 242
copy div "Android/.NET"
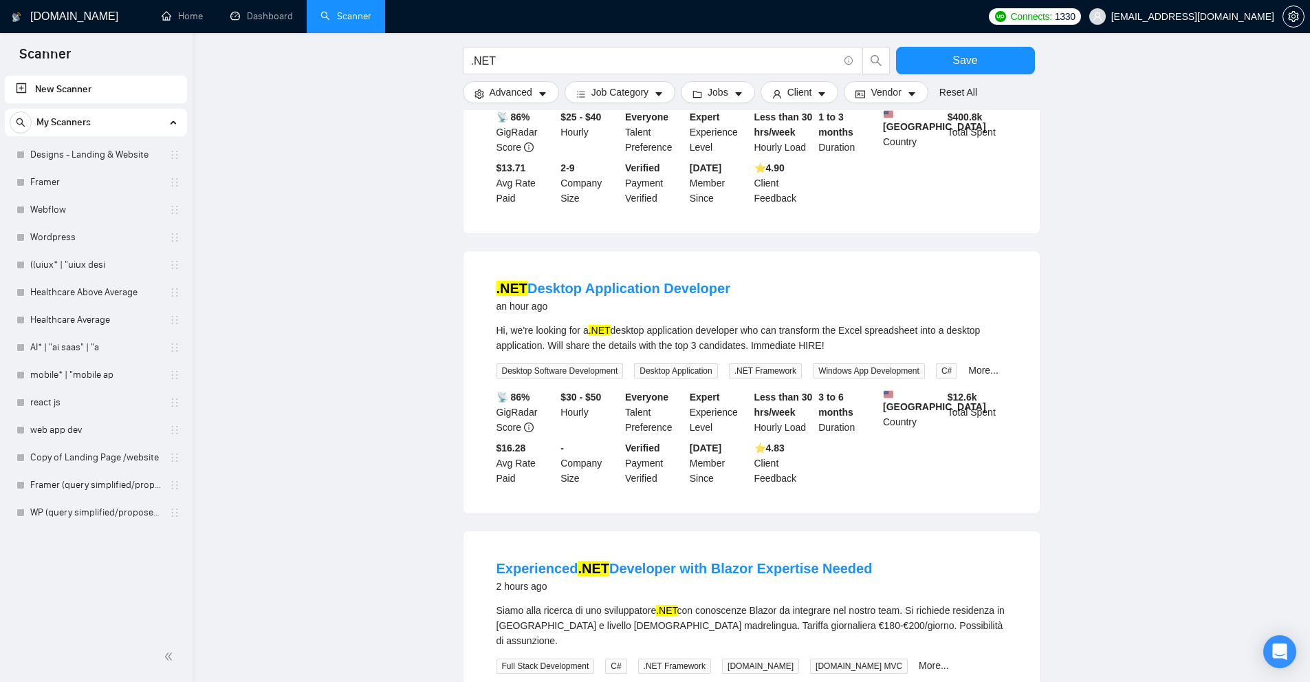
scroll to position [550, 0]
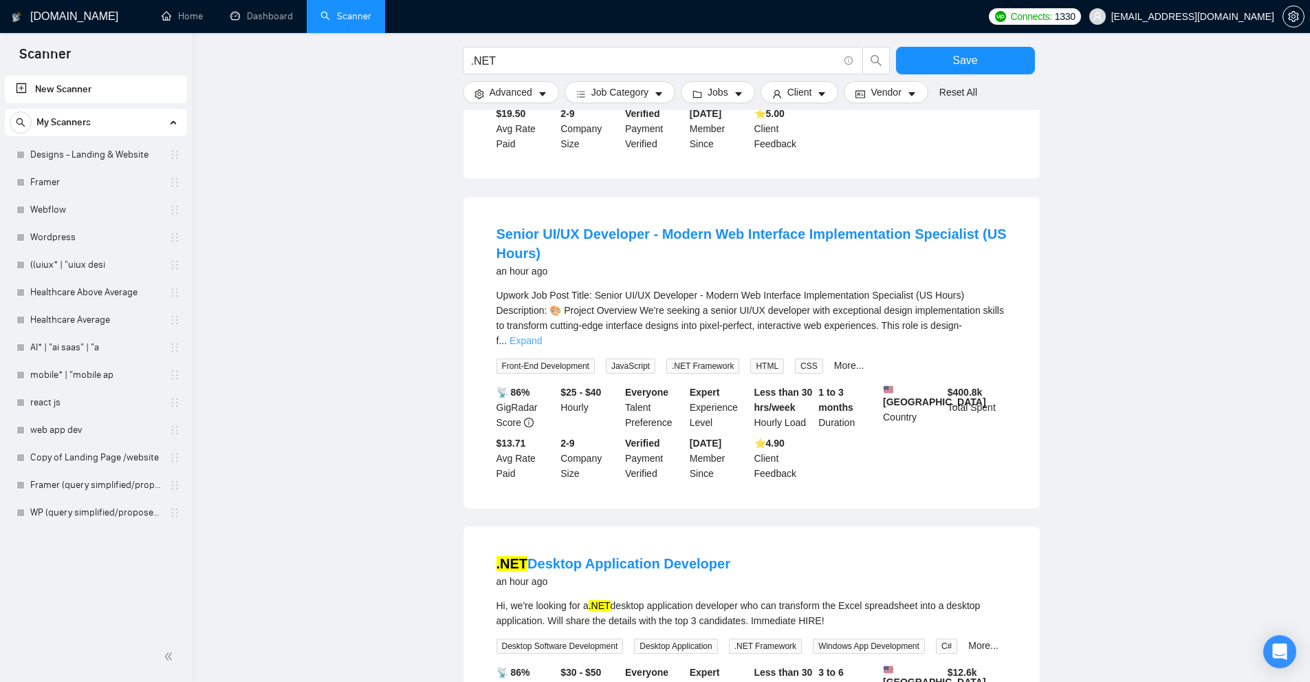
click at [542, 335] on link "Expand" at bounding box center [526, 340] width 32 height 11
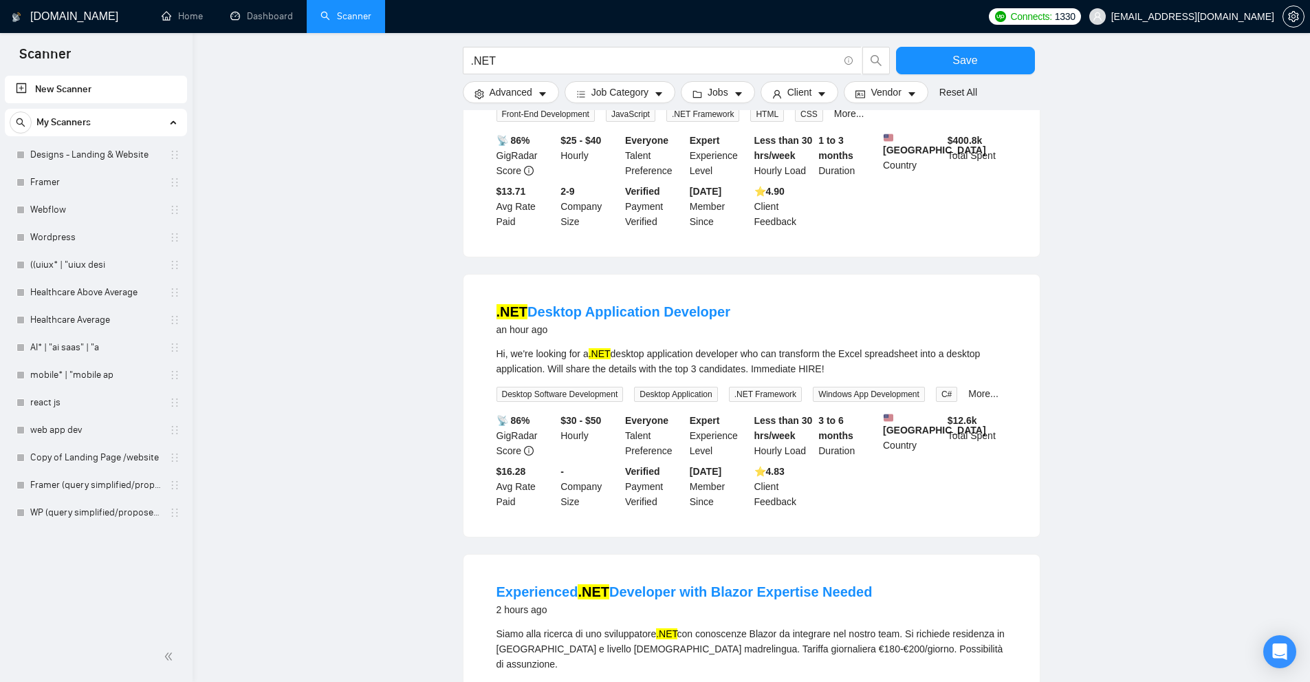
scroll to position [1788, 0]
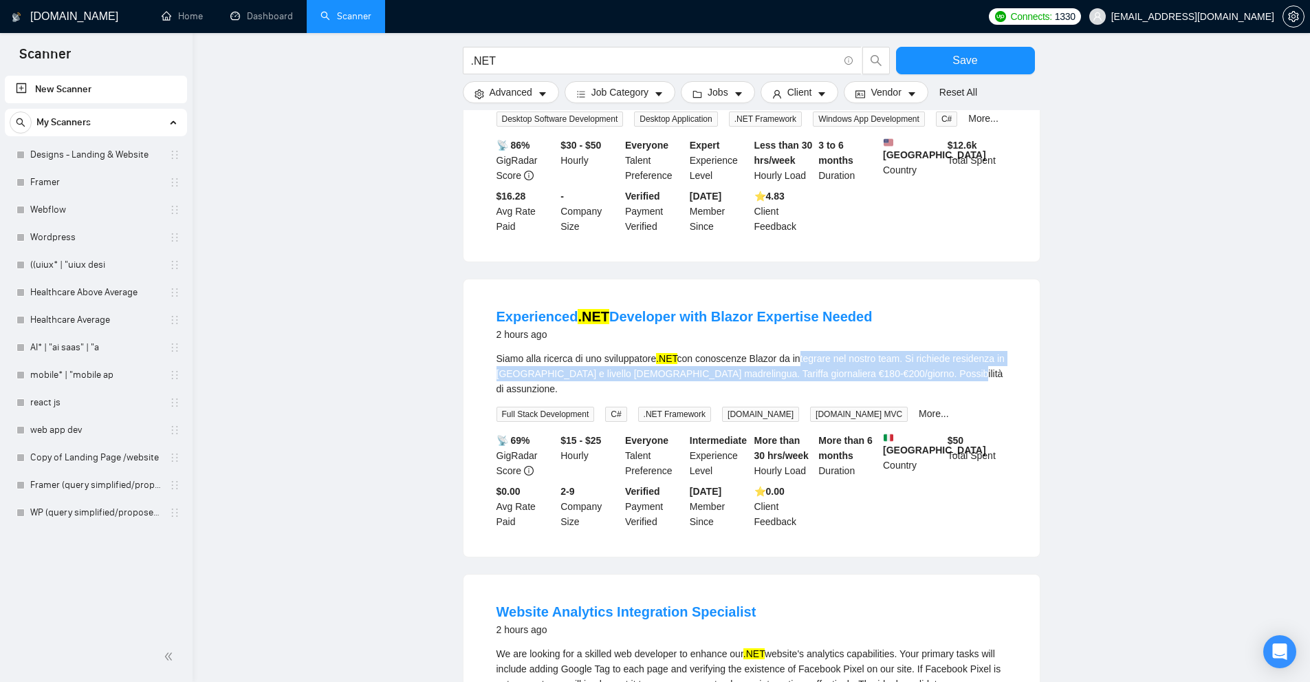
drag, startPoint x: 796, startPoint y: 365, endPoint x: 595, endPoint y: 361, distance: 201.6
click at [676, 356] on div "Siamo alla ricerca di uno sviluppatore .NET con conoscenze Blazor da integrare …" at bounding box center [752, 373] width 510 height 45
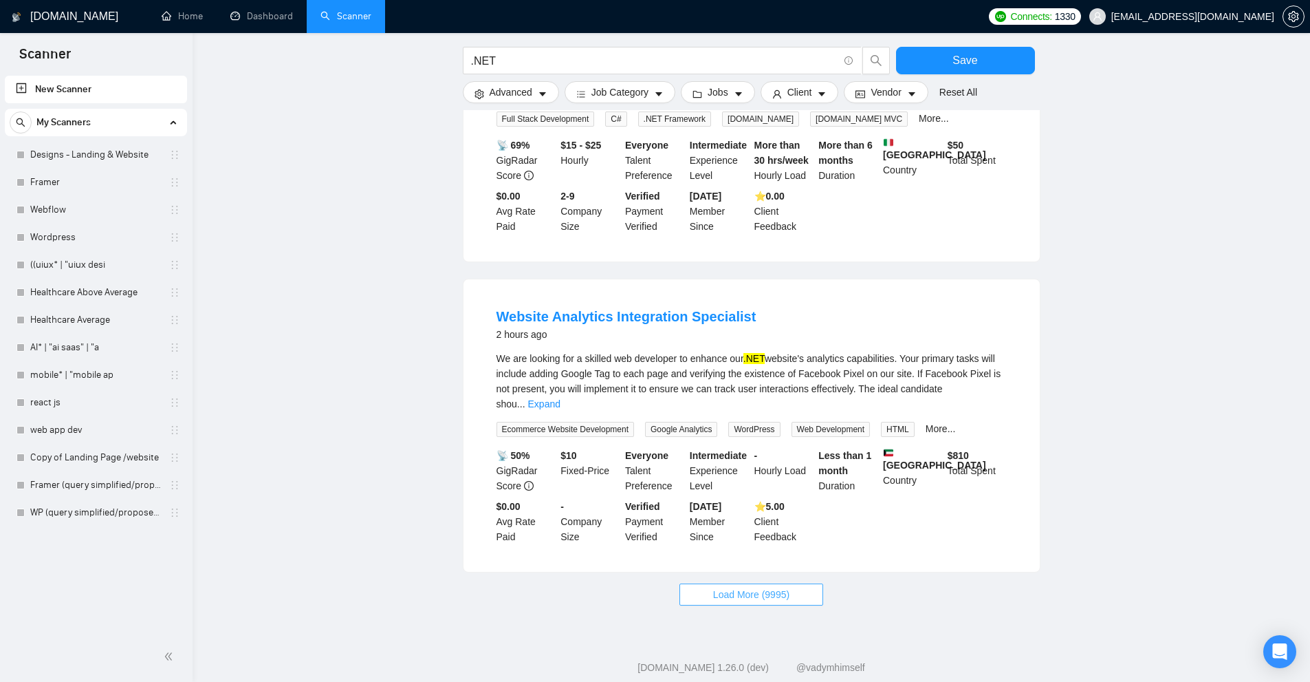
click at [783, 583] on button "Load More (9995)" at bounding box center [752, 594] width 144 height 22
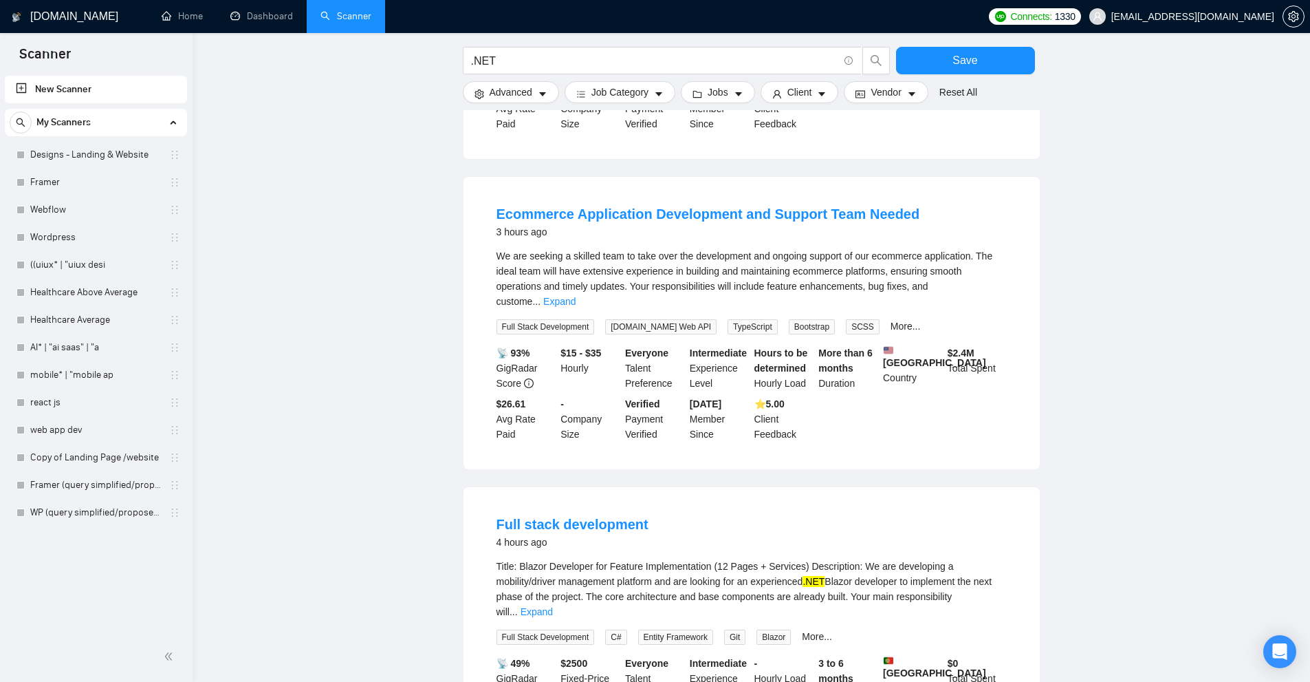
scroll to position [2634, 0]
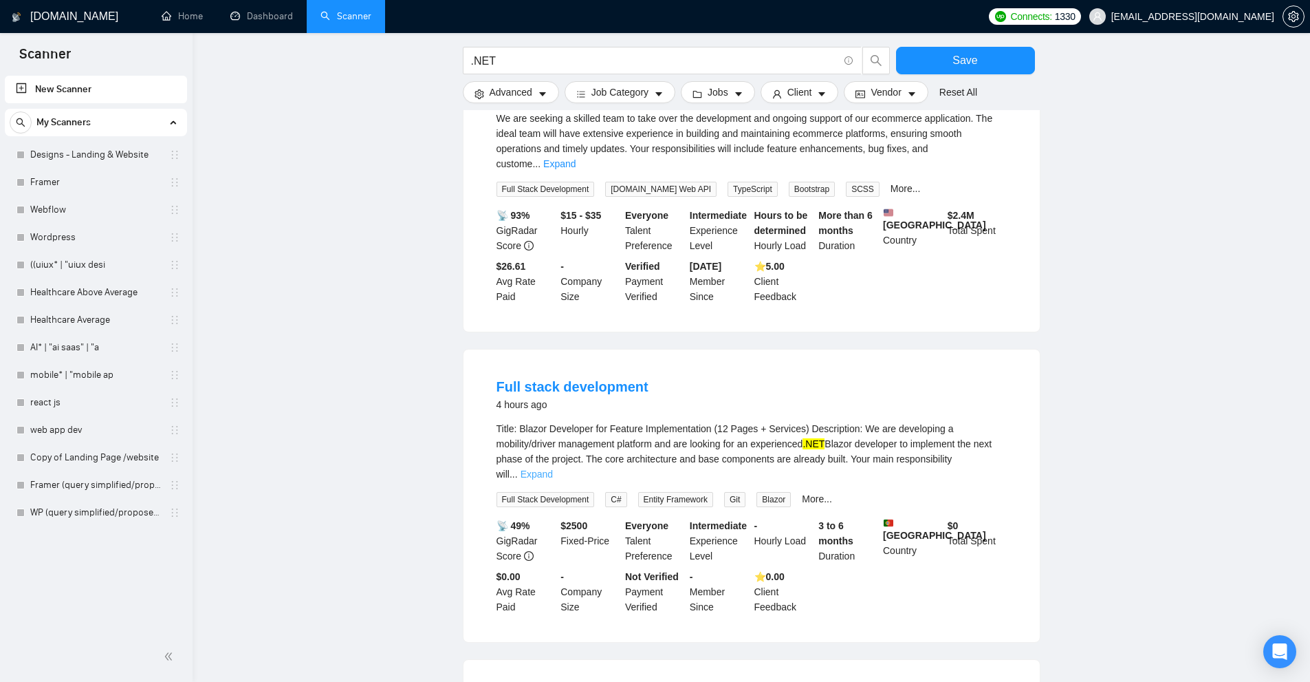
click at [553, 468] on link "Expand" at bounding box center [537, 473] width 32 height 11
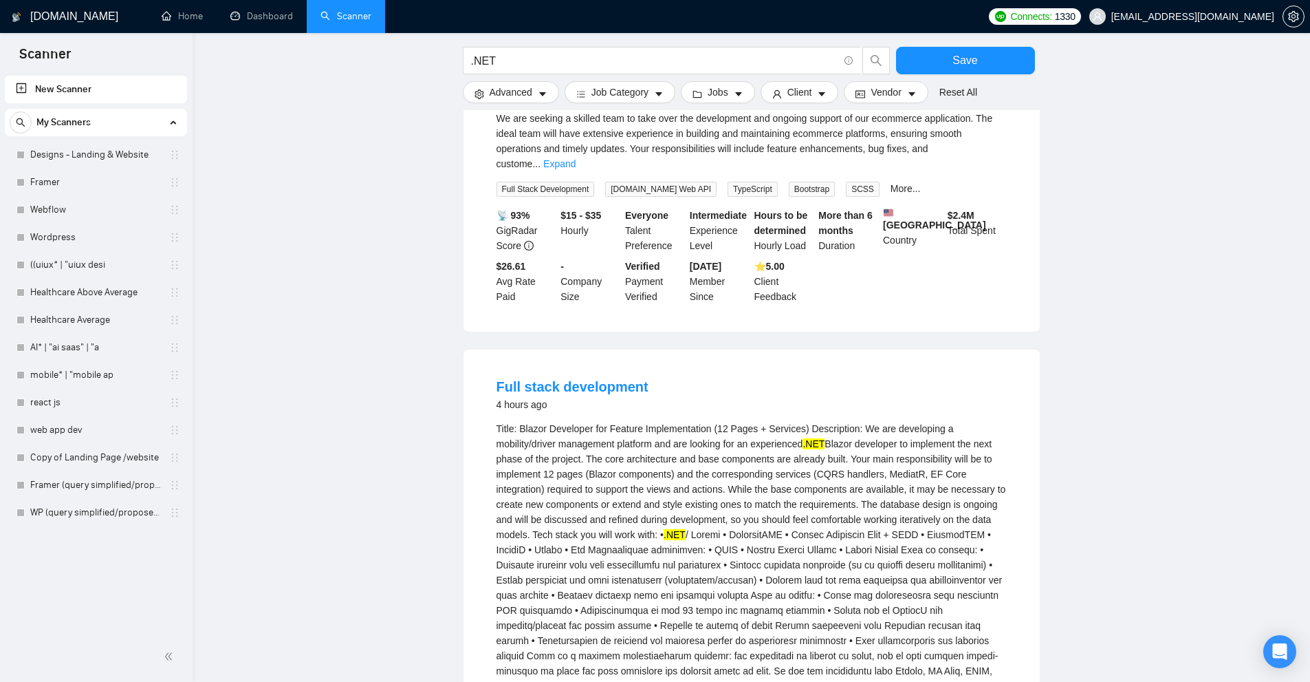
drag, startPoint x: 633, startPoint y: 503, endPoint x: 646, endPoint y: 499, distance: 13.1
click at [641, 499] on div "Title: Blazor Developer for Feature Implementation (12 Pages + Services) Descri…" at bounding box center [752, 557] width 510 height 272
click at [691, 545] on div "Title: Blazor Developer for Feature Implementation (12 Pages + Services) Descri…" at bounding box center [752, 557] width 510 height 272
click at [867, 497] on div "Title: Blazor Developer for Feature Implementation (12 Pages + Services) Descri…" at bounding box center [752, 557] width 510 height 272
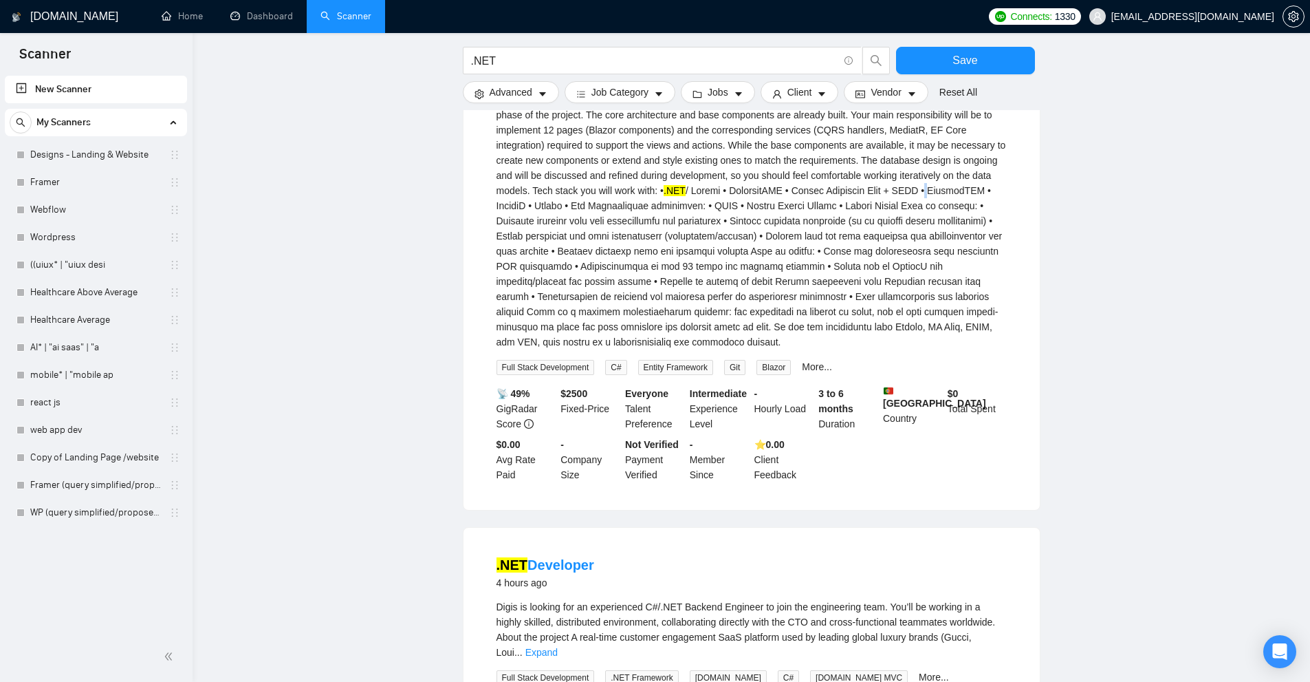
scroll to position [3115, 0]
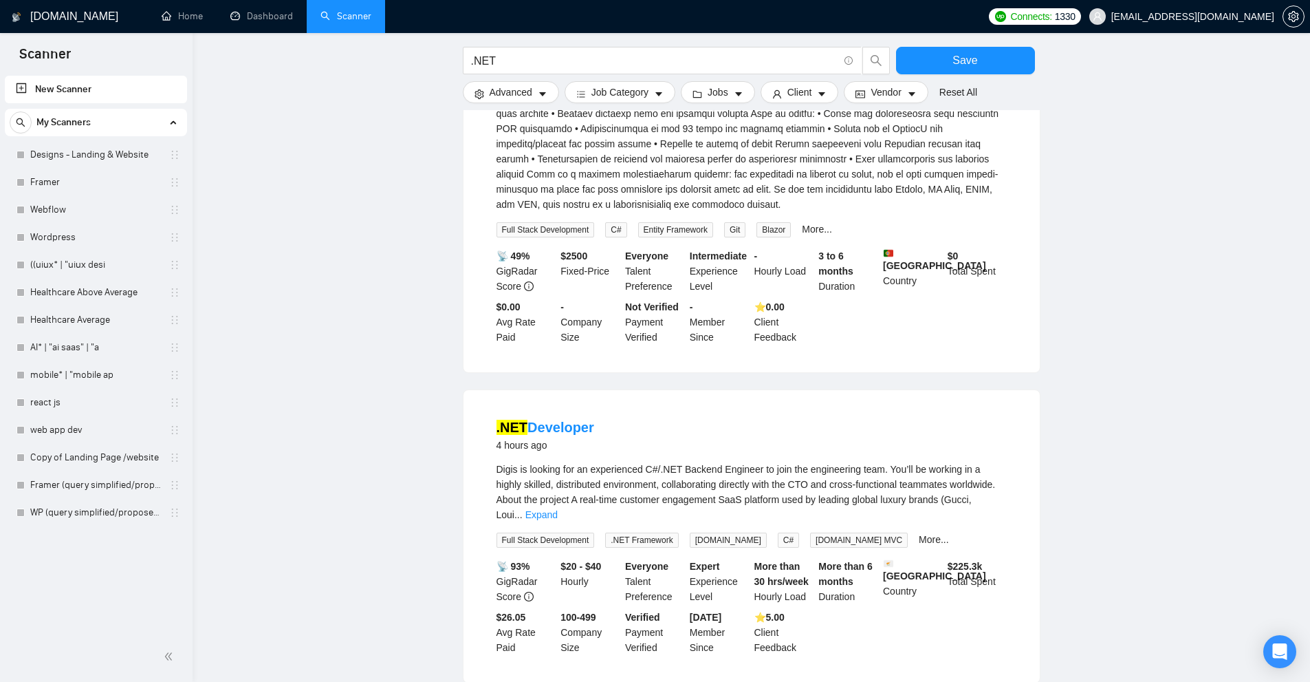
click at [972, 467] on div "Digis is looking for an experienced C#/.NET Backend Engineer to join the engine…" at bounding box center [752, 492] width 510 height 61
click at [558, 509] on link "Expand" at bounding box center [541, 514] width 32 height 11
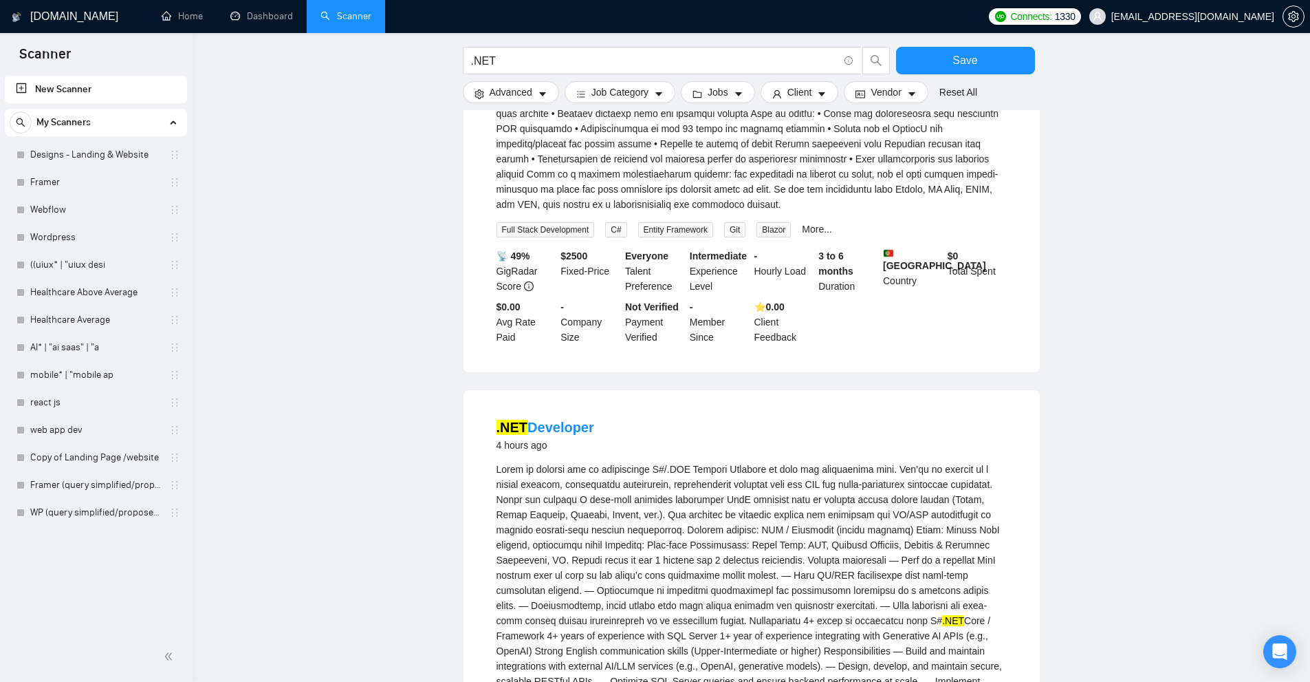
click at [845, 587] on div ".NET Core / Framework 4+ years of experience with SQL Server 1+ year of experie…" at bounding box center [752, 605] width 510 height 287
drag, startPoint x: 845, startPoint y: 587, endPoint x: 867, endPoint y: 581, distance: 22.7
click at [867, 581] on div ".NET Core / Framework 4+ years of experience with SQL Server 1+ year of experie…" at bounding box center [752, 605] width 510 height 287
copy div "Framework"
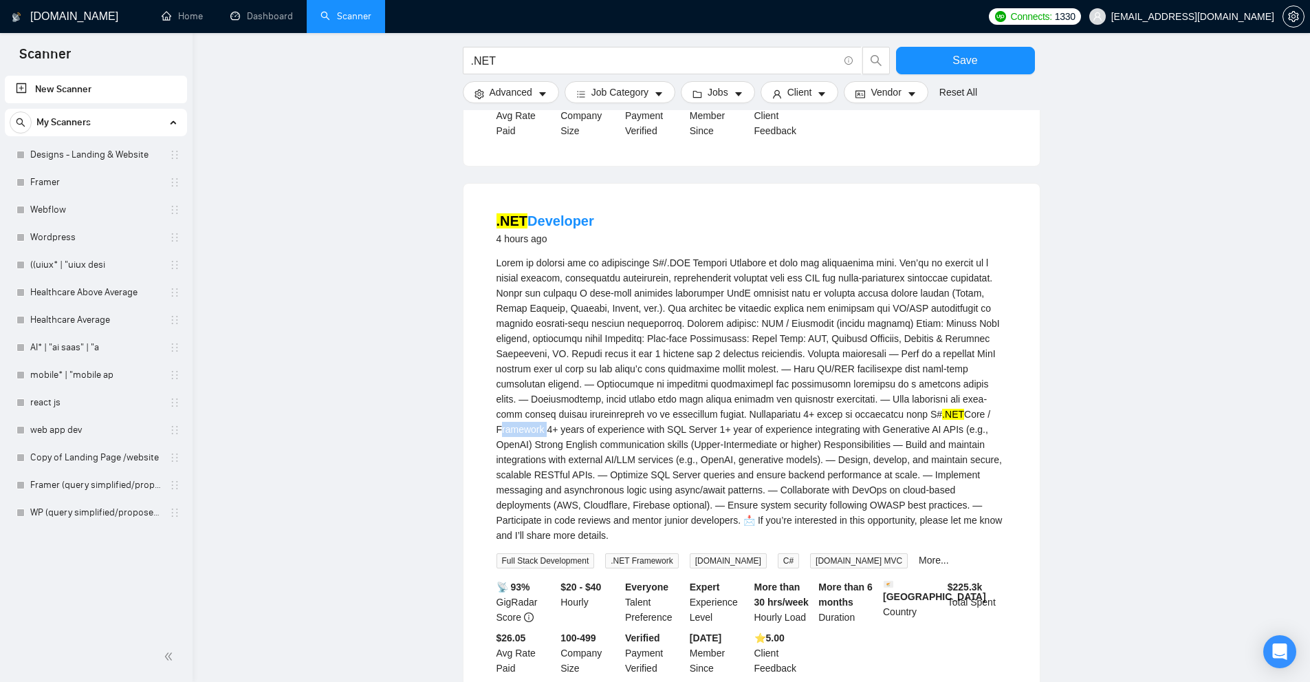
copy div "Framework"
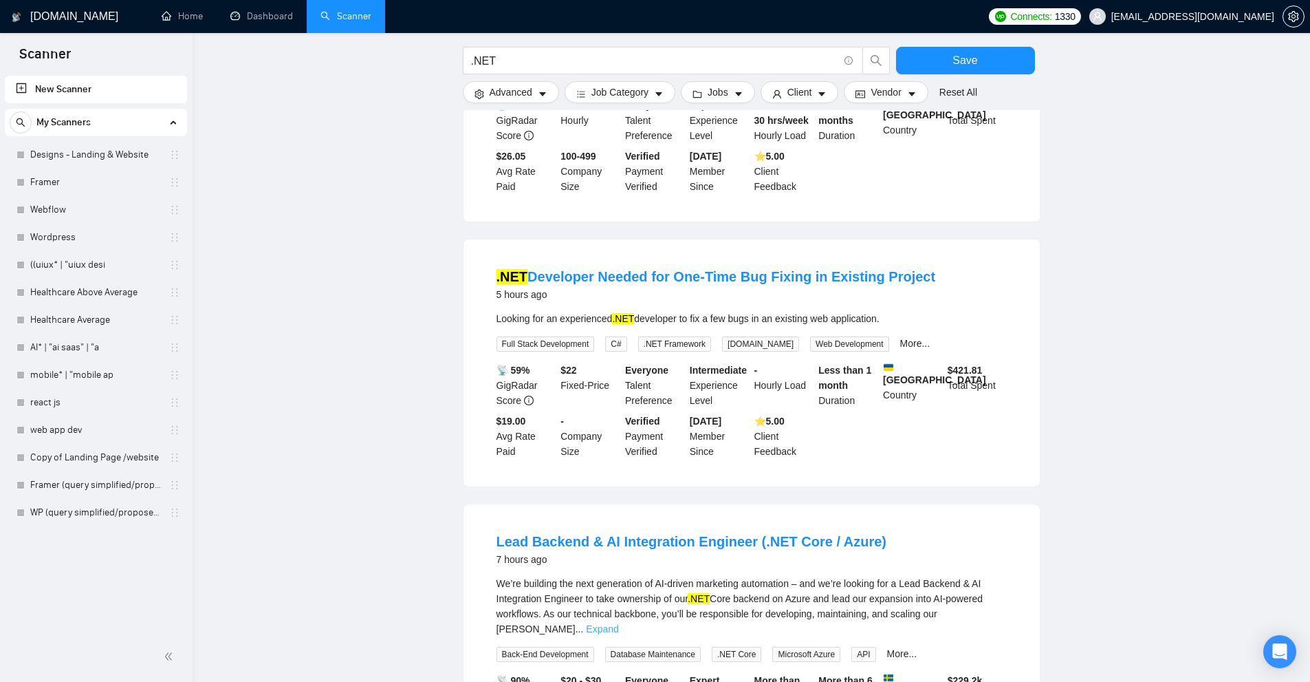
click at [618, 623] on link "Expand" at bounding box center [602, 628] width 32 height 11
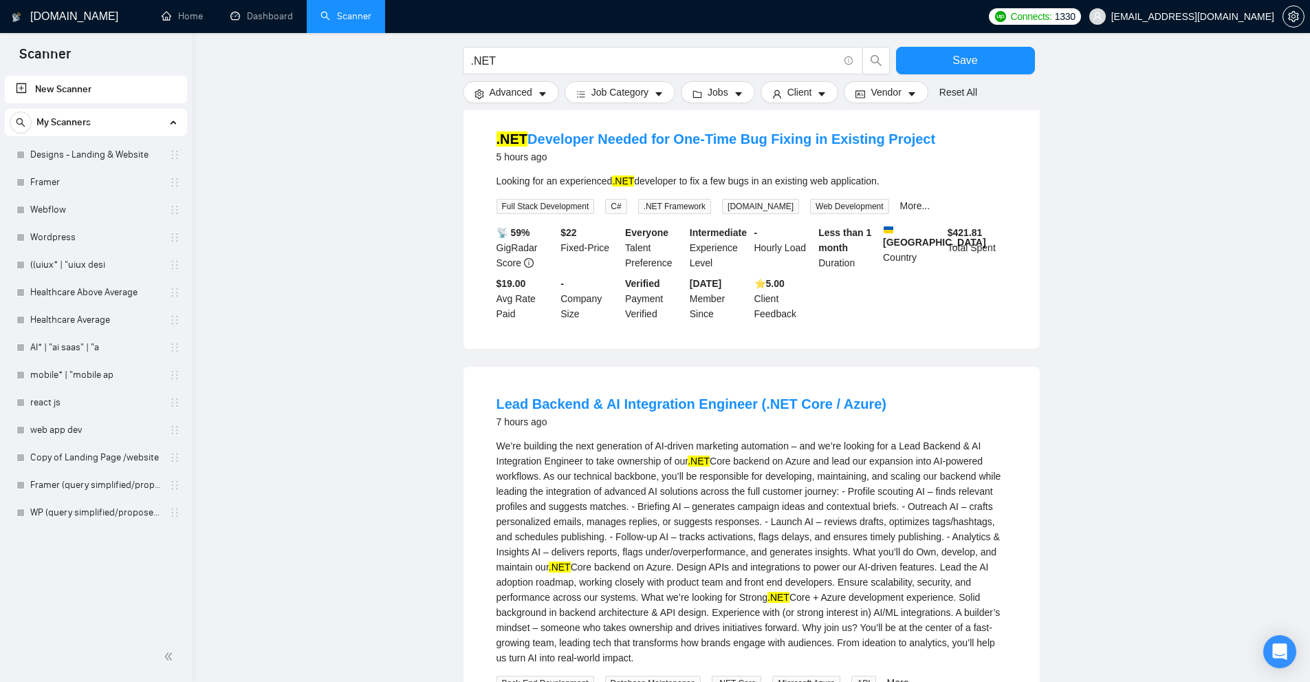
scroll to position [4170, 0]
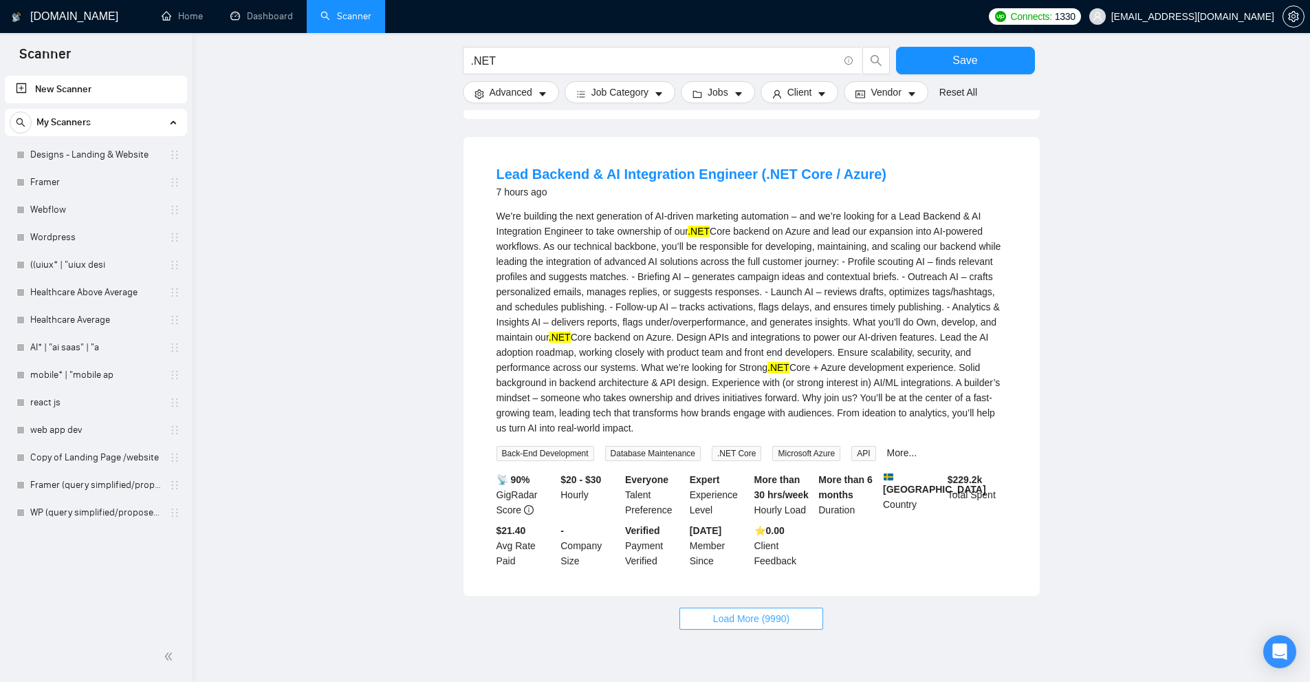
click at [735, 607] on button "Load More (9990)" at bounding box center [752, 618] width 144 height 22
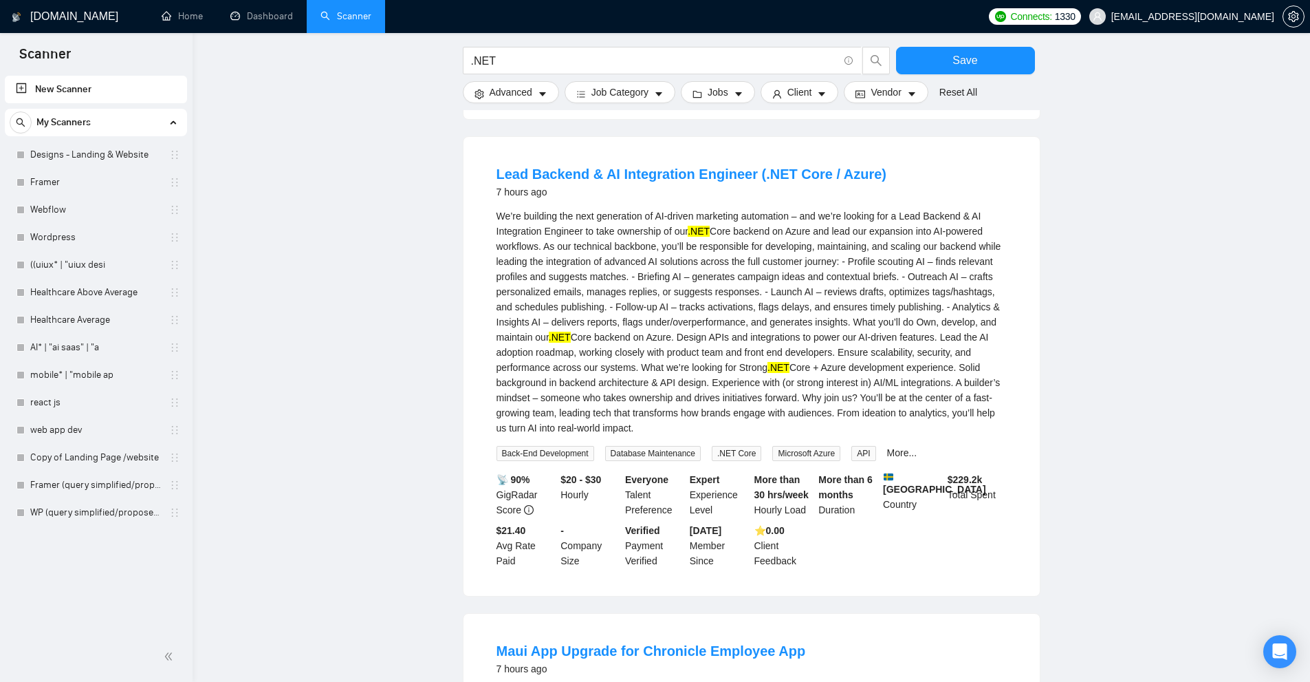
scroll to position [4445, 0]
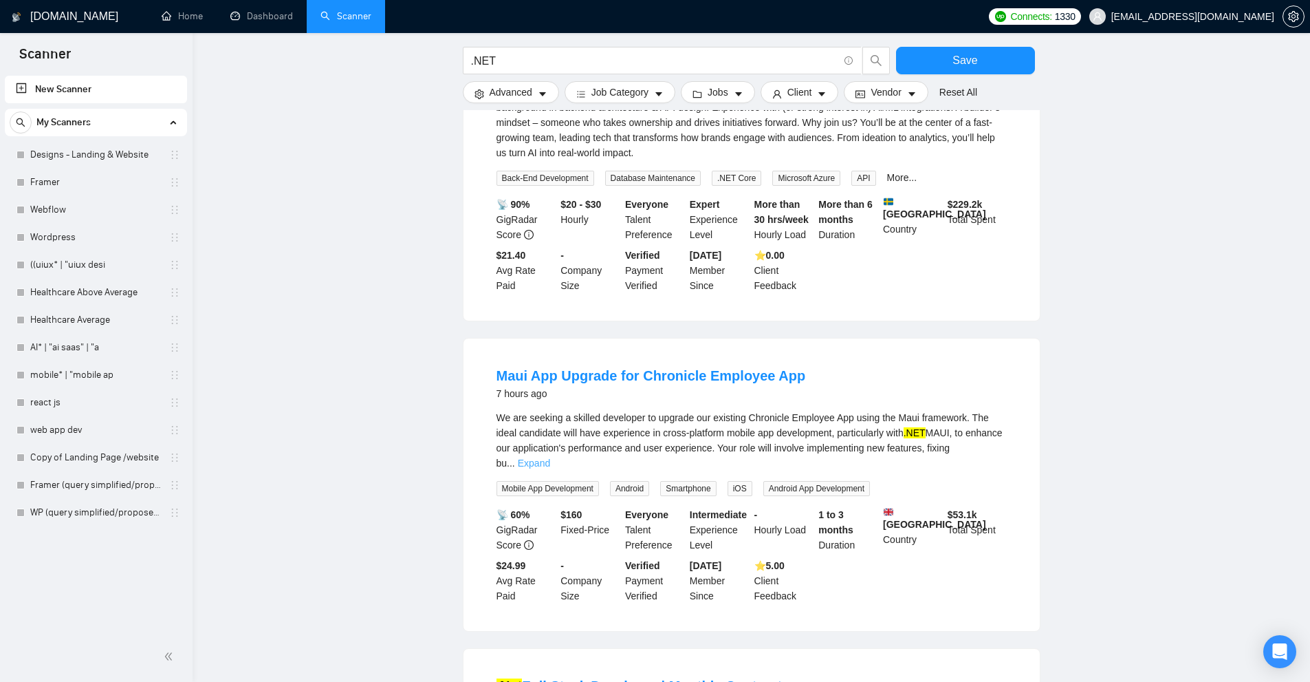
click at [550, 457] on link "Expand" at bounding box center [534, 462] width 32 height 11
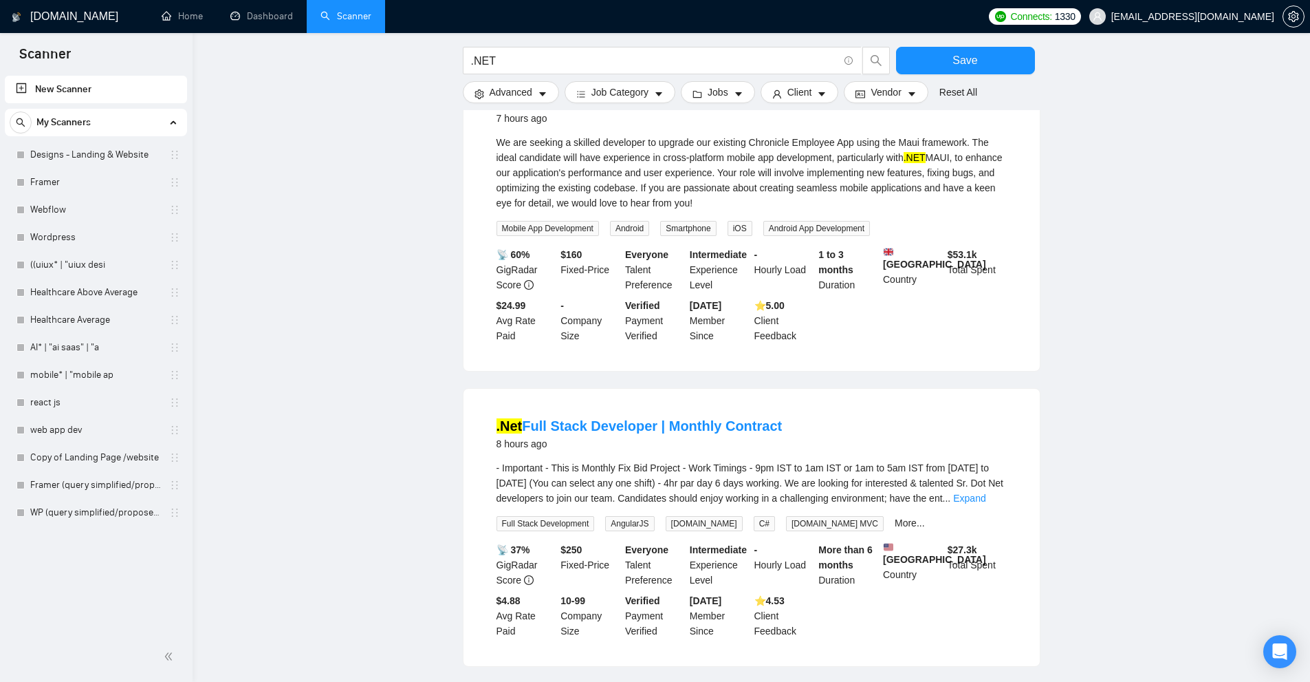
scroll to position [4101, 0]
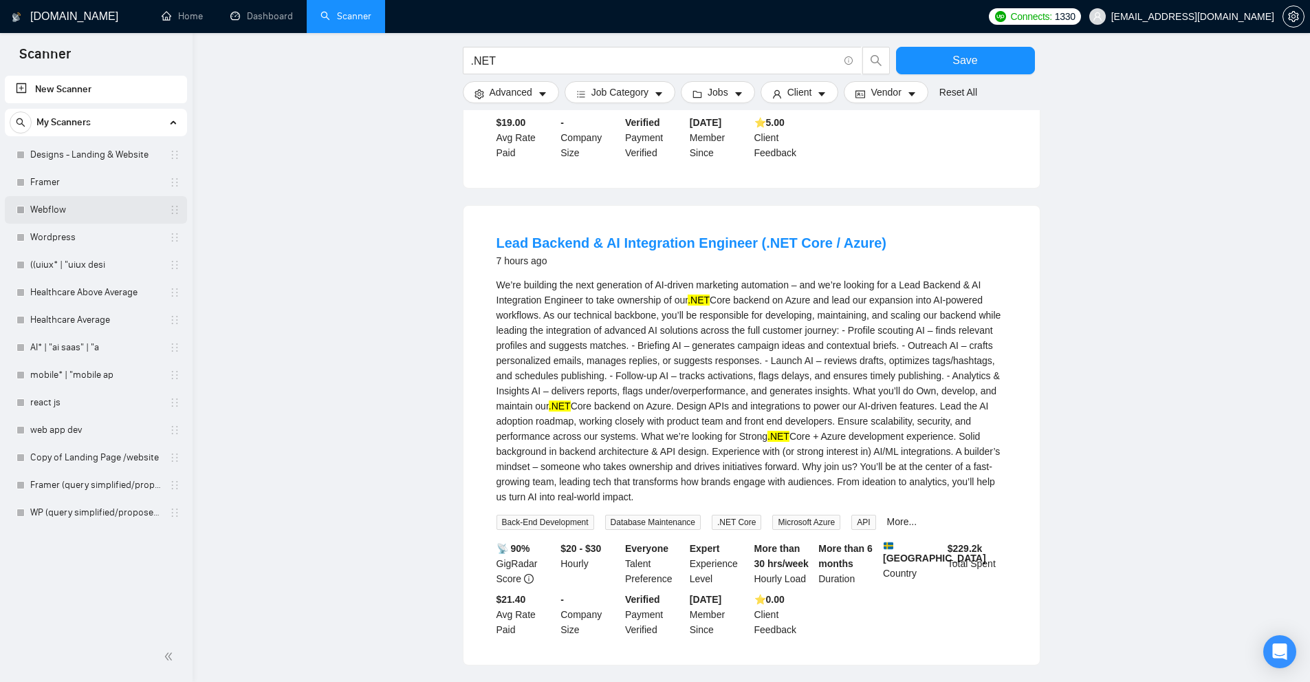
click at [61, 208] on link "Webflow" at bounding box center [95, 210] width 131 height 28
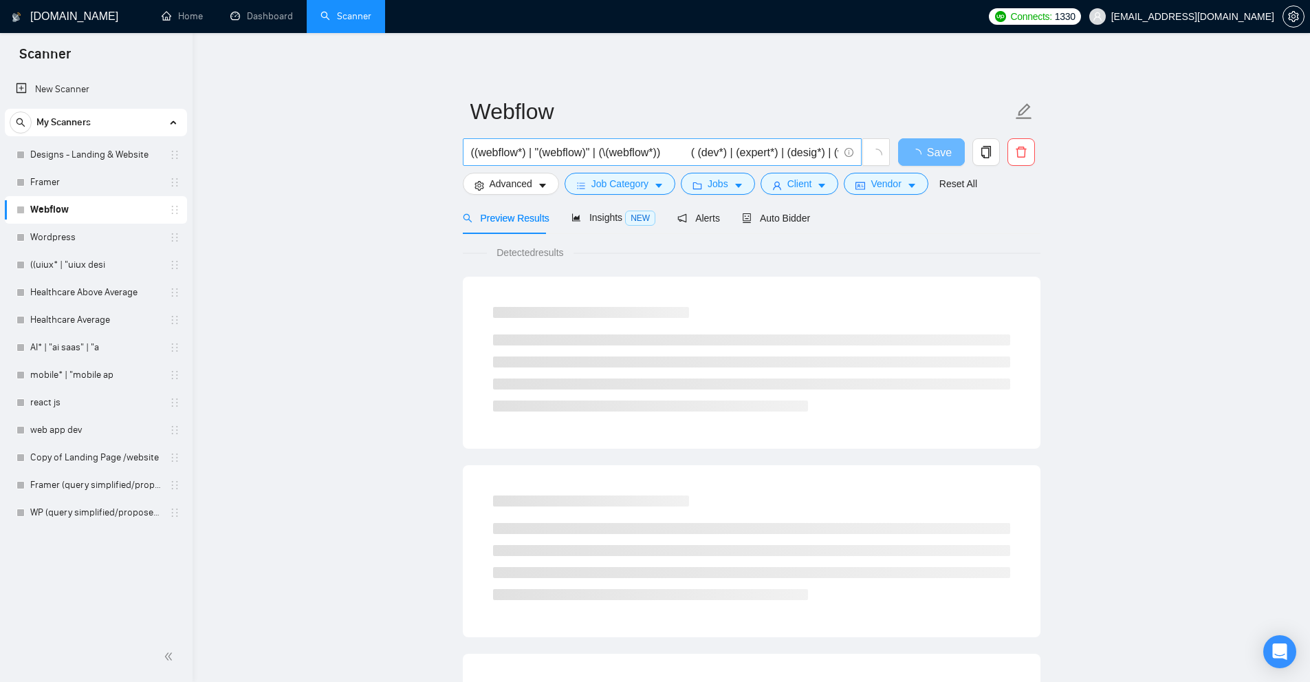
click at [549, 154] on input "((webflow*) | "(webflow)" | (\(webflow*)) ( (dev*) | (expert*) | (desig*) | (we…" at bounding box center [654, 152] width 367 height 17
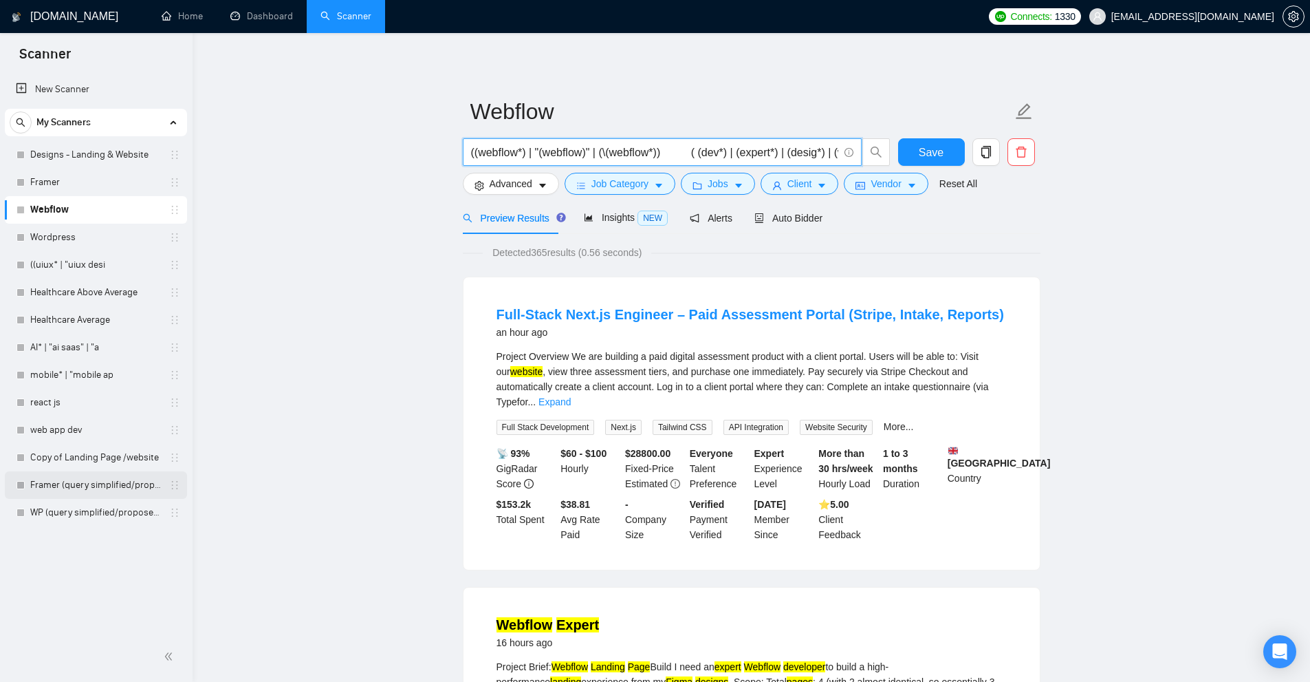
click at [77, 490] on link "Framer (query simplified/proposed)" at bounding box center [95, 485] width 131 height 28
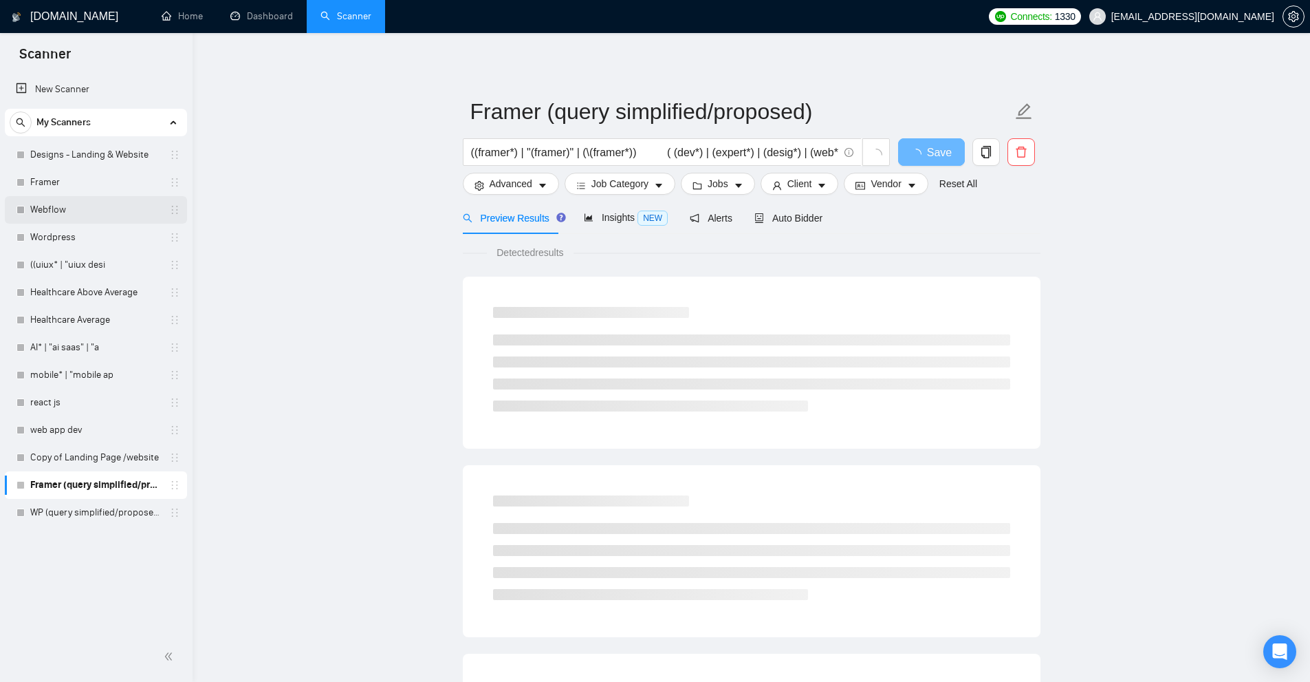
click at [58, 210] on link "Webflow" at bounding box center [95, 210] width 131 height 28
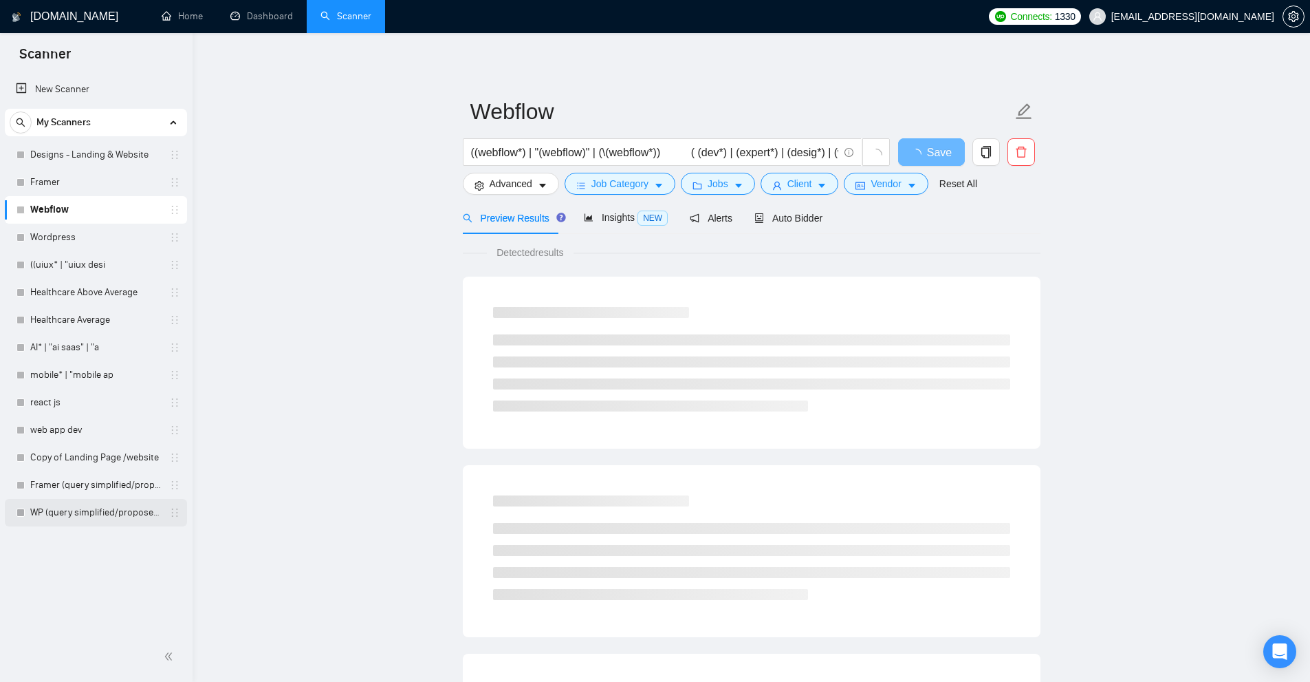
click at [94, 515] on link "WP (query simplified/proposed)" at bounding box center [95, 513] width 131 height 28
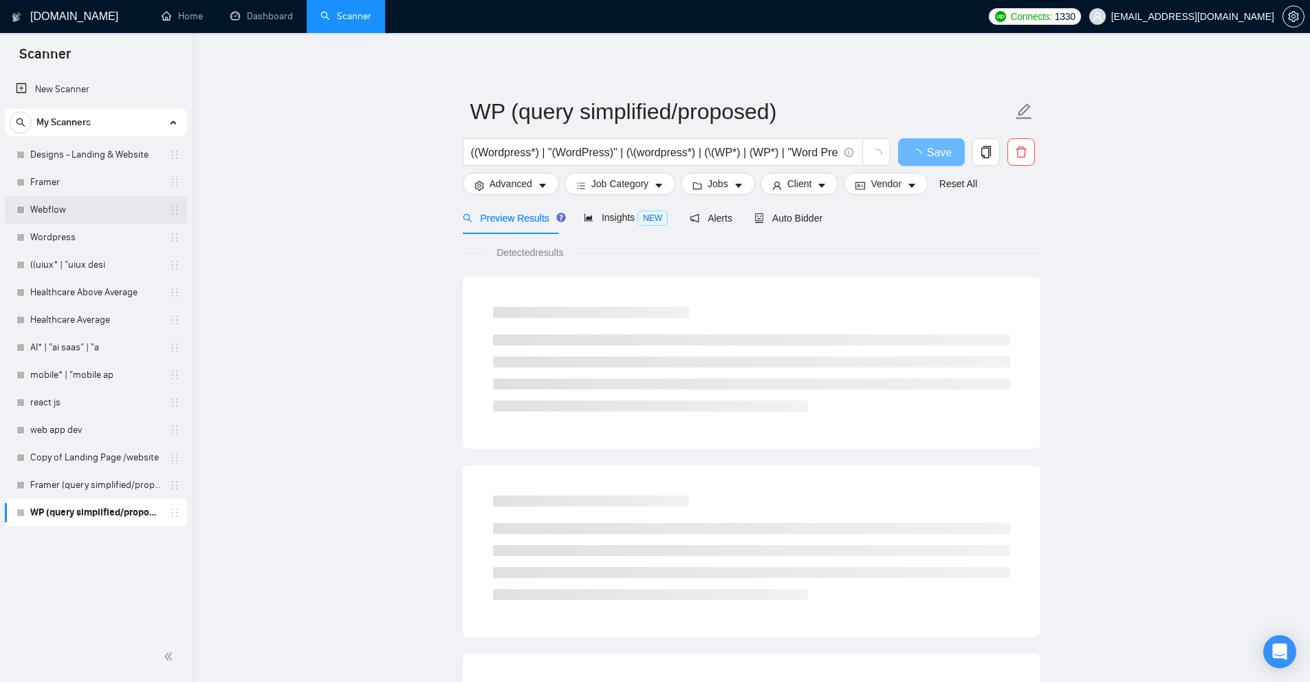
click at [101, 203] on link "Webflow" at bounding box center [95, 210] width 131 height 28
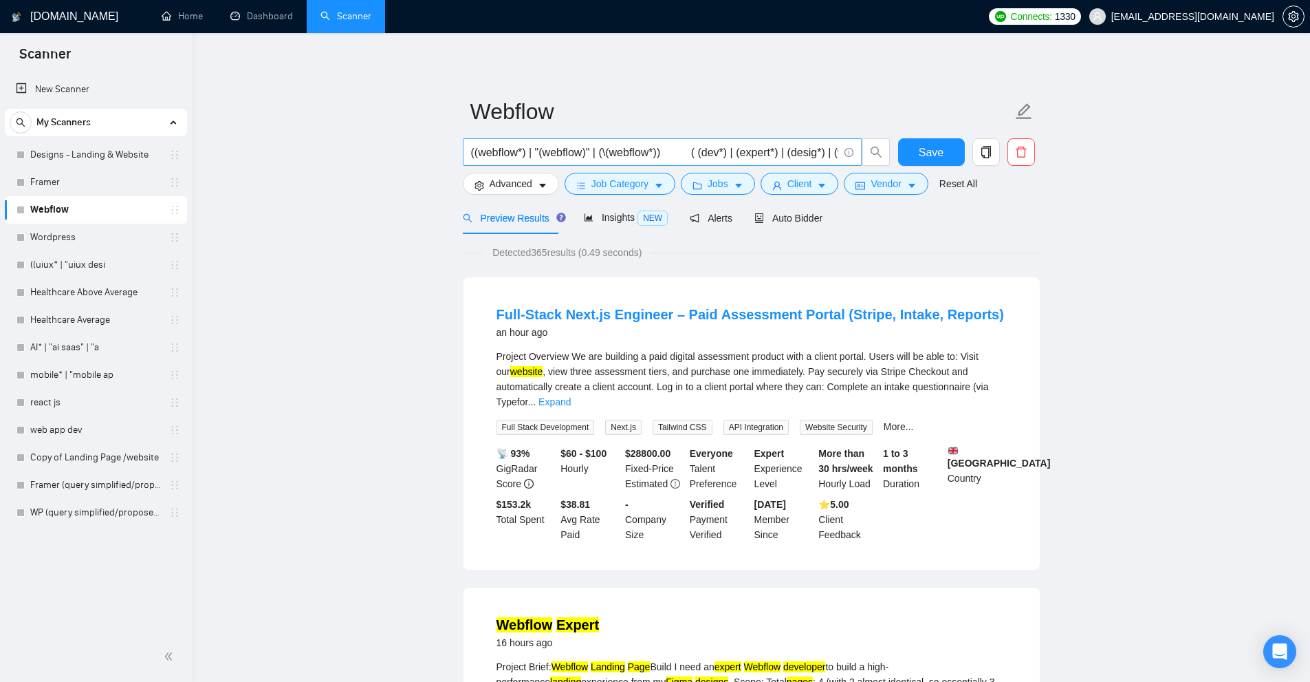
click at [657, 152] on input "((webflow*) | "(webflow)" | (\(webflow*)) ( (dev*) | (expert*) | (desig*) | (we…" at bounding box center [654, 152] width 367 height 17
click at [591, 139] on span "((webflow*) | "(webflow)" | (\(webflow*)) ( (dev*) | (expert*) | (desig*) | (we…" at bounding box center [662, 152] width 399 height 28
click at [589, 147] on input "((webflow*) | "(webflow)" | (\(webflow*)) ( (dev*) | (expert*) | (desig*) | (we…" at bounding box center [654, 152] width 367 height 17
paste input ""web flow""
type input ""web flow""
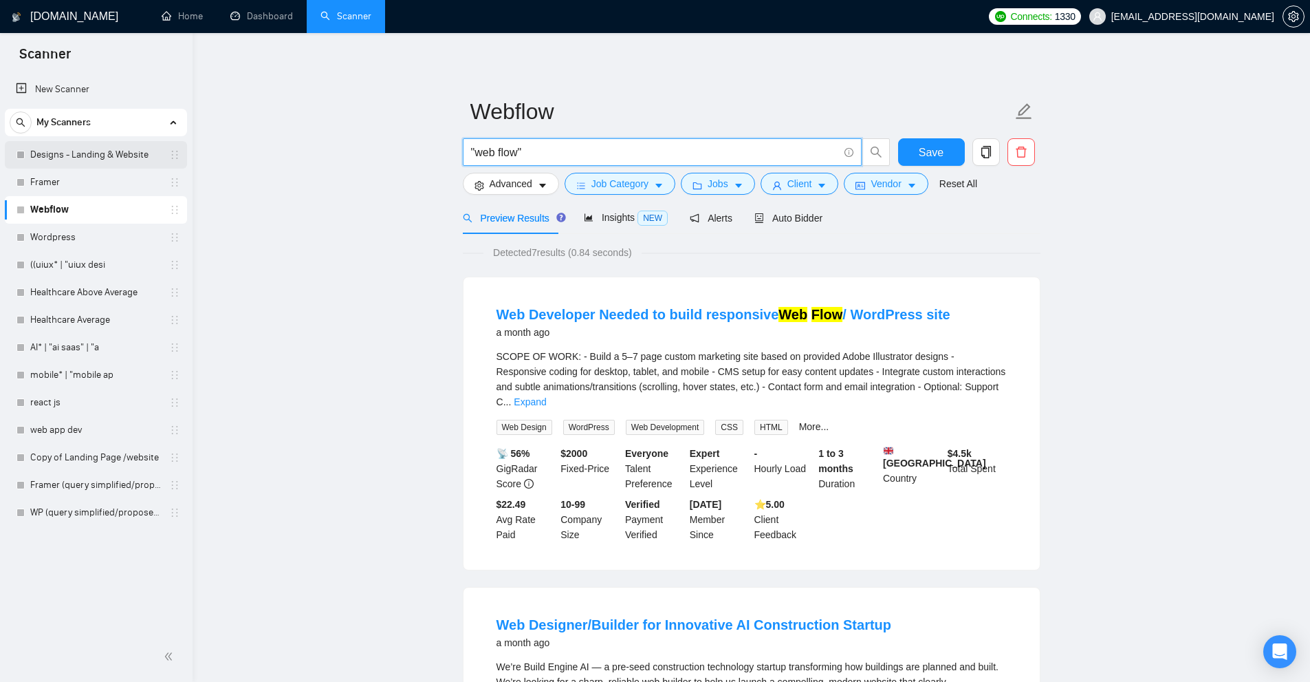
click at [93, 163] on link "Designs - Landing & Website" at bounding box center [95, 155] width 131 height 28
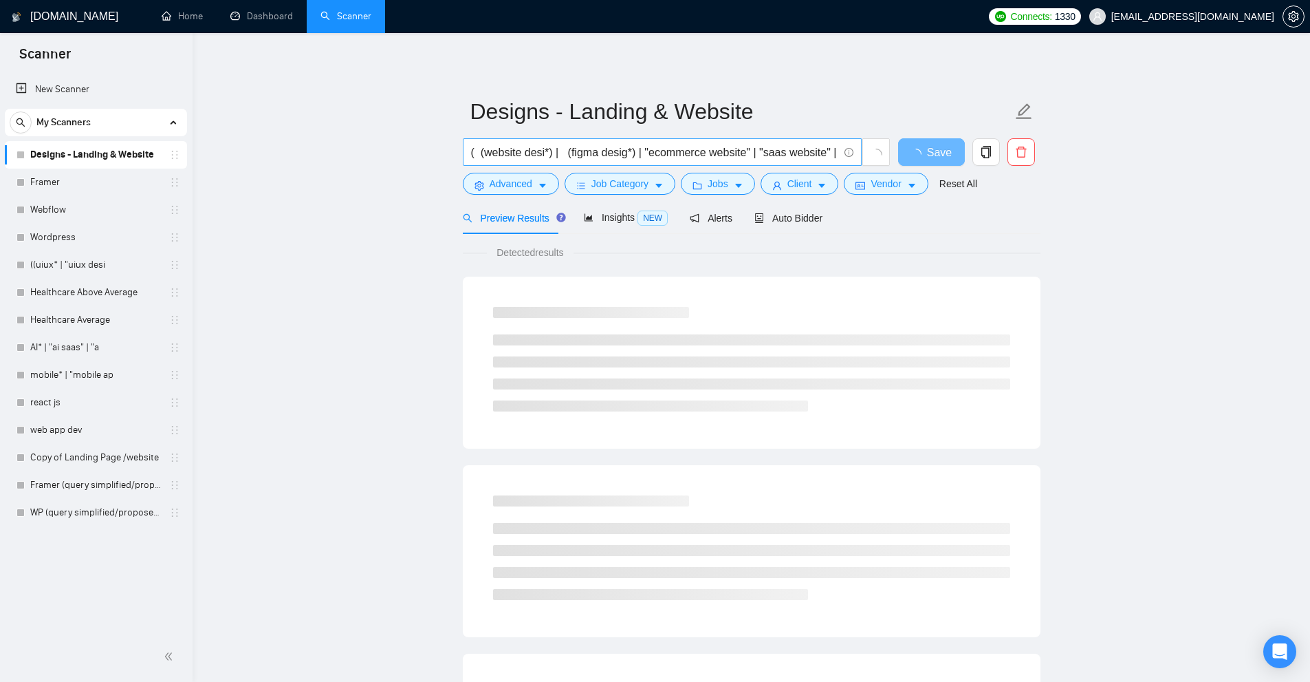
click at [541, 148] on input "( (website desi*) | (figma desig*) | "ecommerce website" | "saas website" | "bu…" at bounding box center [654, 152] width 367 height 17
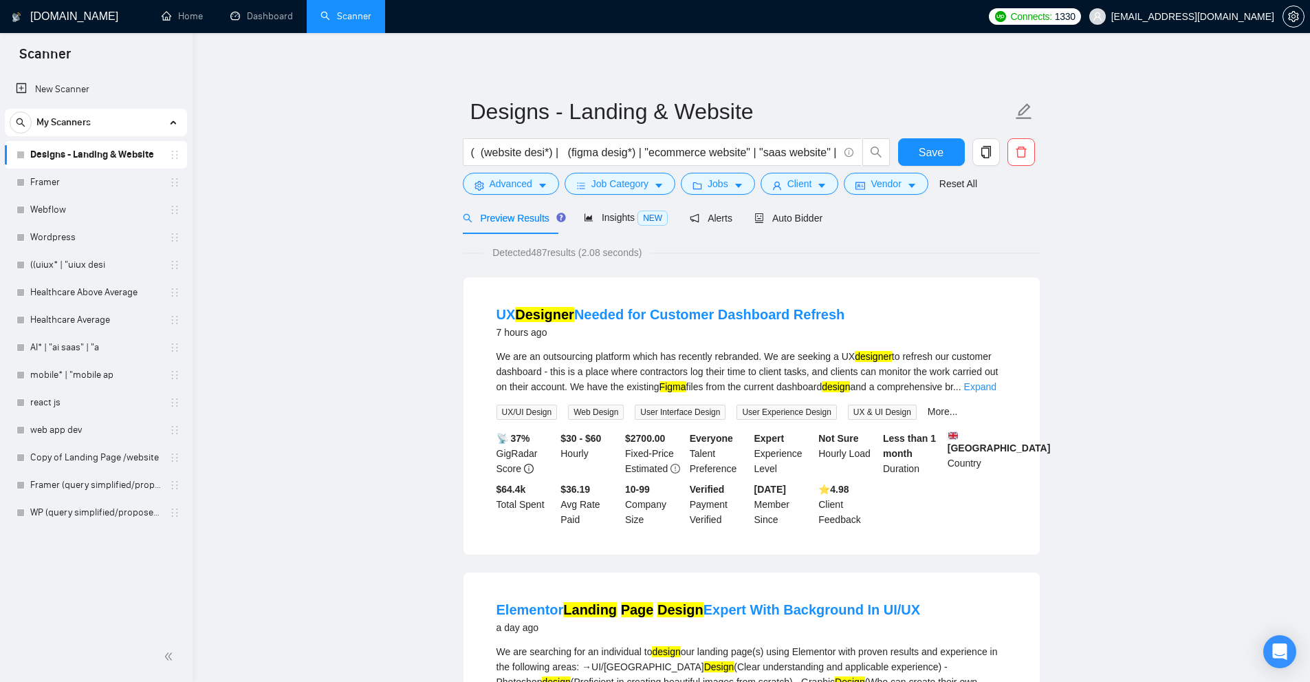
scroll to position [0, 270]
click at [94, 148] on link "Designs - Landing & Website" at bounding box center [95, 155] width 131 height 28
click at [585, 152] on input "( (website desi*) | (figma desig*) | "ecommerce website" | "saas website" | "bu…" at bounding box center [654, 152] width 367 height 17
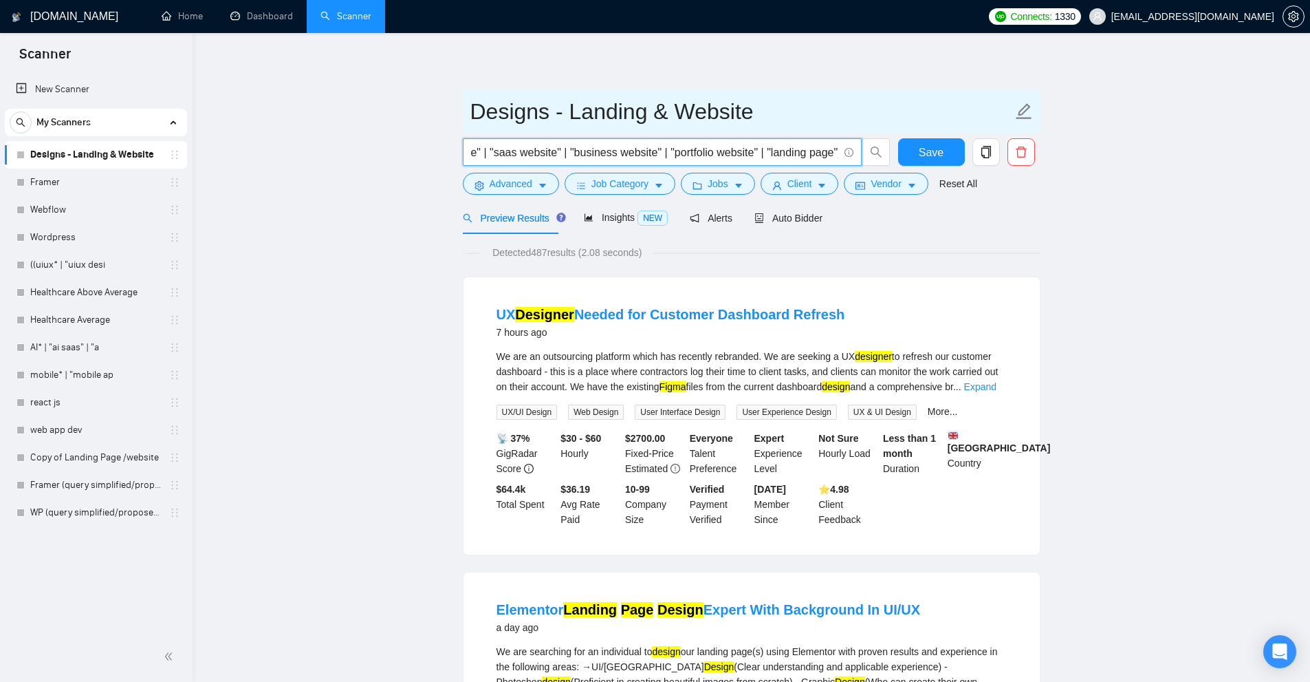
paste input "(web*) | (\(web* | (site*) | (\(site*) | (page*) | (figma*) ) ((design*) | (\(d…"
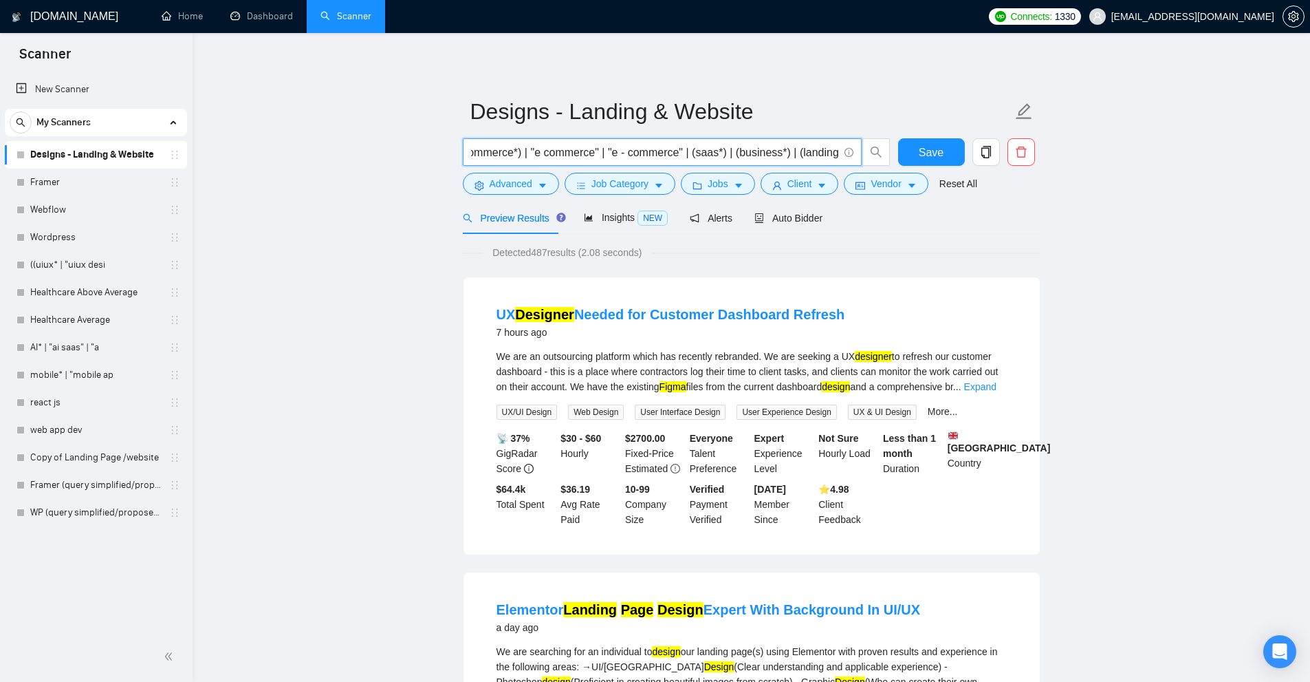
type input "( (web*) | (\(web* | (site*) | (\(site*) | (page*) | (figma*) ) ((design*) | (\…"
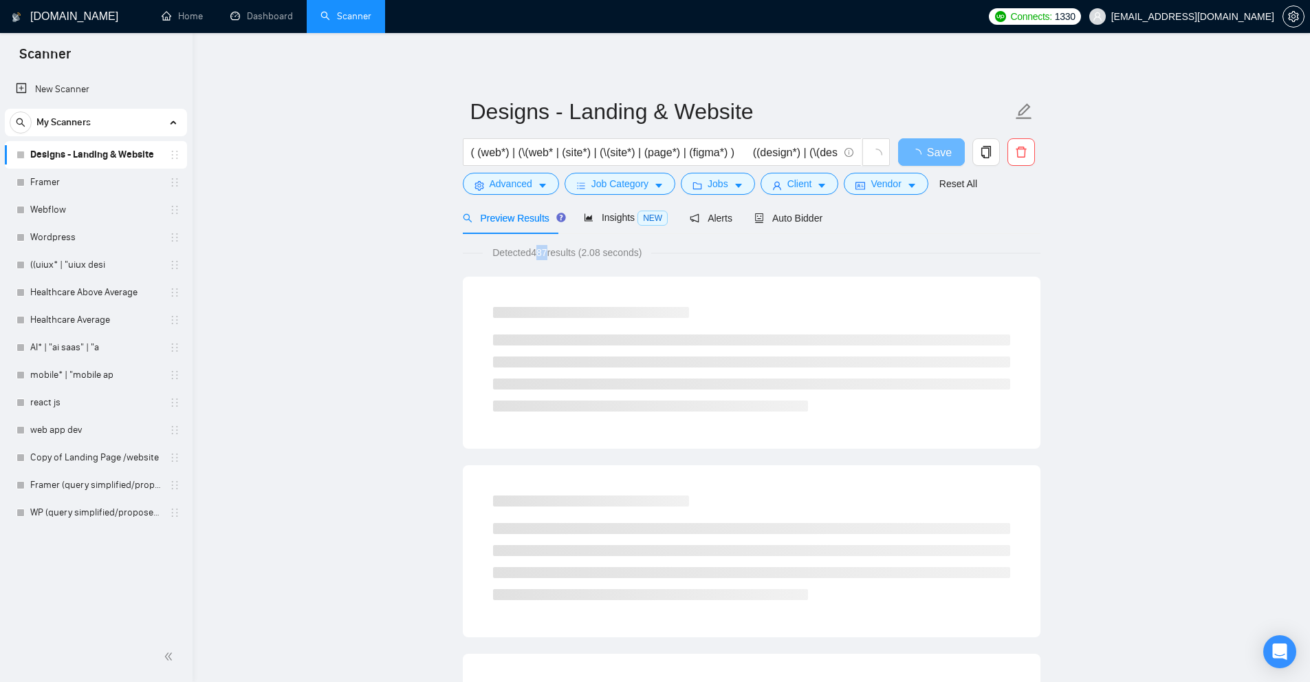
drag, startPoint x: 534, startPoint y: 252, endPoint x: 547, endPoint y: 251, distance: 13.1
click at [545, 251] on span "Detected 487 results (2.08 seconds)" at bounding box center [567, 252] width 169 height 15
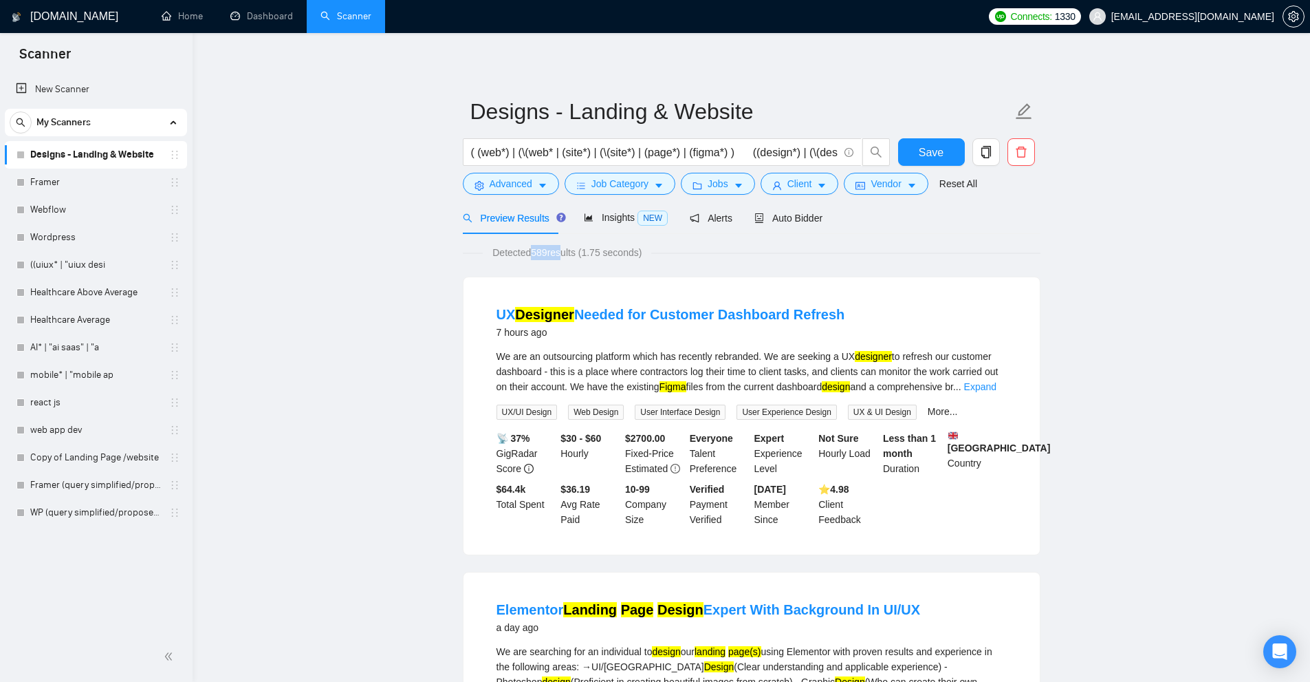
drag, startPoint x: 532, startPoint y: 252, endPoint x: 565, endPoint y: 252, distance: 32.3
click at [565, 252] on span "Detected 589 results (1.75 seconds)" at bounding box center [567, 252] width 169 height 15
click at [851, 130] on link "Learn more" at bounding box center [865, 128] width 50 height 11
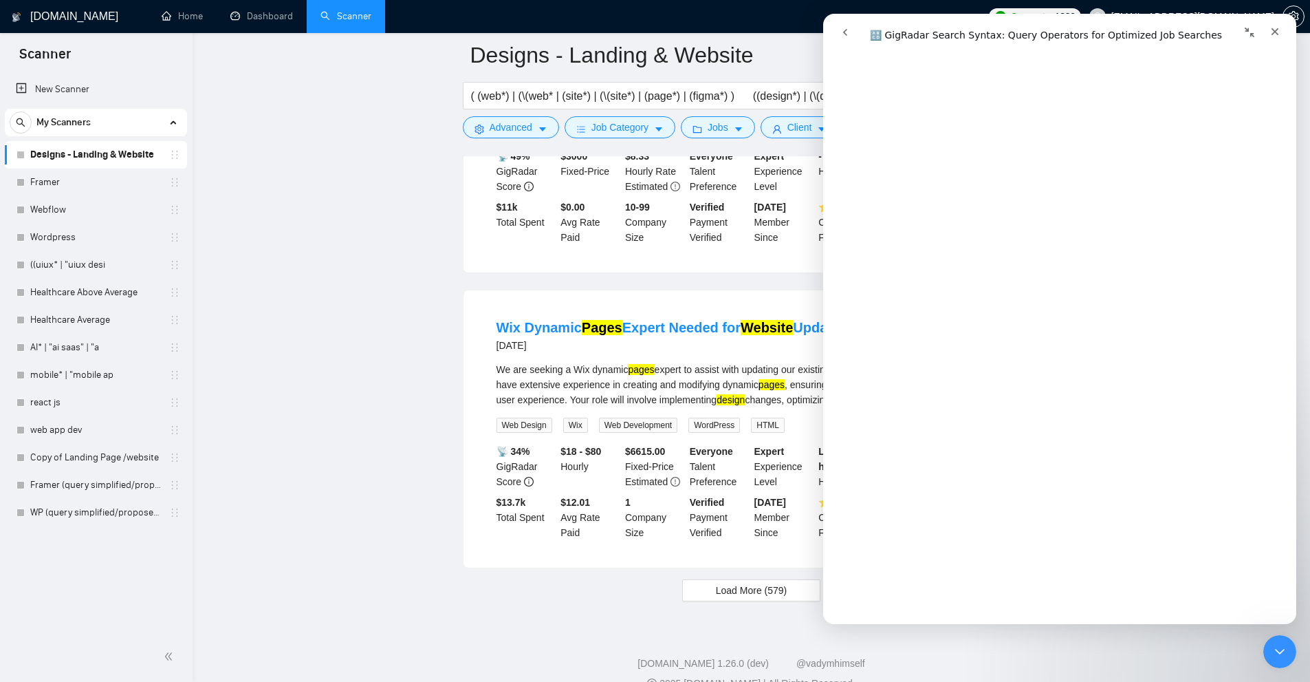
scroll to position [4845, 0]
click at [1055, 603] on link "Open in help center" at bounding box center [1060, 603] width 110 height 11
click at [1277, 27] on icon "Close" at bounding box center [1275, 31] width 11 height 11
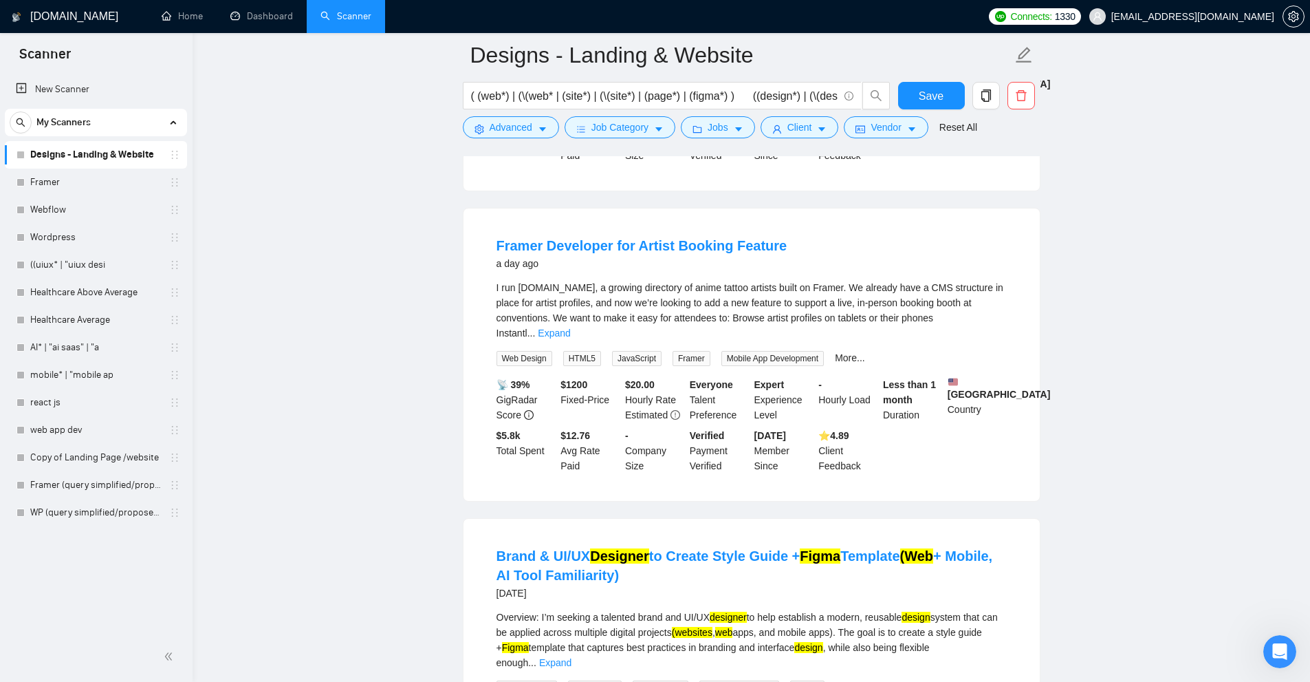
scroll to position [0, 0]
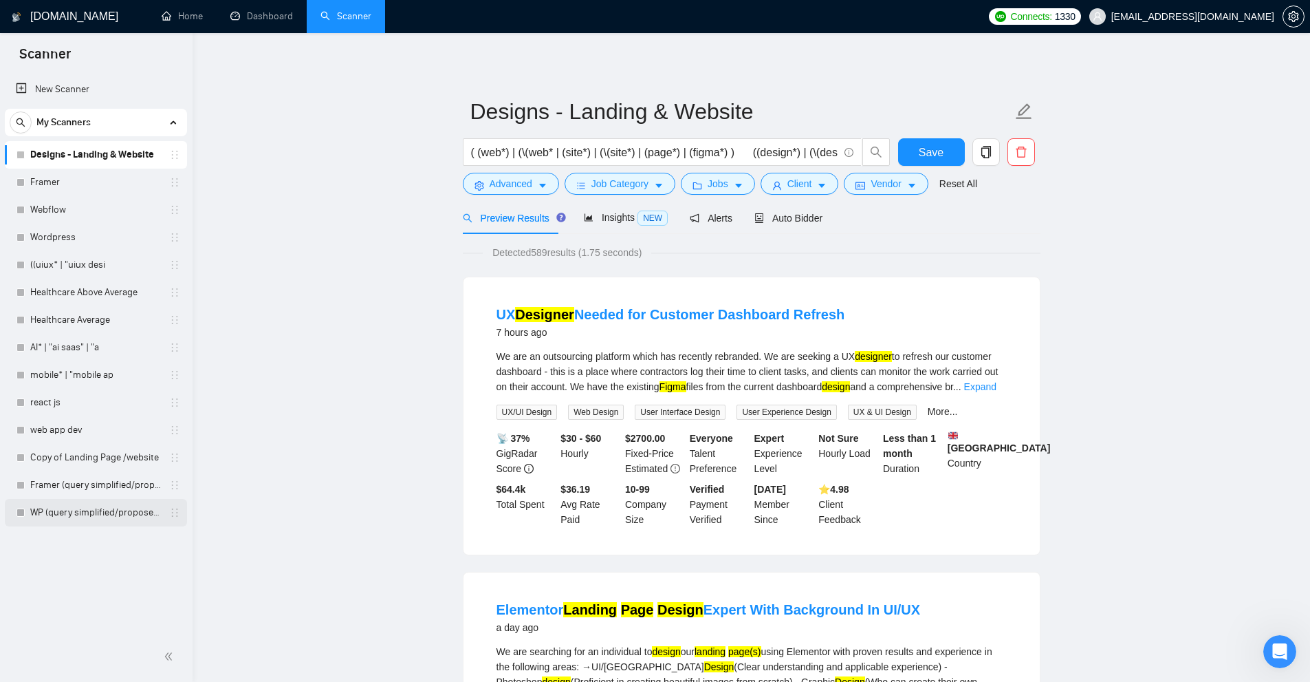
click at [77, 501] on link "WP (query simplified/proposed)" at bounding box center [95, 513] width 131 height 28
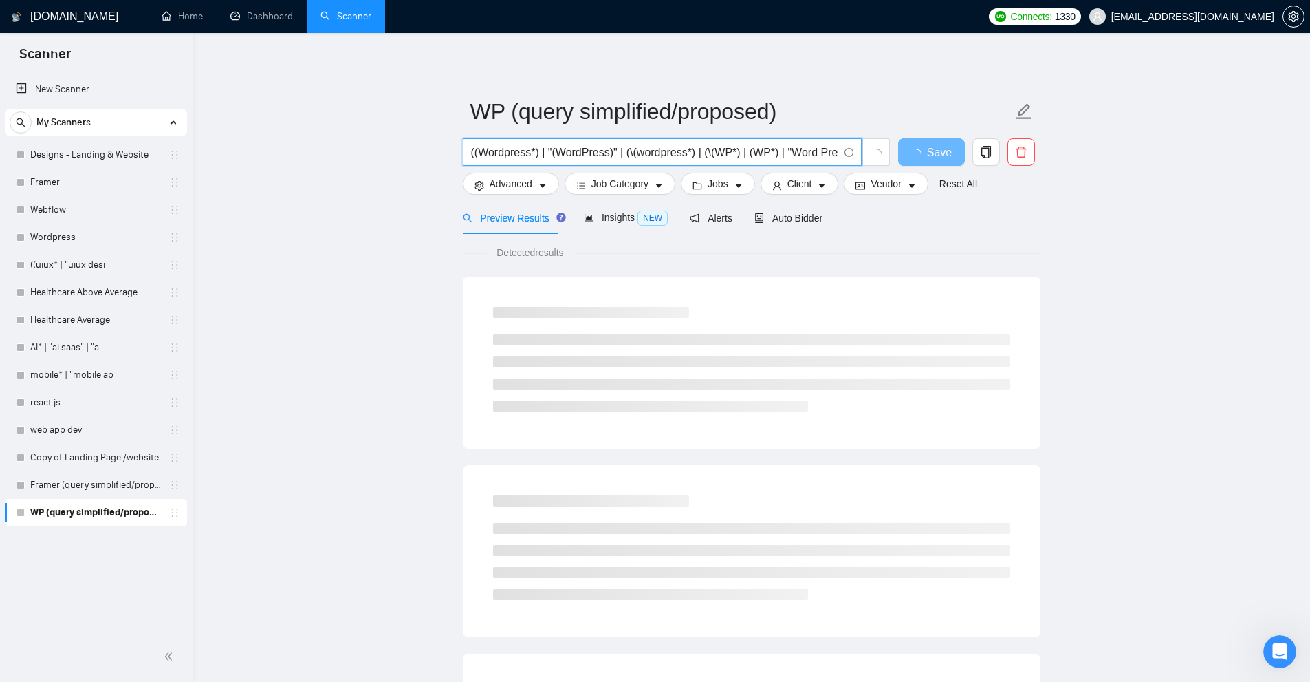
click at [543, 148] on input "((Wordpress*) | "(WordPress)" | (\(wordpress*) | (\(WP*) | (WP*) | "Word Press"…" at bounding box center [654, 152] width 367 height 17
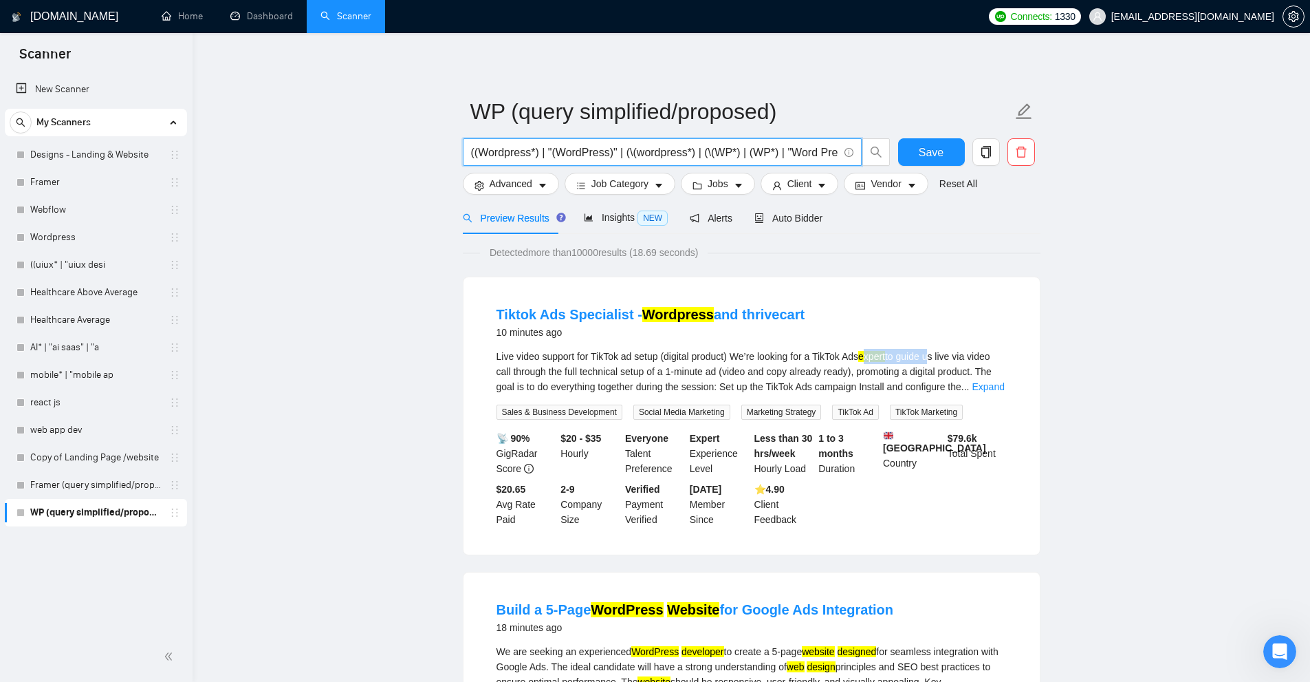
drag, startPoint x: 879, startPoint y: 346, endPoint x: 933, endPoint y: 354, distance: 55.0
click at [933, 354] on li "Tiktok Ads Specialist - Wordpress and thrivecart 10 minutes ago Live video supp…" at bounding box center [751, 416] width 543 height 244
click at [970, 388] on span "..." at bounding box center [966, 386] width 8 height 11
click at [1002, 385] on link "Expand" at bounding box center [988, 386] width 32 height 11
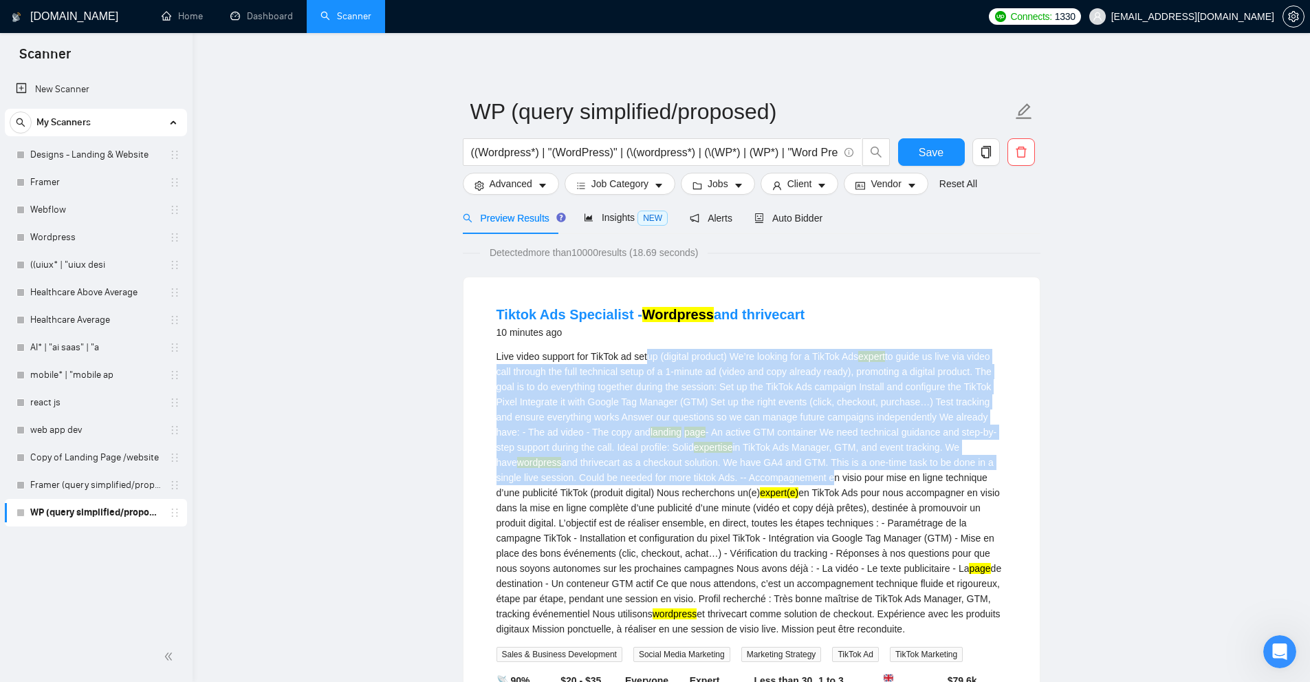
drag, startPoint x: 762, startPoint y: 445, endPoint x: 827, endPoint y: 508, distance: 91.0
click at [803, 481] on li "Tiktok Ads Specialist - Wordpress and thrivecart 10 minutes ago Live video supp…" at bounding box center [751, 537] width 543 height 486
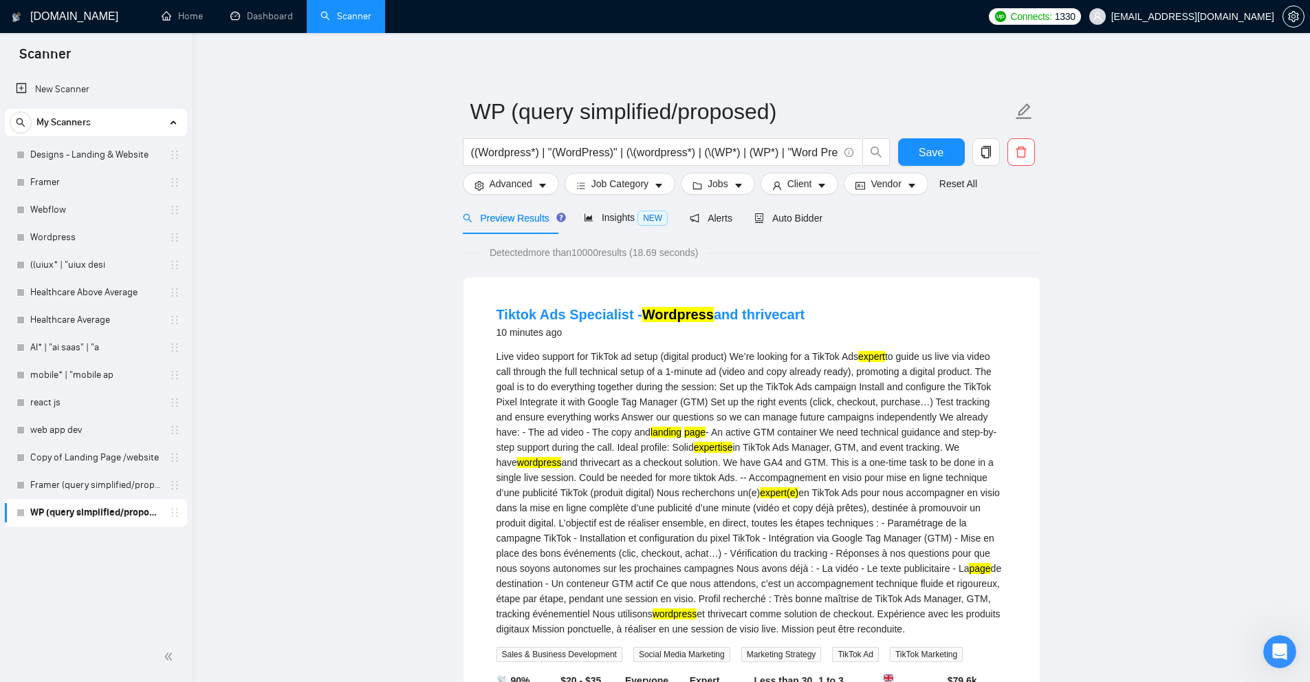
click at [832, 511] on div "Live video support for TikTok ad setup (digital product) We’re looking for a Ti…" at bounding box center [752, 492] width 510 height 287
click at [78, 153] on link "Designs - Landing & Website" at bounding box center [95, 155] width 131 height 28
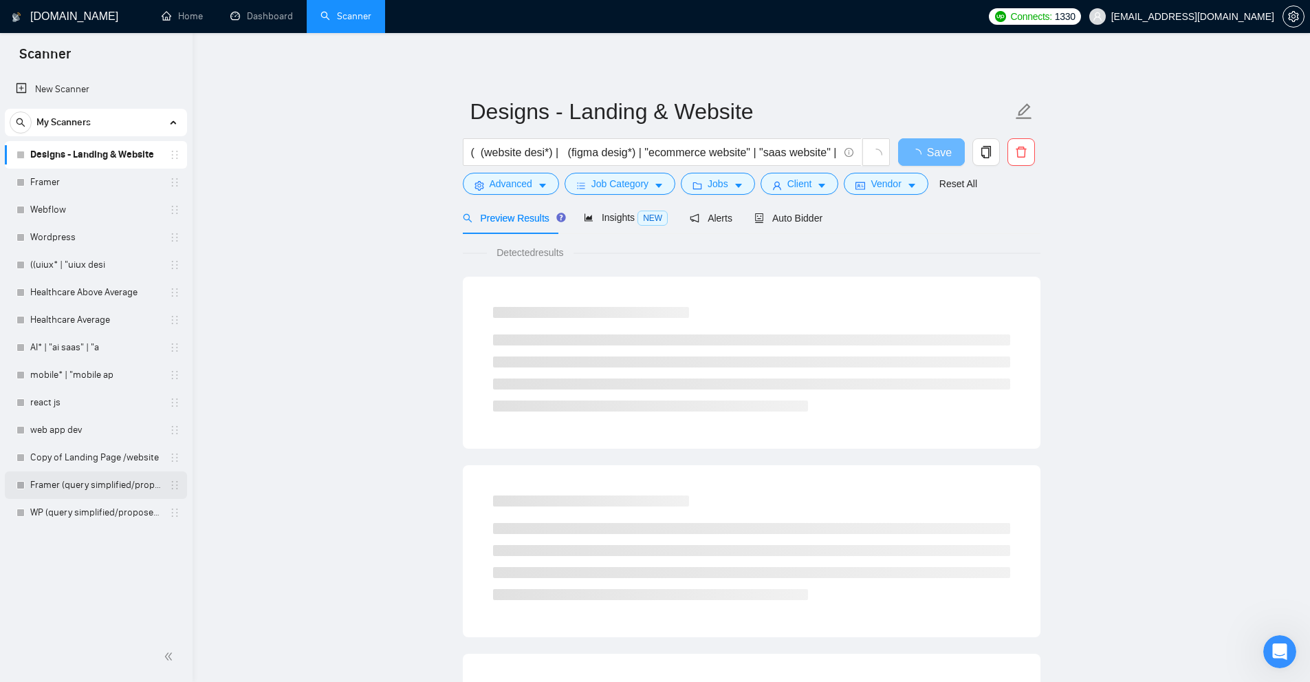
click at [97, 492] on link "Framer (query simplified/proposed)" at bounding box center [95, 485] width 131 height 28
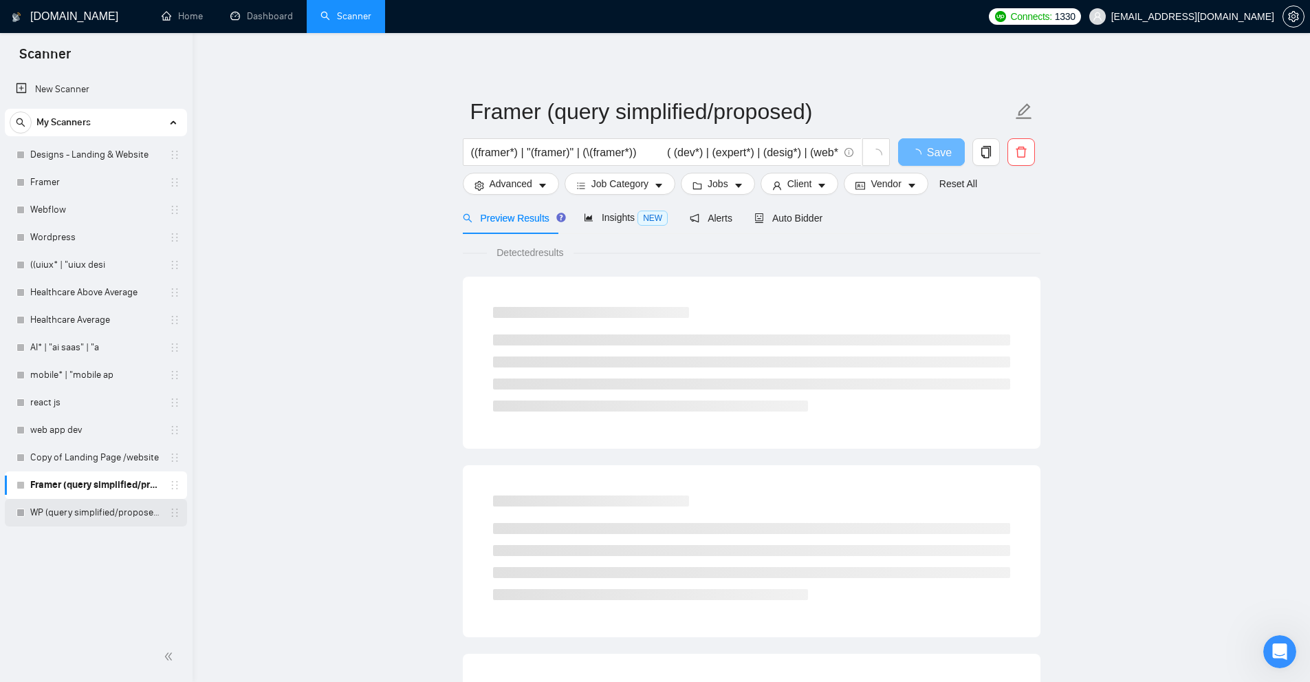
click at [91, 510] on link "WP (query simplified/proposed)" at bounding box center [95, 513] width 131 height 28
click at [100, 488] on link "Framer (query simplified/proposed)" at bounding box center [95, 485] width 131 height 28
click at [96, 516] on link "WP (query simplified/proposed)" at bounding box center [95, 513] width 131 height 28
click at [95, 496] on link "Framer (query simplified/proposed)" at bounding box center [95, 485] width 131 height 28
click at [93, 518] on link "WP (query simplified/proposed)" at bounding box center [95, 513] width 131 height 28
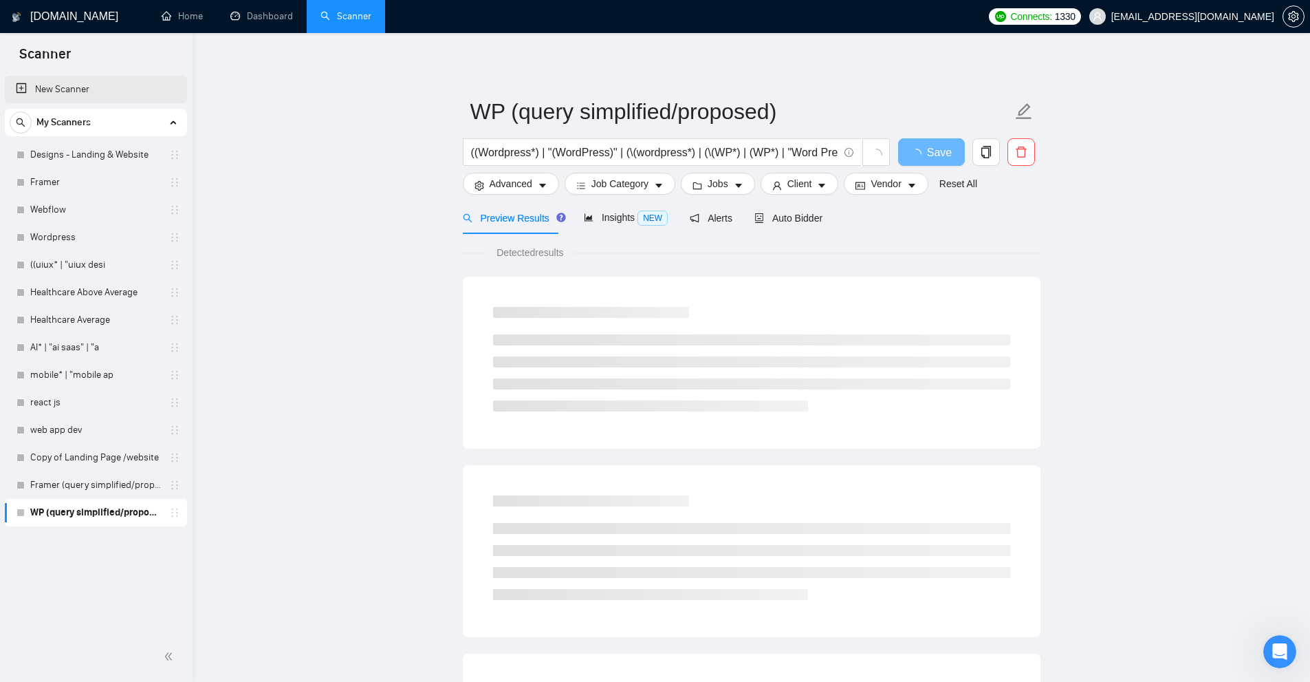
click at [95, 80] on link "New Scanner" at bounding box center [96, 90] width 160 height 28
